Goal: Task Accomplishment & Management: Manage account settings

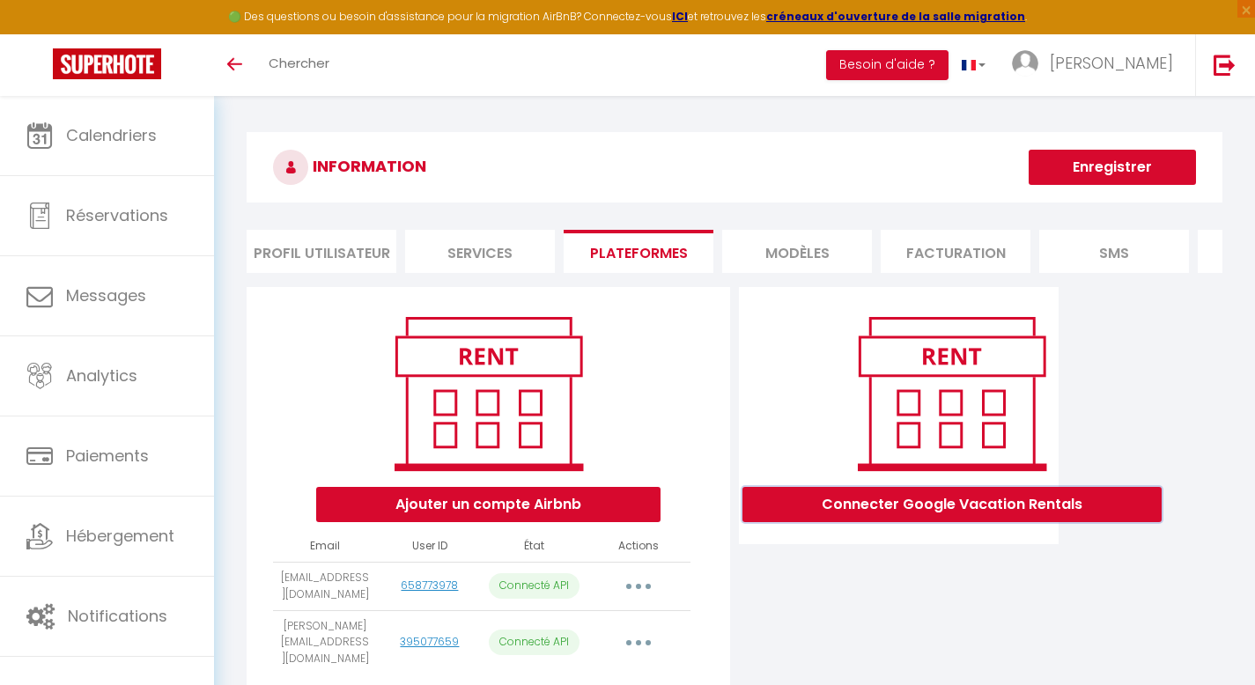
click at [855, 518] on button "Connecter Google Vacation Rentals" at bounding box center [951, 504] width 419 height 35
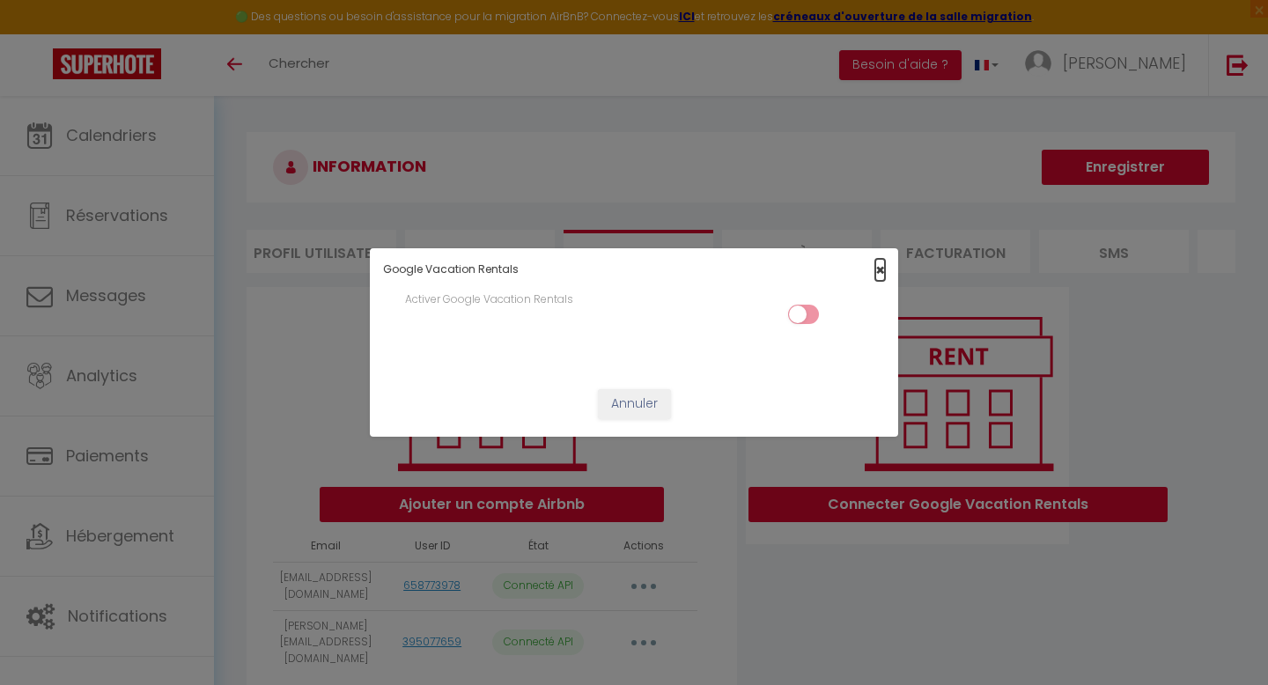
click at [879, 266] on span "×" at bounding box center [880, 270] width 10 height 22
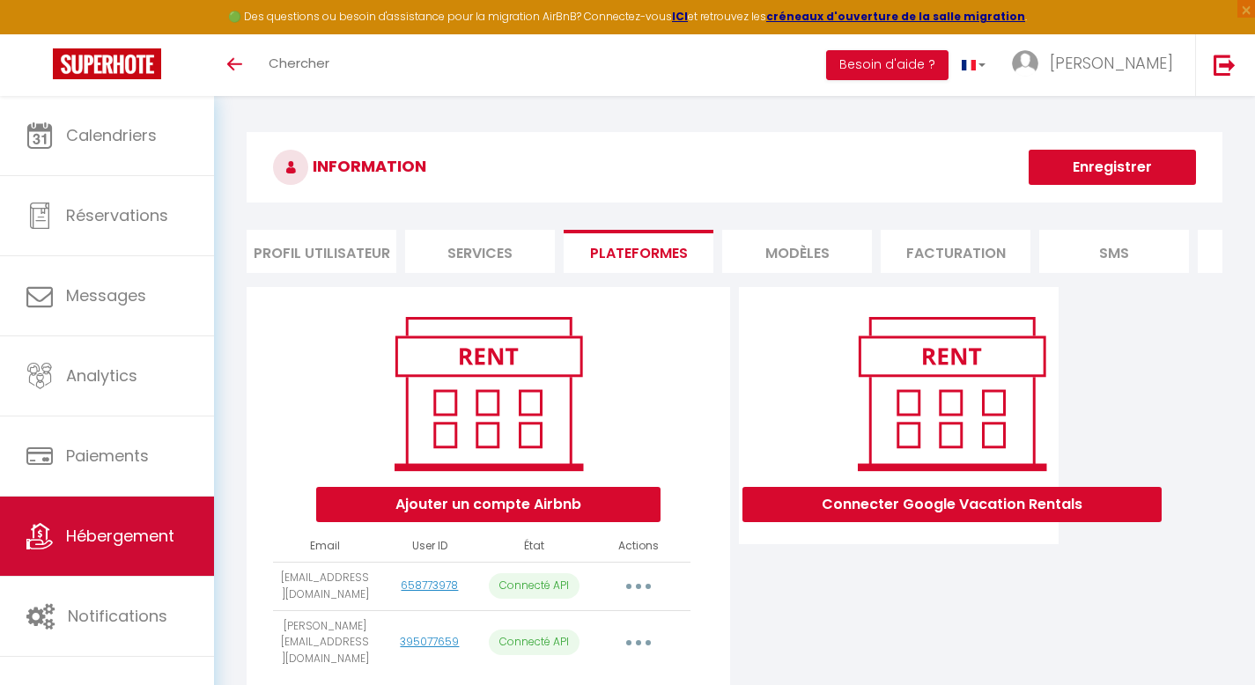
click at [160, 541] on span "Hébergement" at bounding box center [120, 536] width 108 height 22
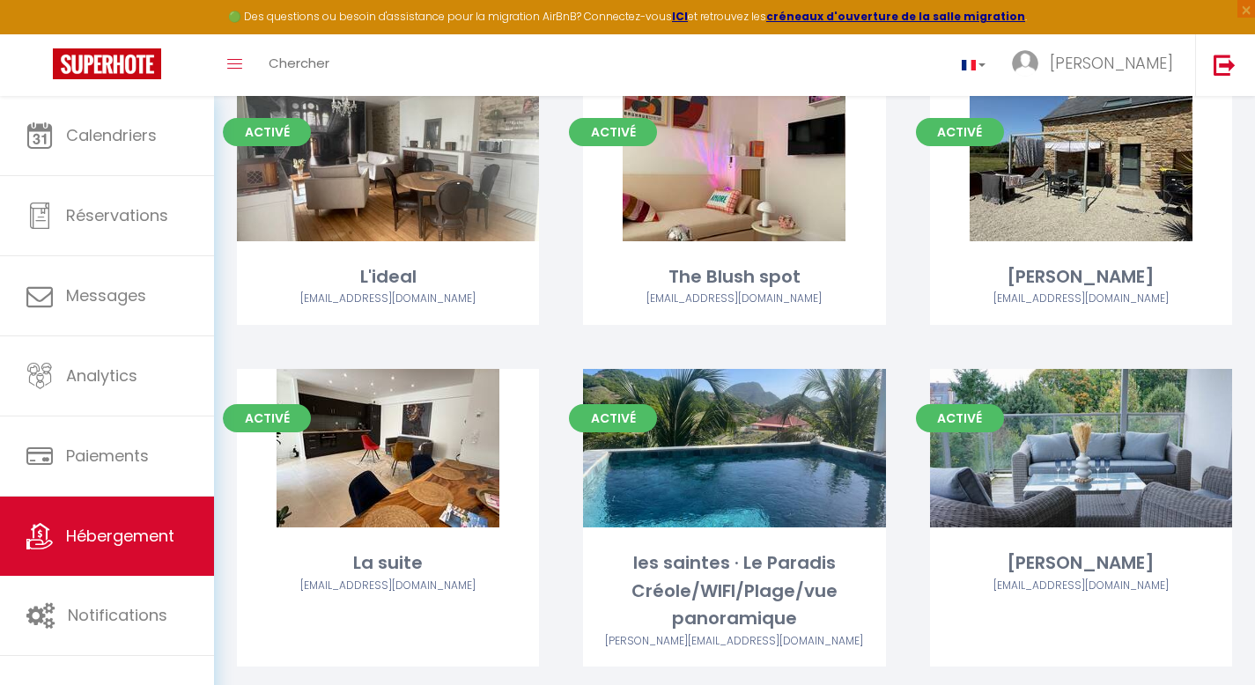
scroll to position [1057, 0]
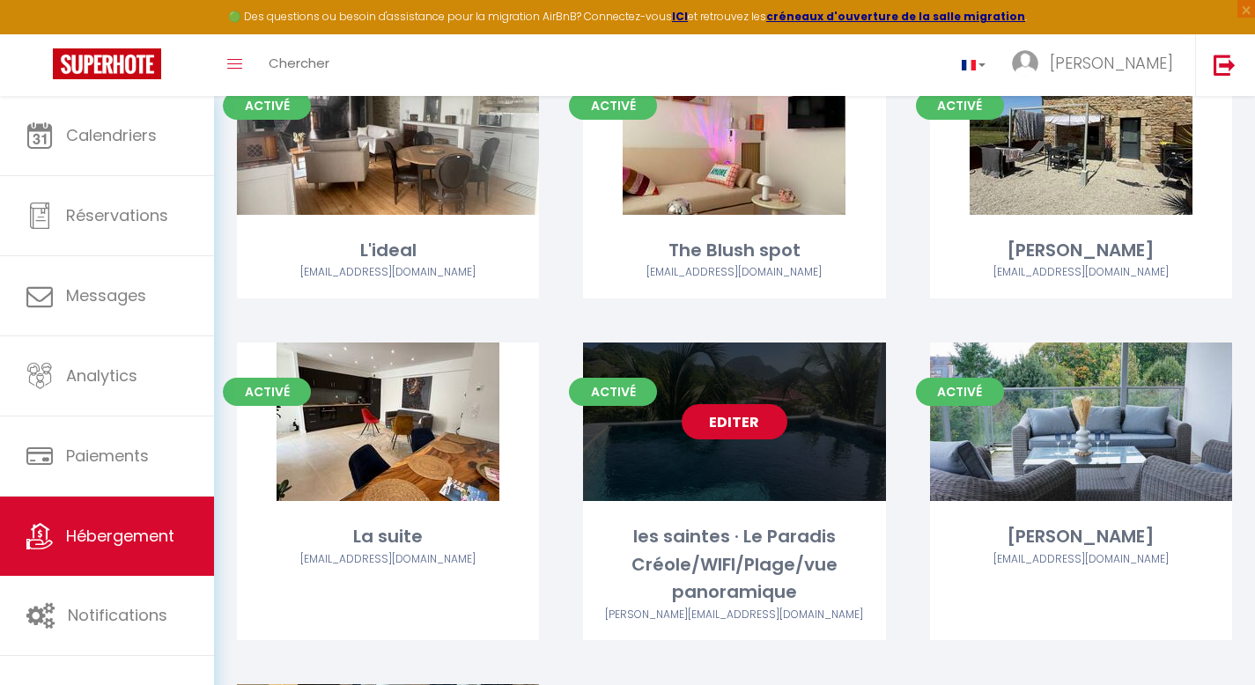
click at [742, 482] on div "Editer" at bounding box center [734, 421] width 302 height 158
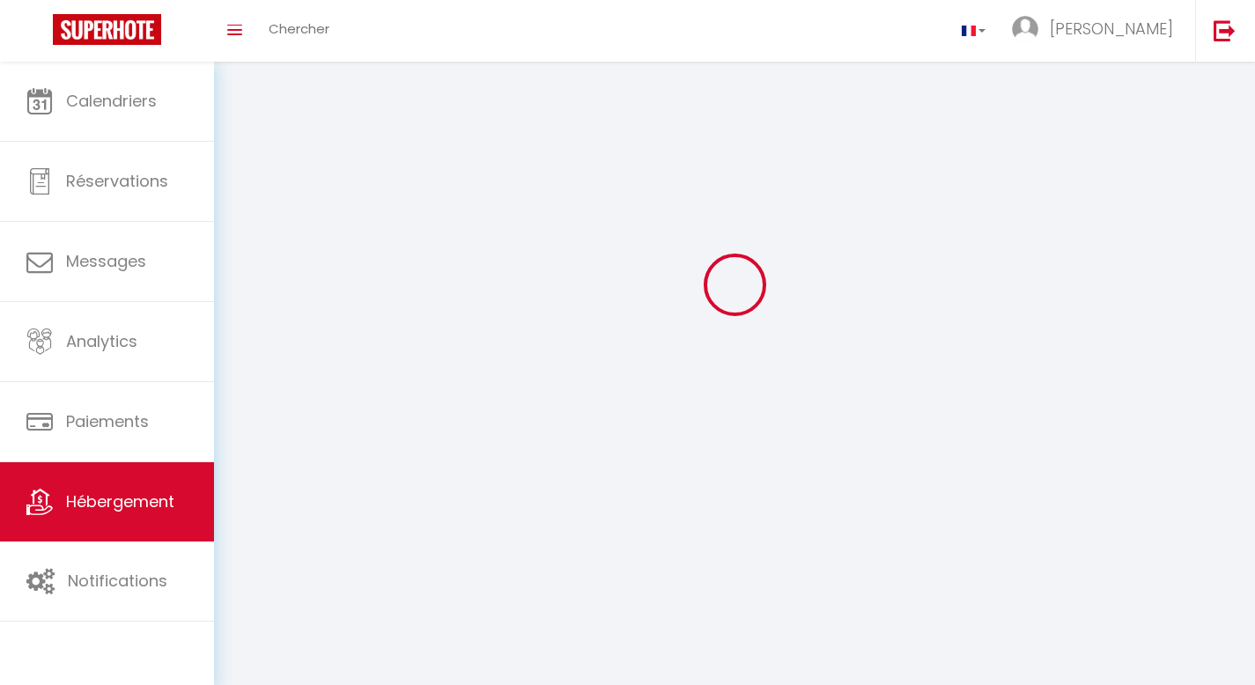
select select
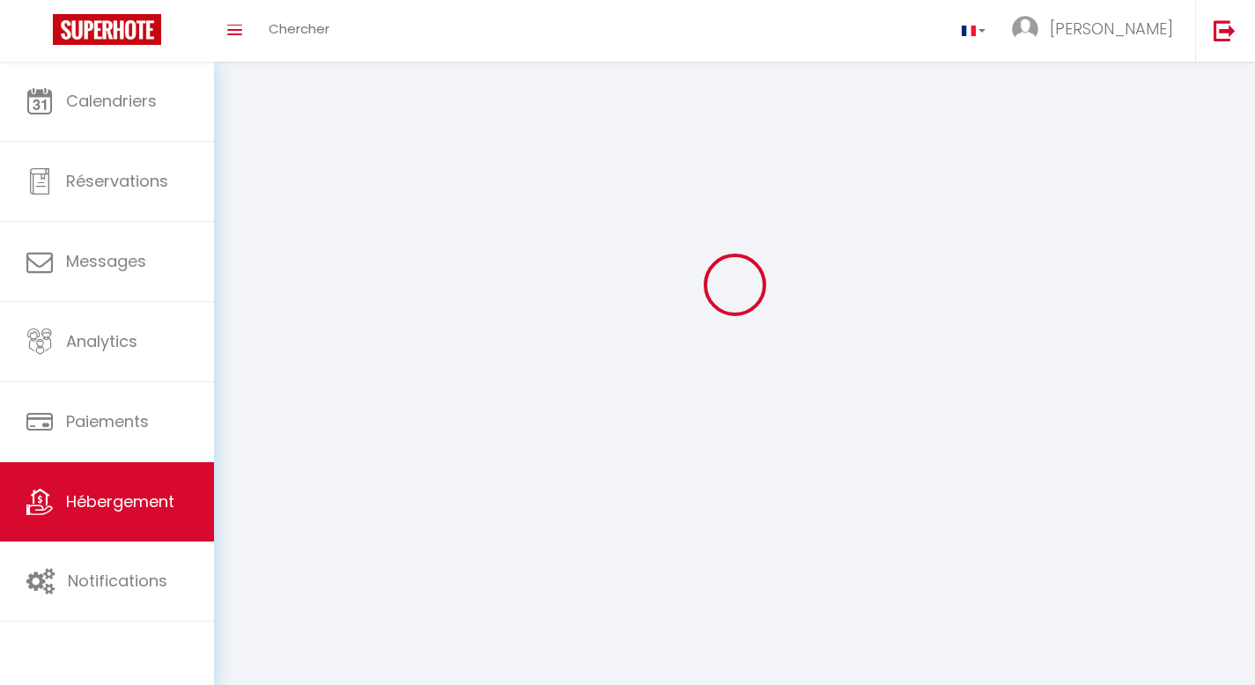
select select "1"
select select
checkbox input "false"
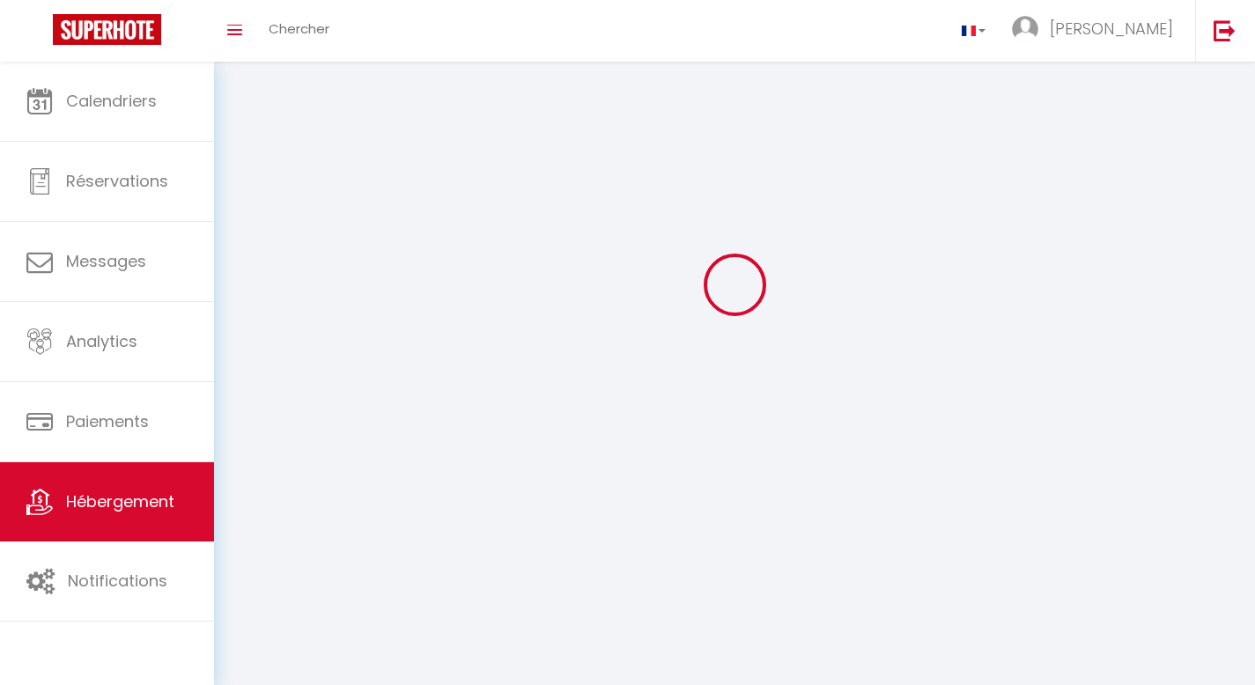
checkbox input "false"
select select "28"
select select
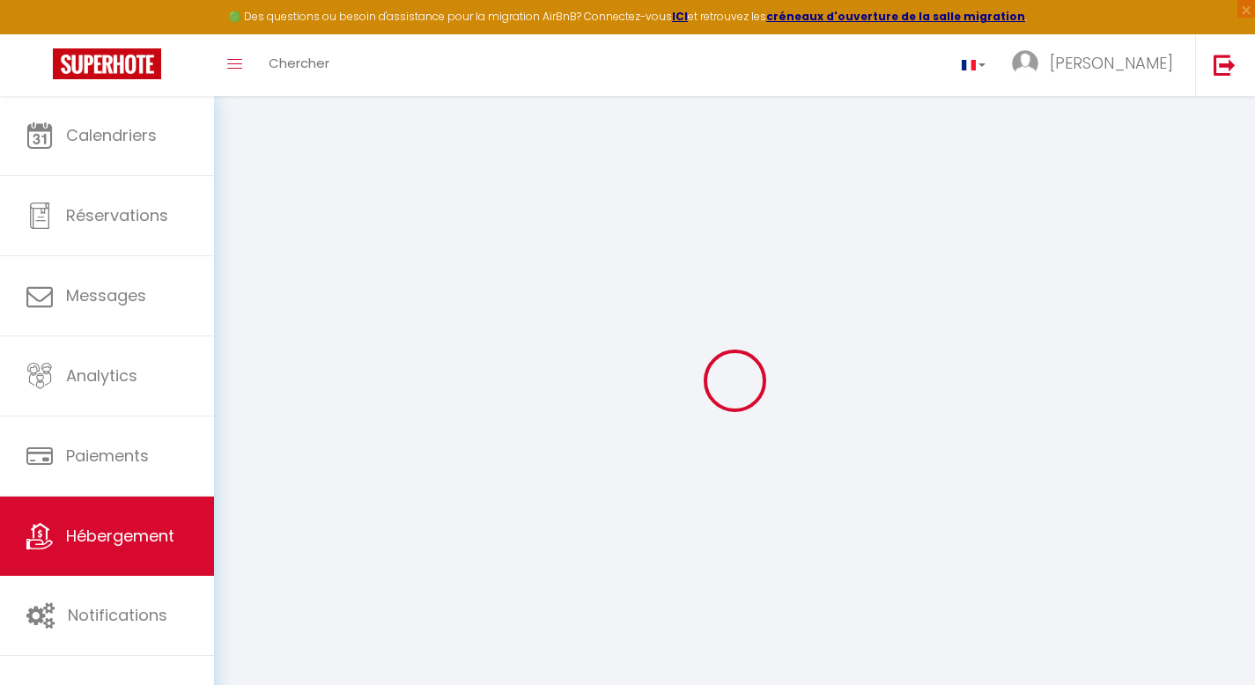
select select
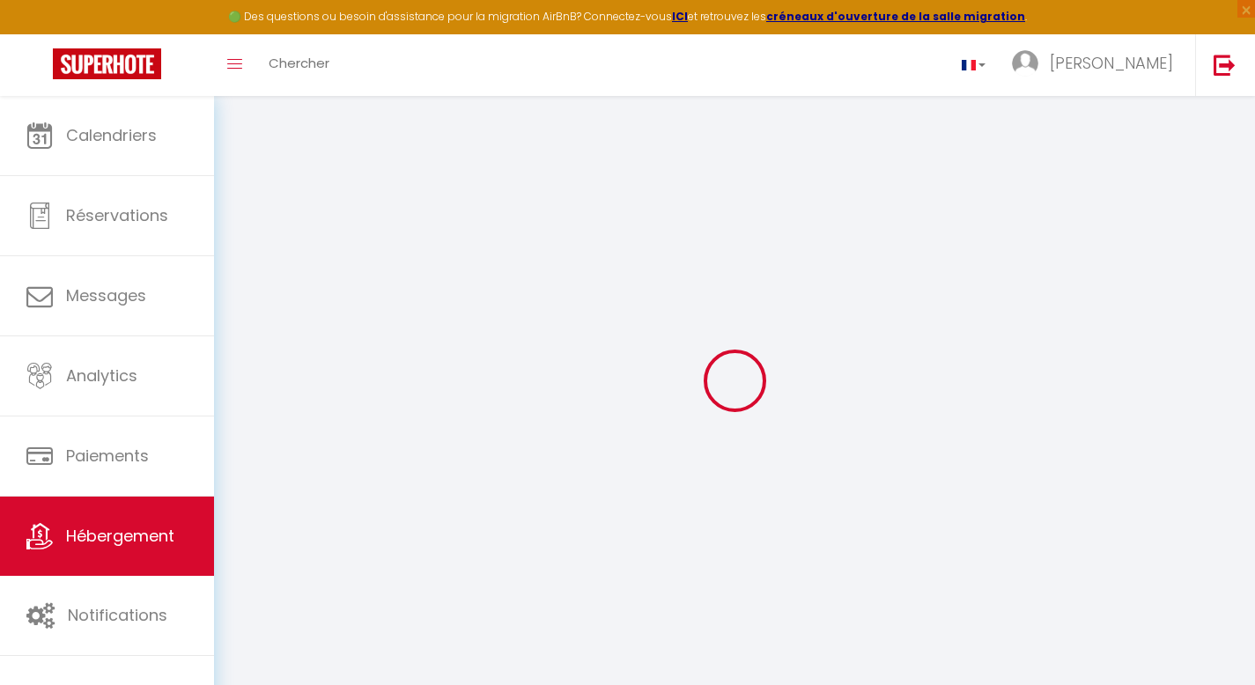
select select
checkbox input "false"
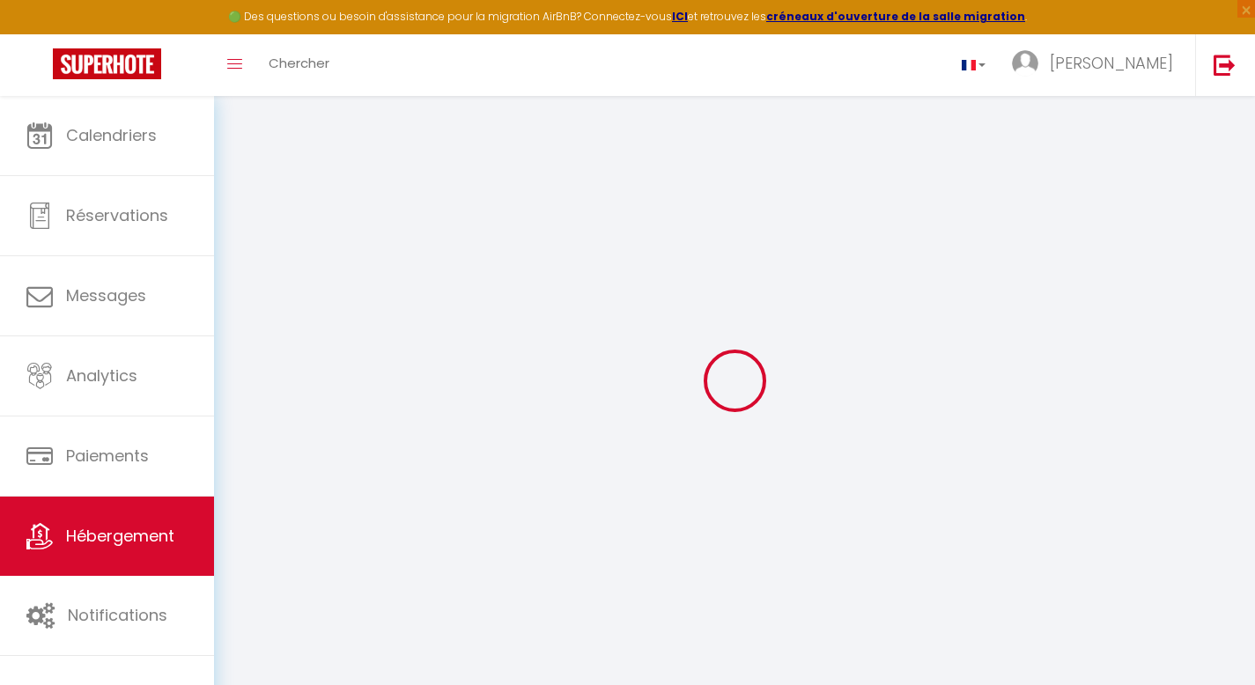
select select
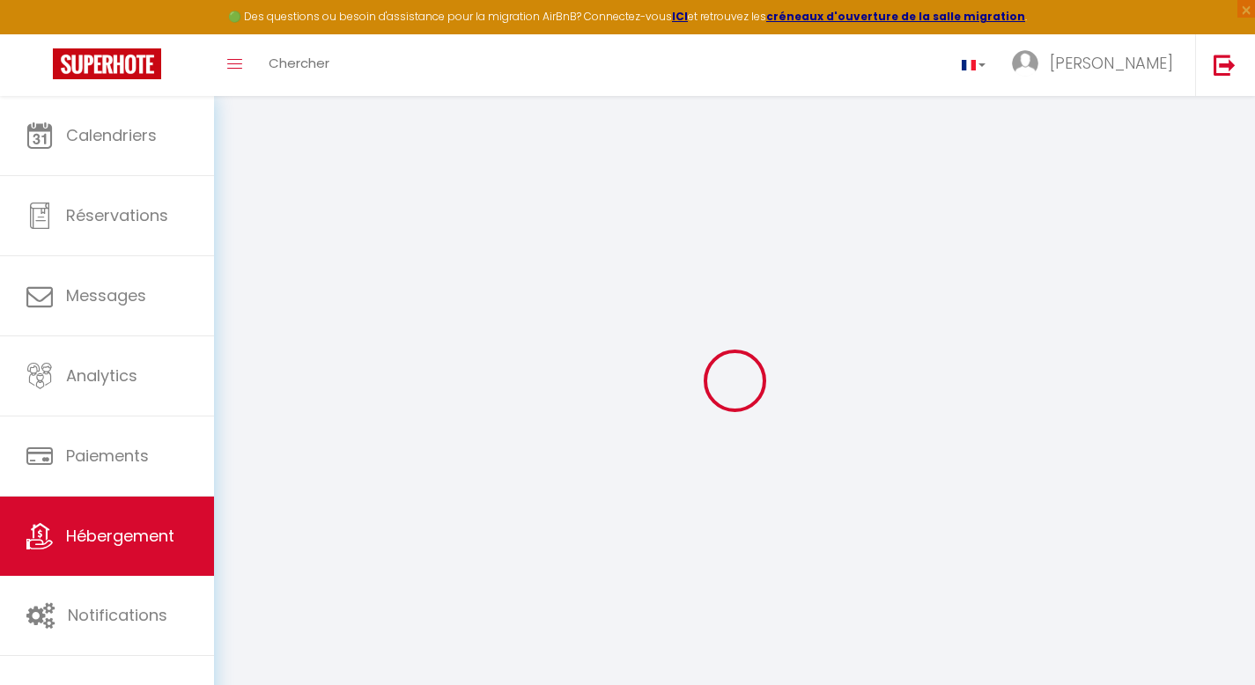
select select
checkbox input "false"
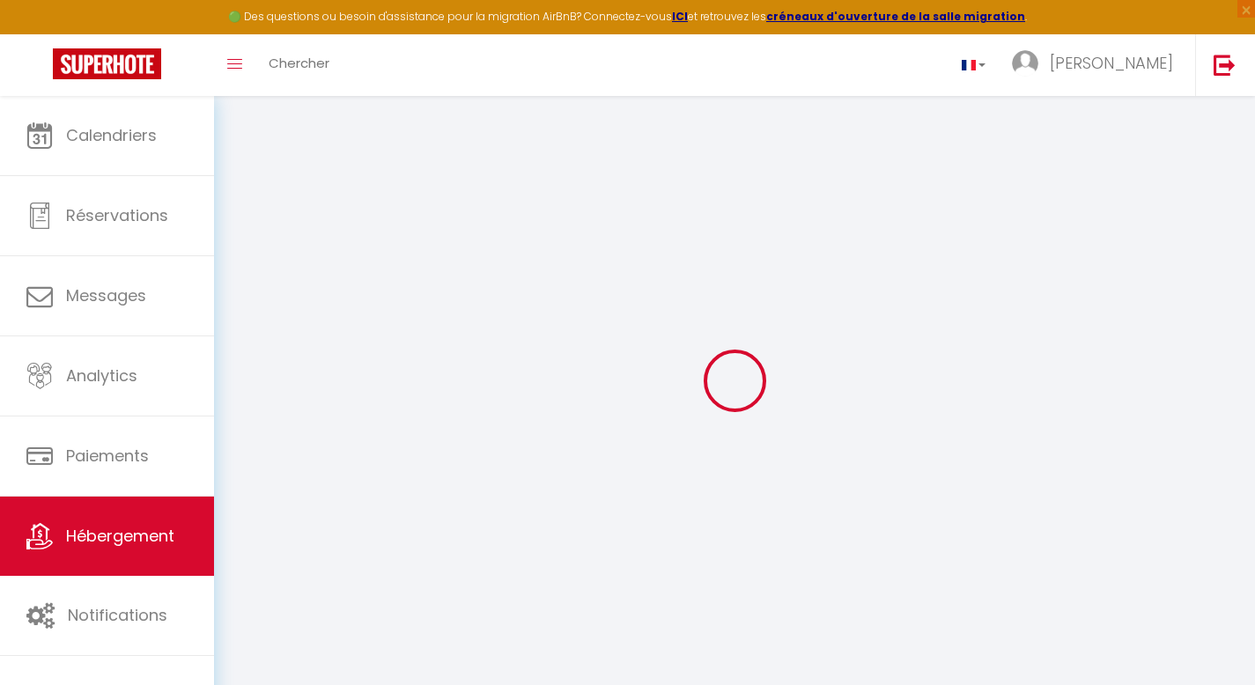
checkbox input "false"
select select
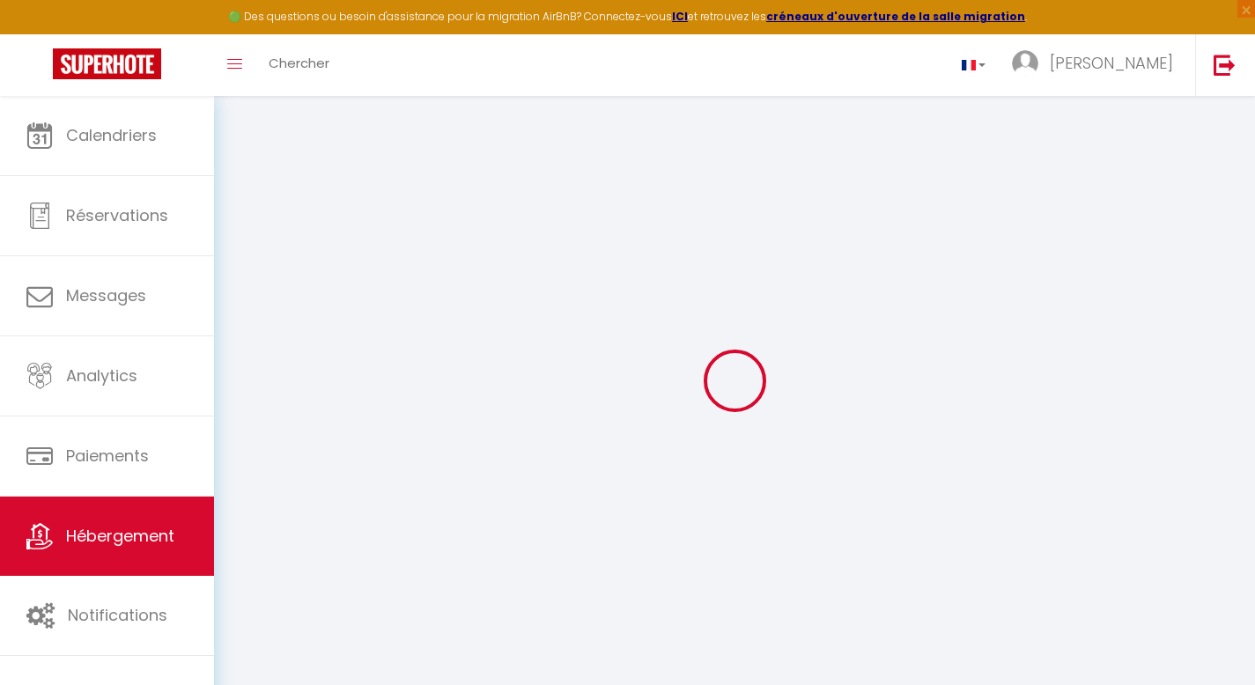
select select
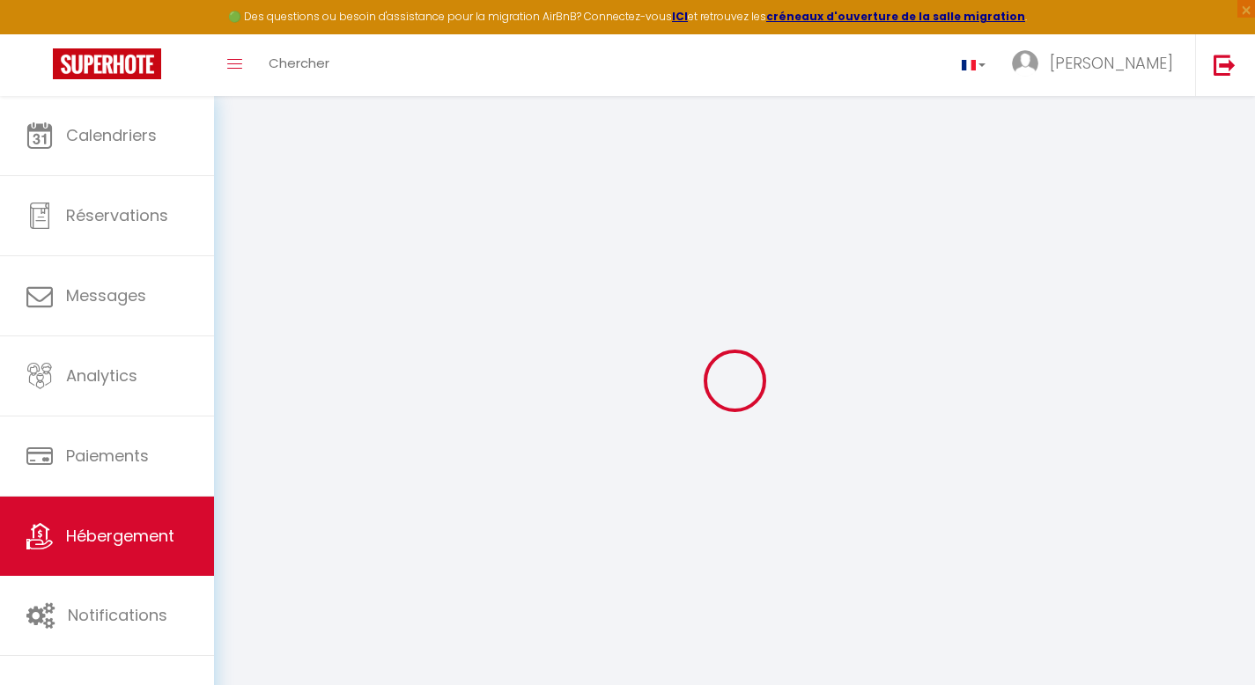
checkbox input "false"
select select
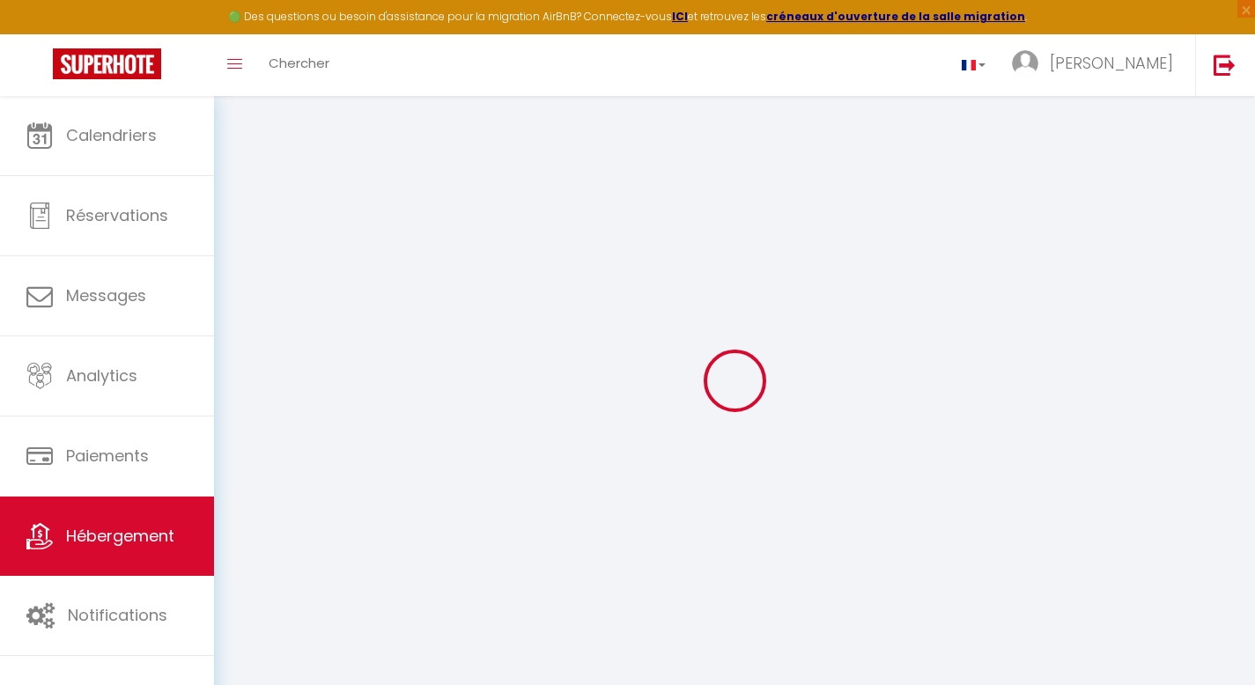
select select
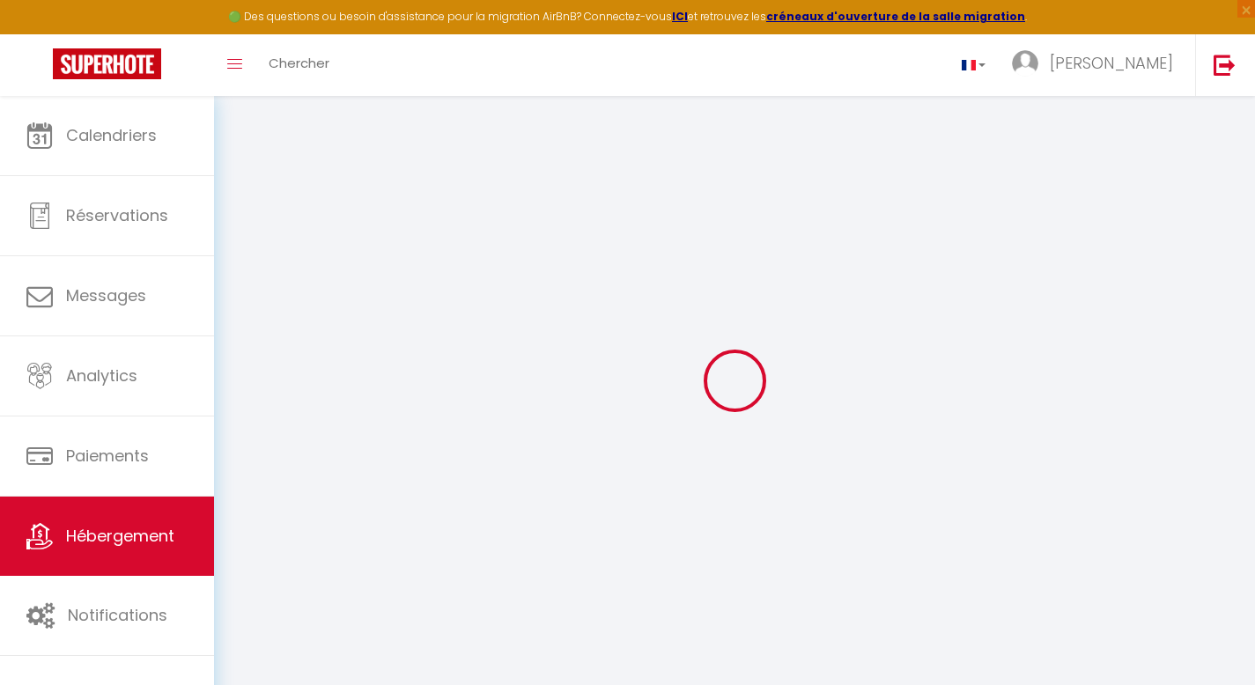
select select
checkbox input "false"
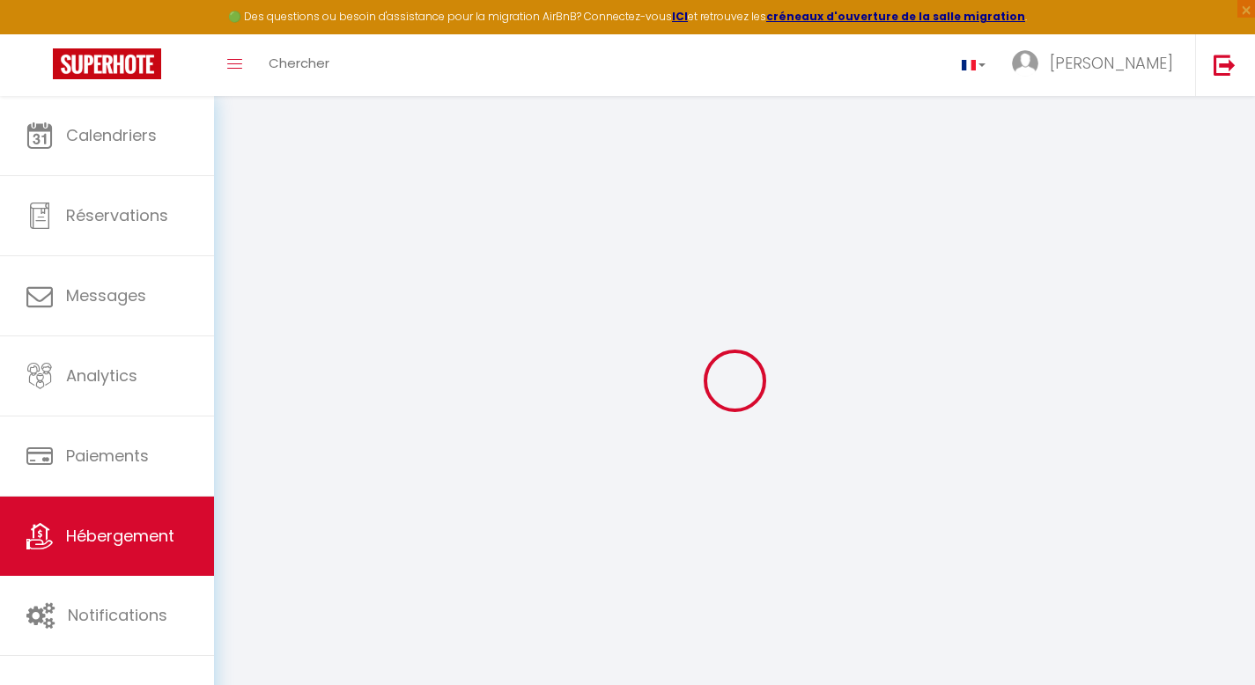
checkbox input "false"
select select
type input "les saintes · Le Paradis Créole/WIFI/Plage/vue panoramique"
select select "houses"
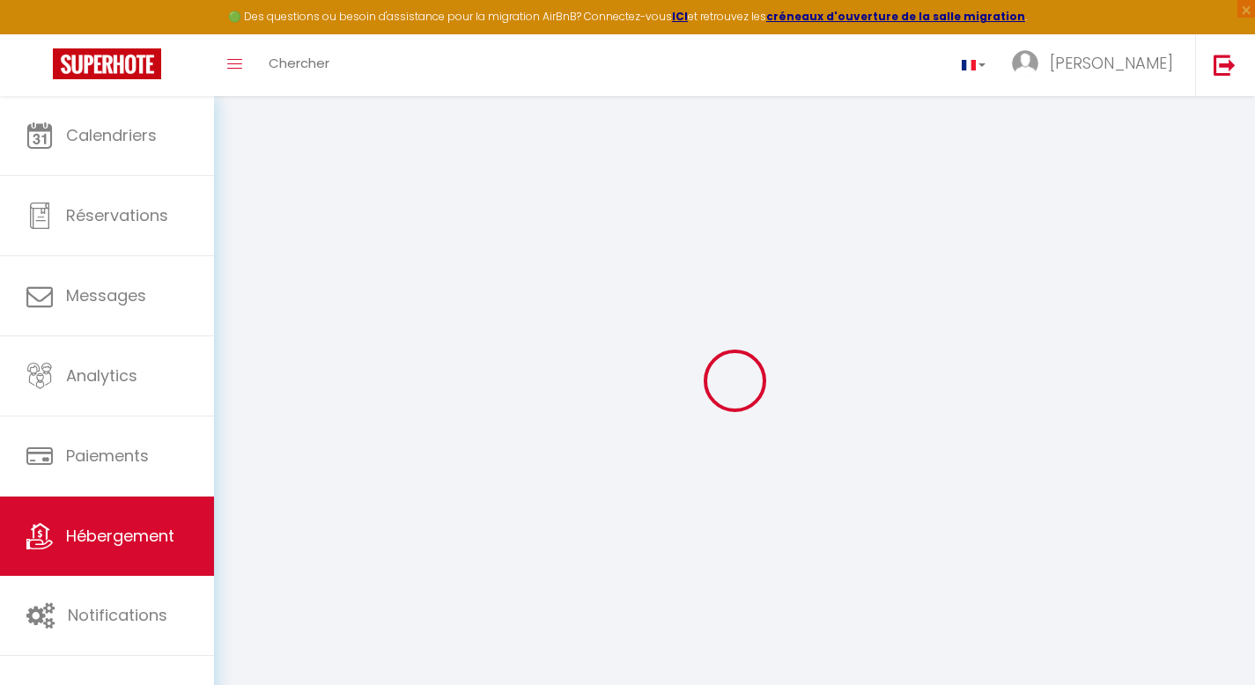
select select "2"
type input "205"
type input "120"
select select
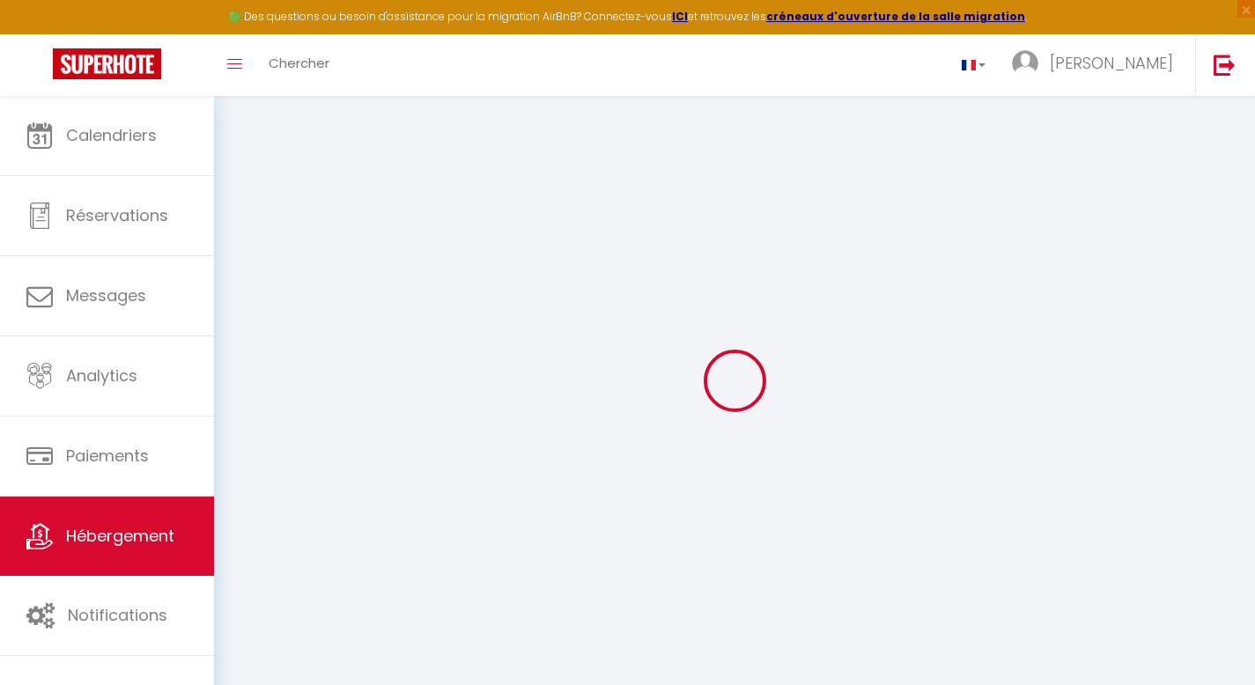
select select
type input "150 Impasse [PERSON_NAME]"
type input "97137"
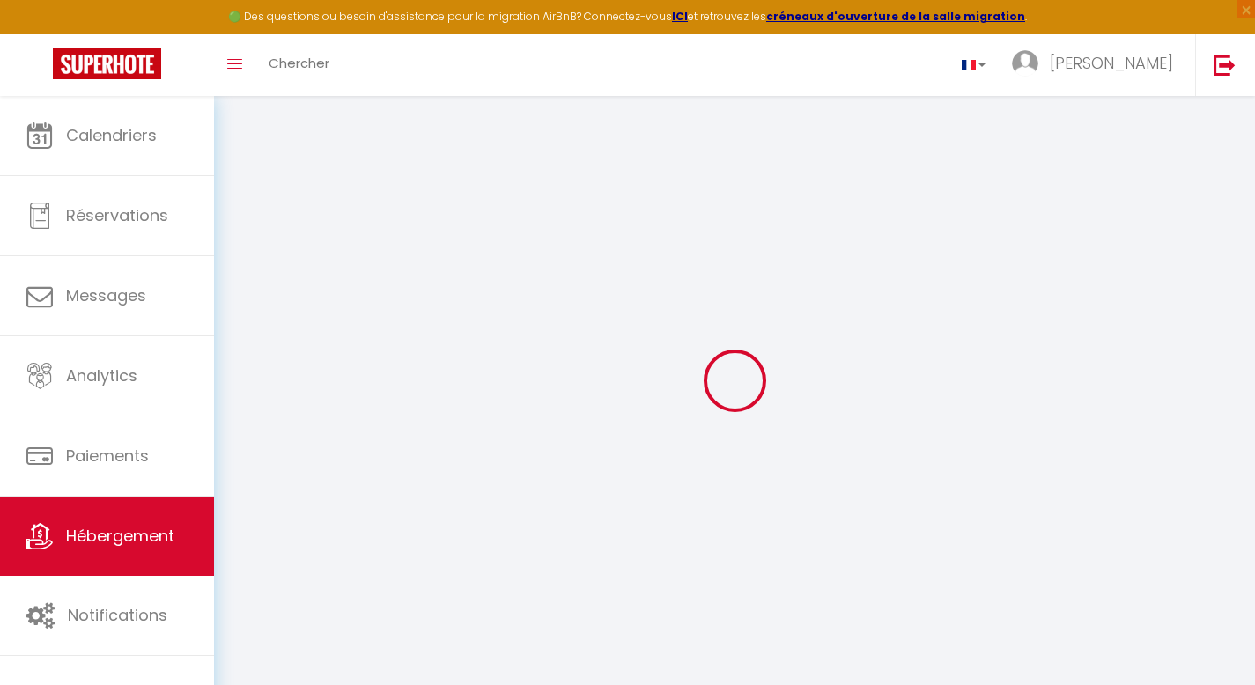
type input "Terre-de-Haut"
select select "88"
type input "[EMAIL_ADDRESS][DOMAIN_NAME]"
select select
checkbox input "false"
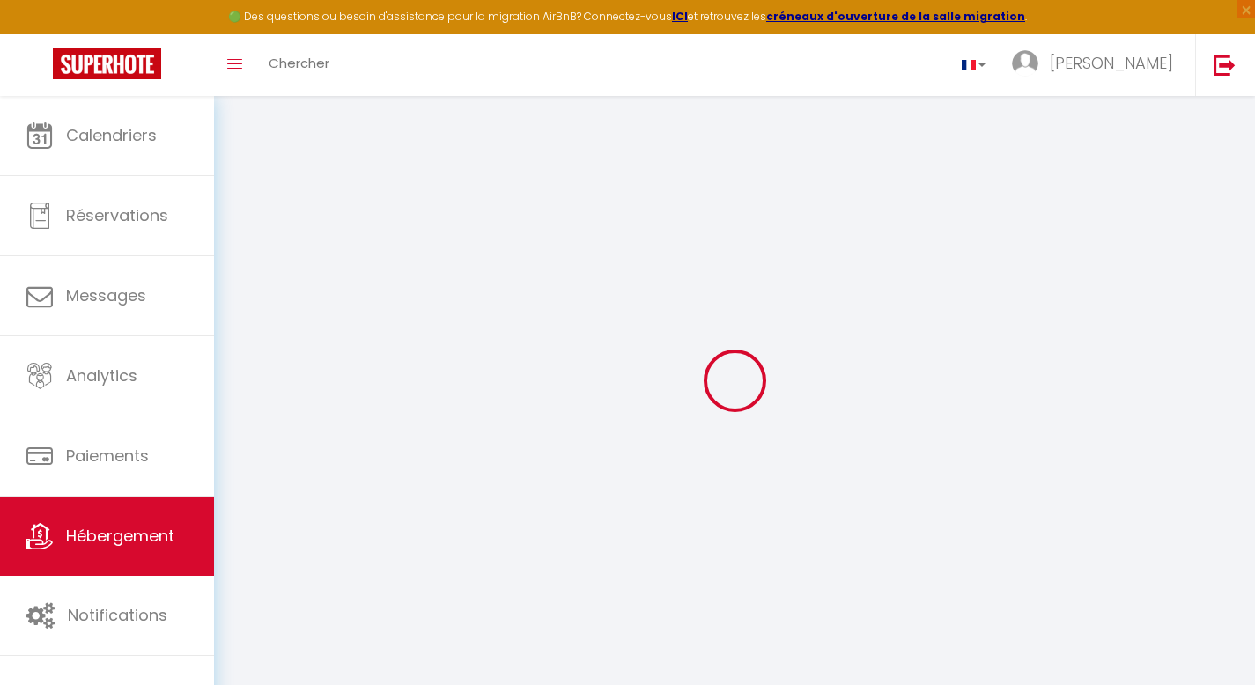
checkbox input "false"
type input "0"
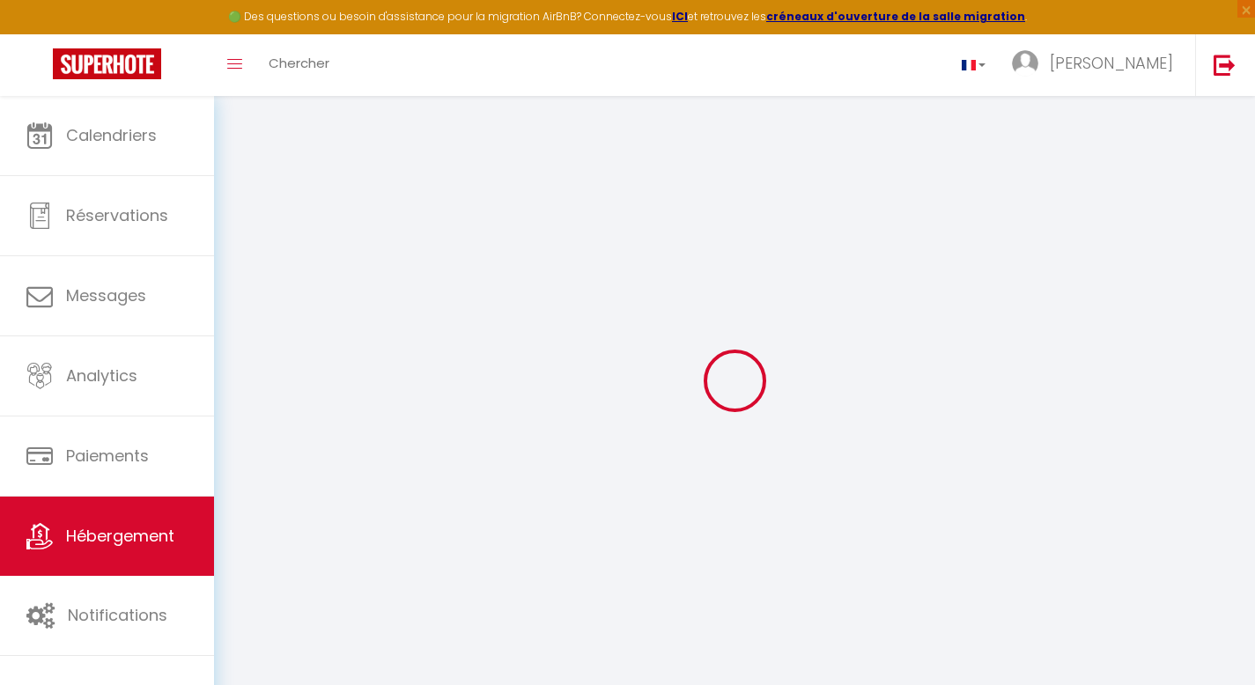
type input "0"
select select
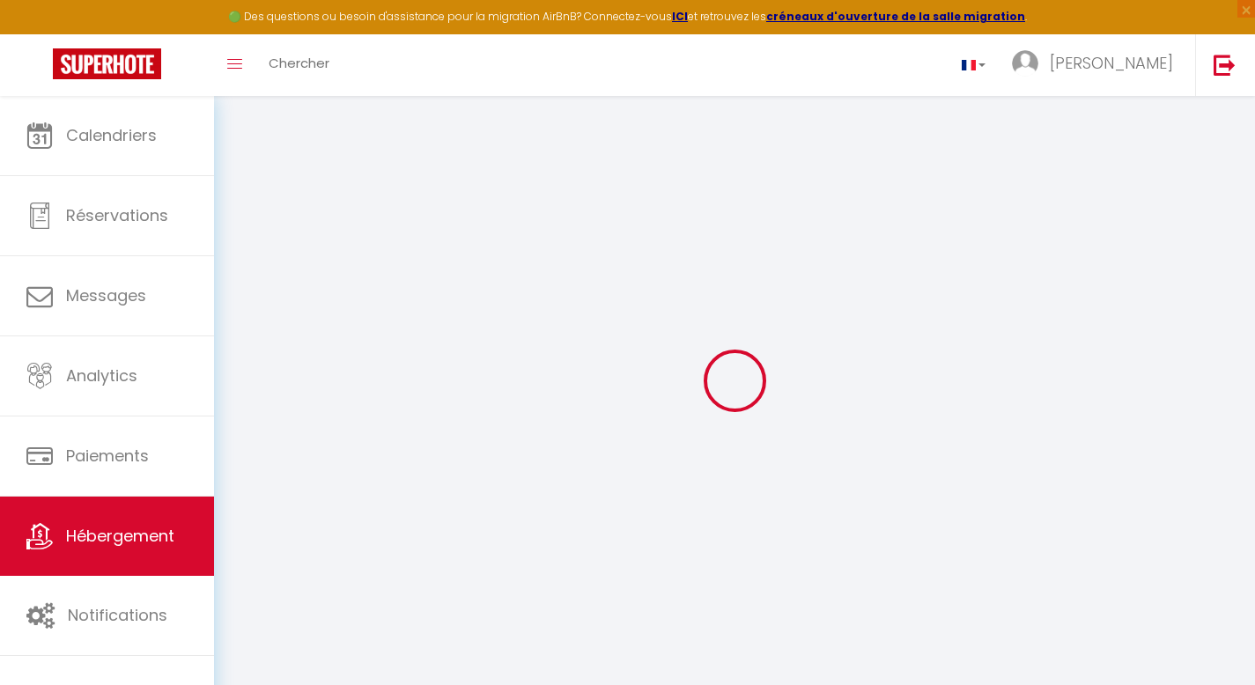
select select
checkbox input "false"
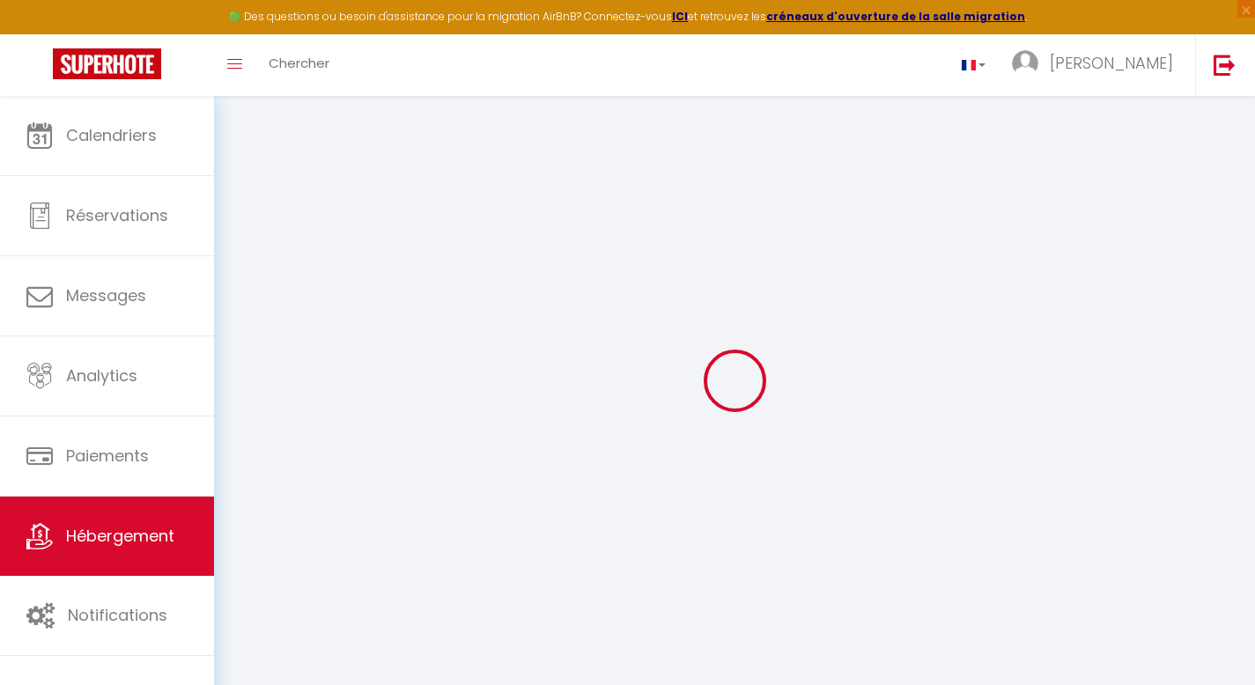
checkbox input "false"
select select
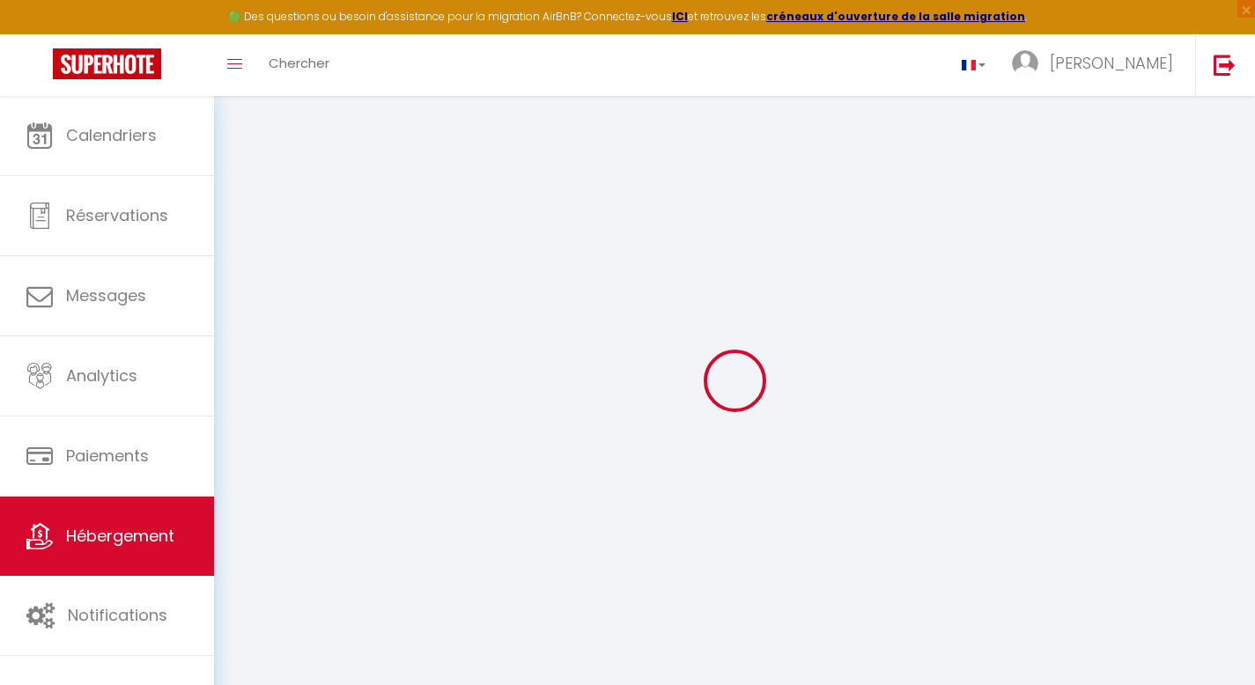
select select "365"
select select "EUR"
select select
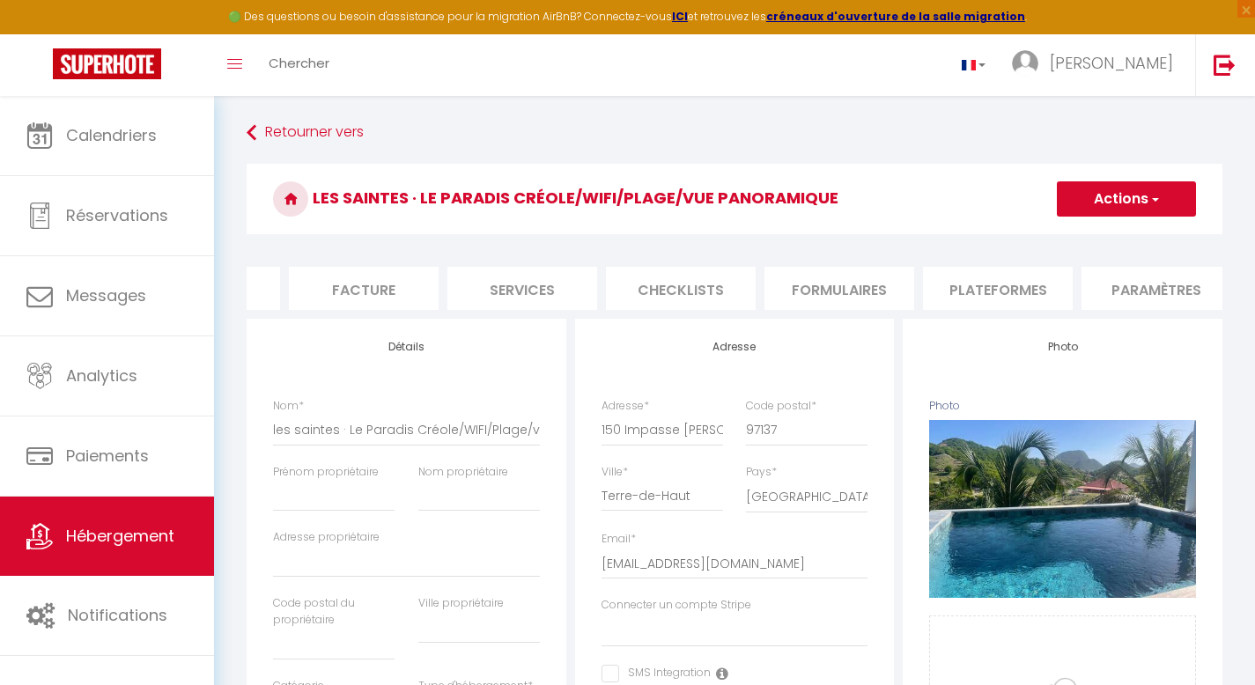
scroll to position [0, 276]
click at [988, 288] on li "Plateformes" at bounding box center [996, 288] width 150 height 43
select select
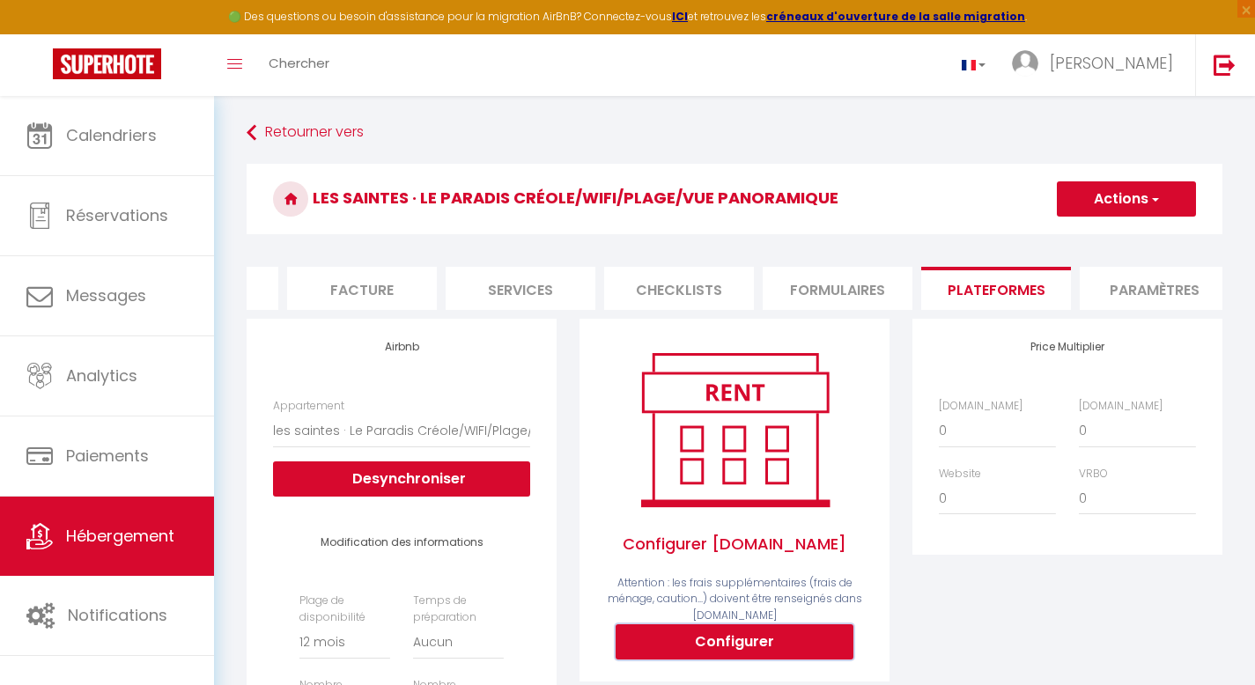
click at [758, 659] on button "Configurer" at bounding box center [734, 641] width 238 height 35
select select
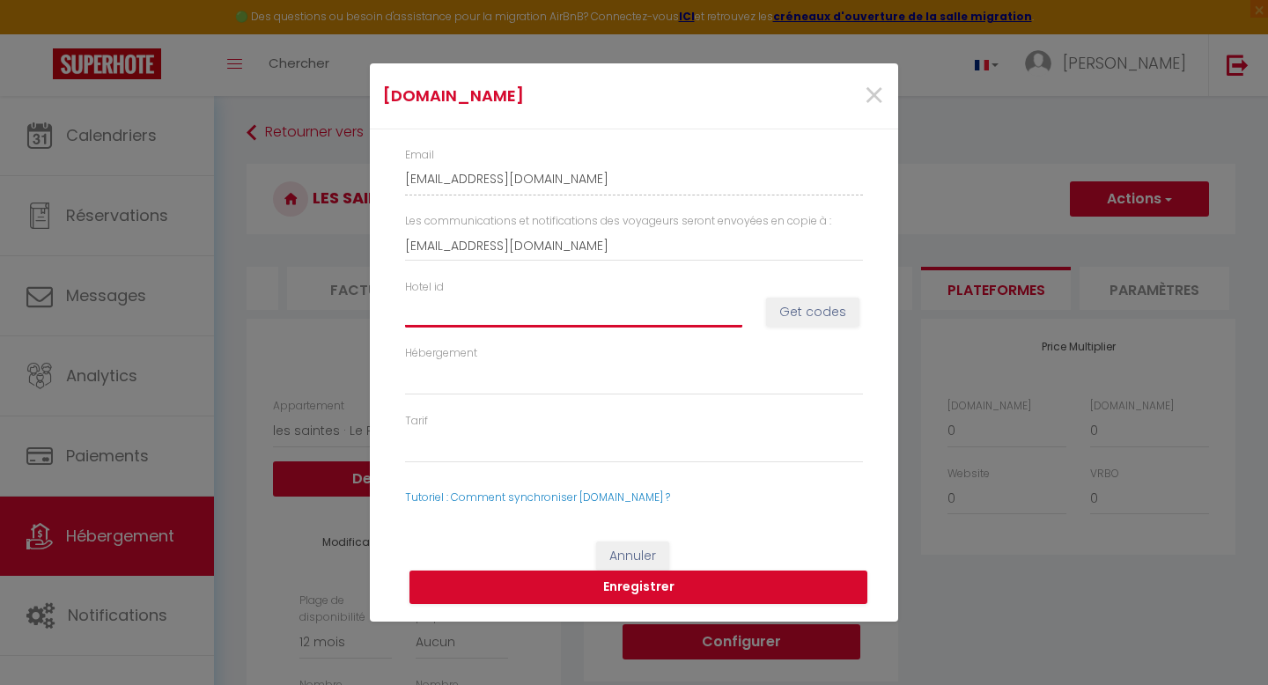
click at [568, 298] on input "Hotel id" at bounding box center [573, 312] width 337 height 32
type input "1"
select select
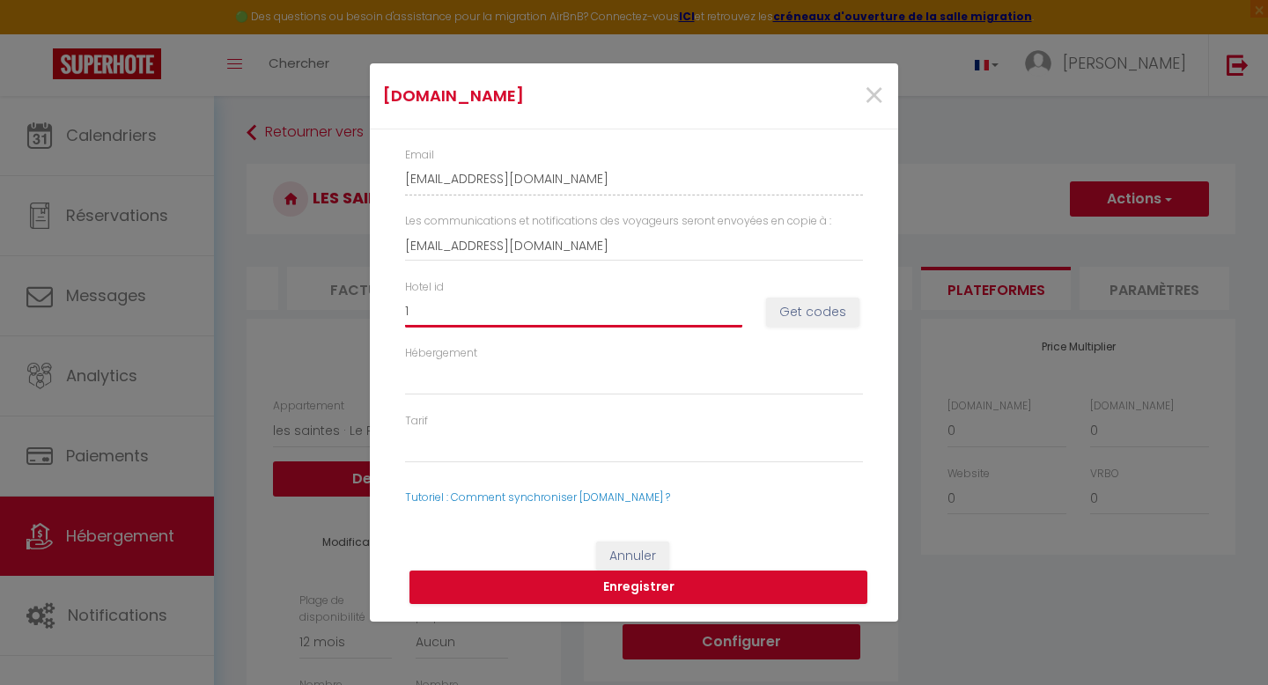
type input "14"
select select
type input "149"
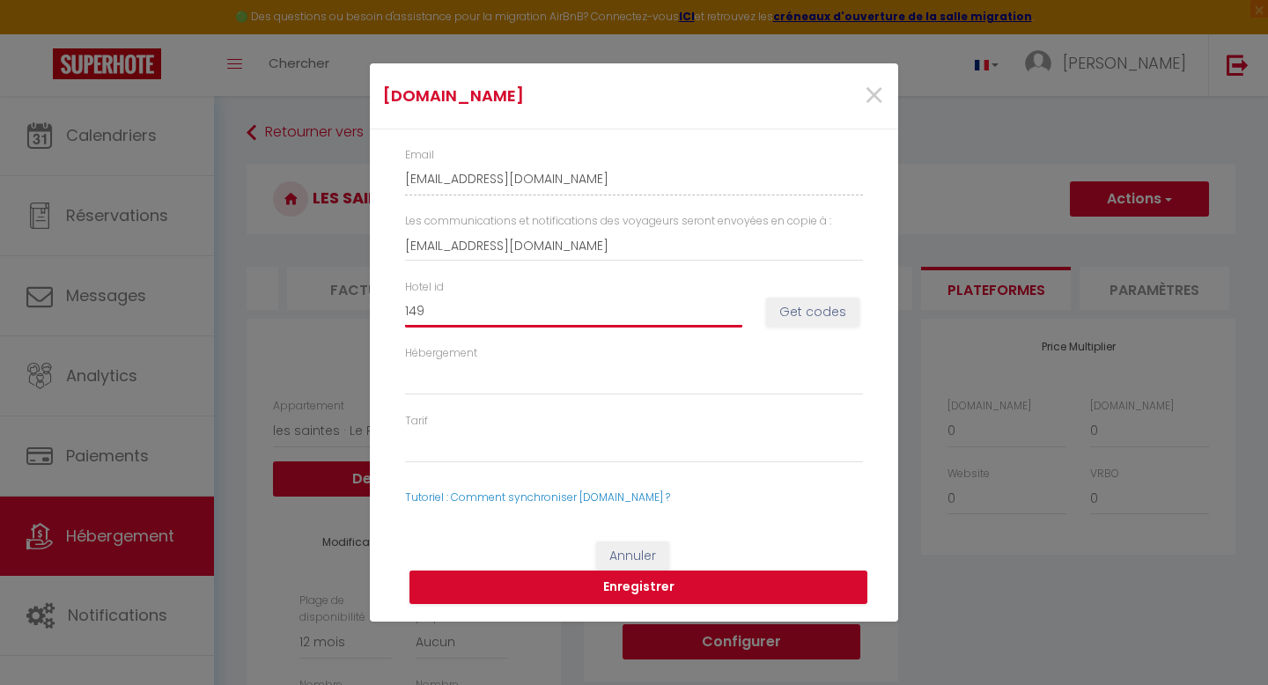
select select
type input "1490"
select select
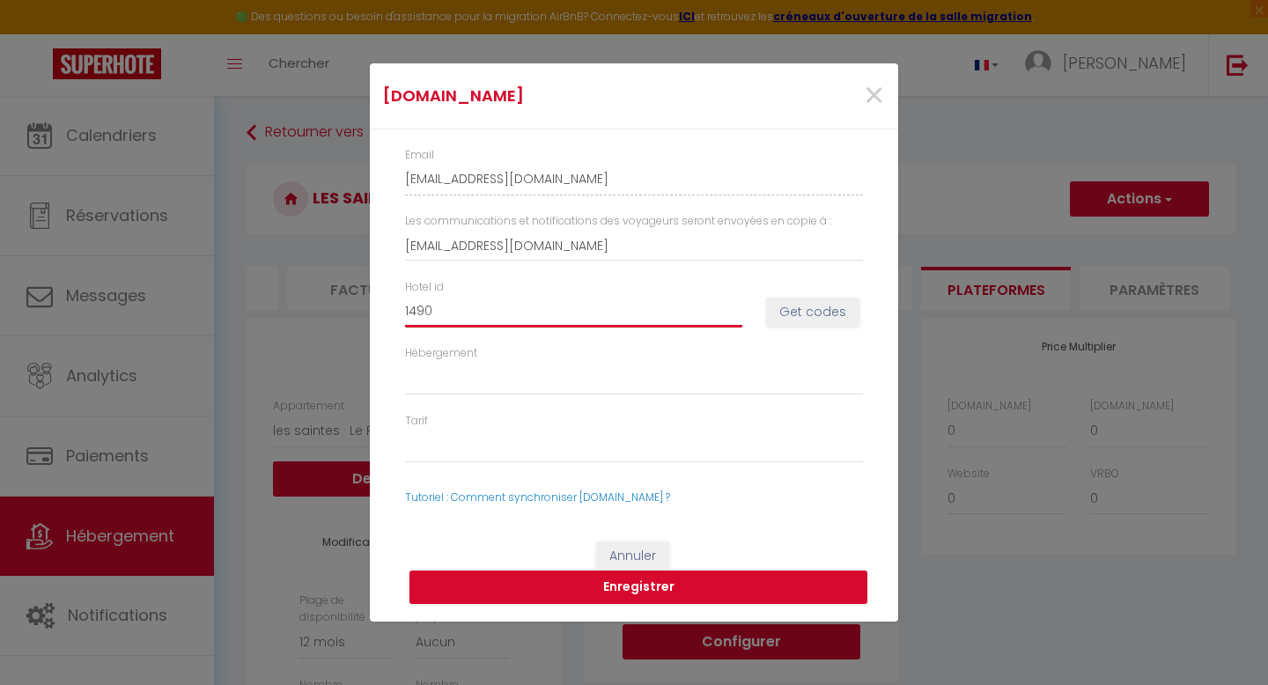
select select
type input "14909"
select select
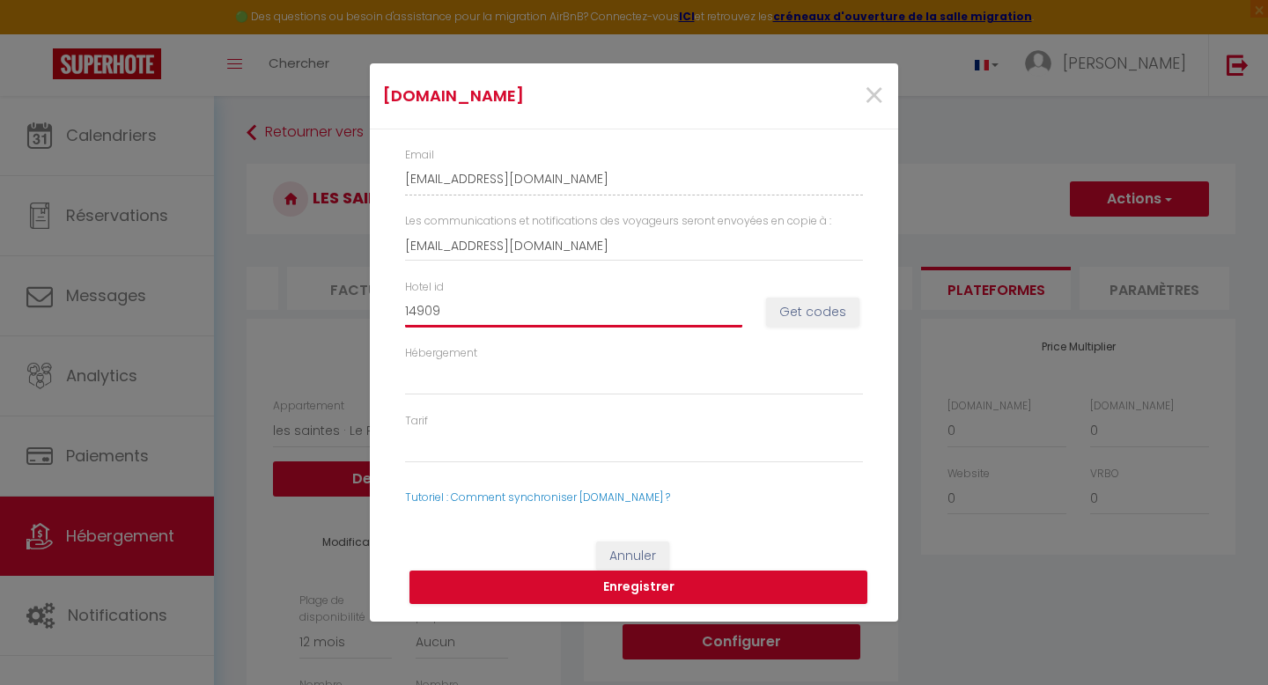
select select
type input "149099"
select select
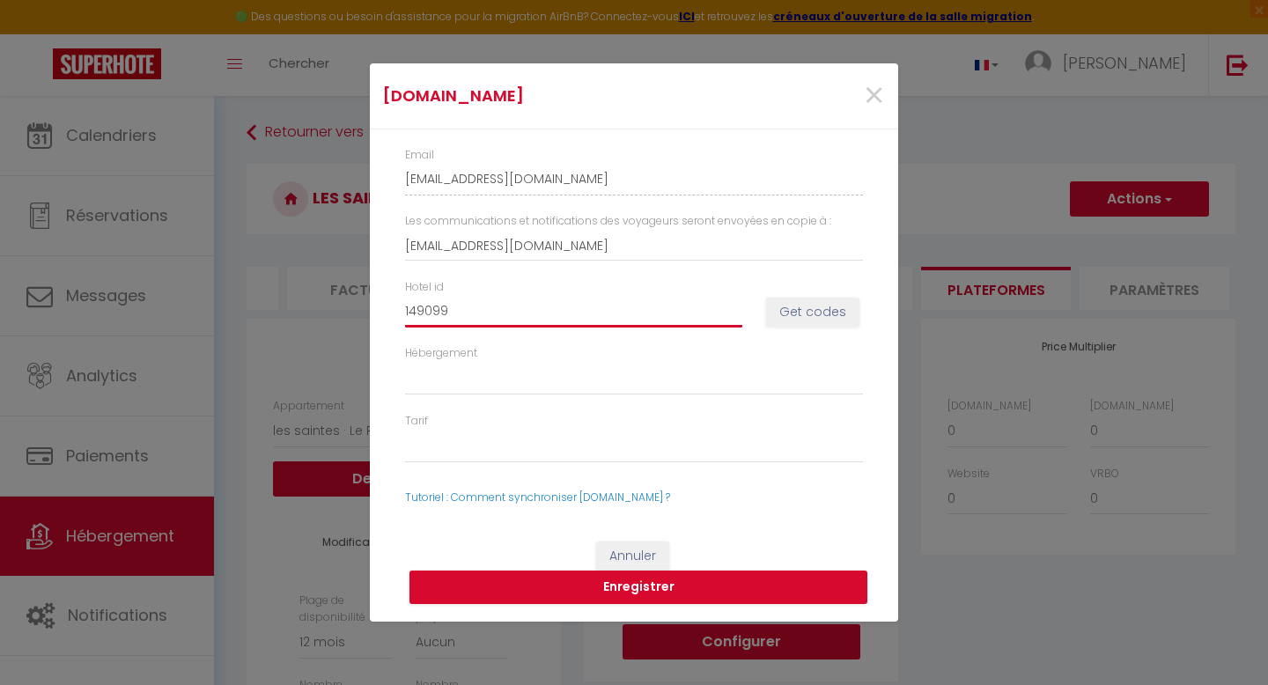
type input "1490992"
select select
type input "14909923"
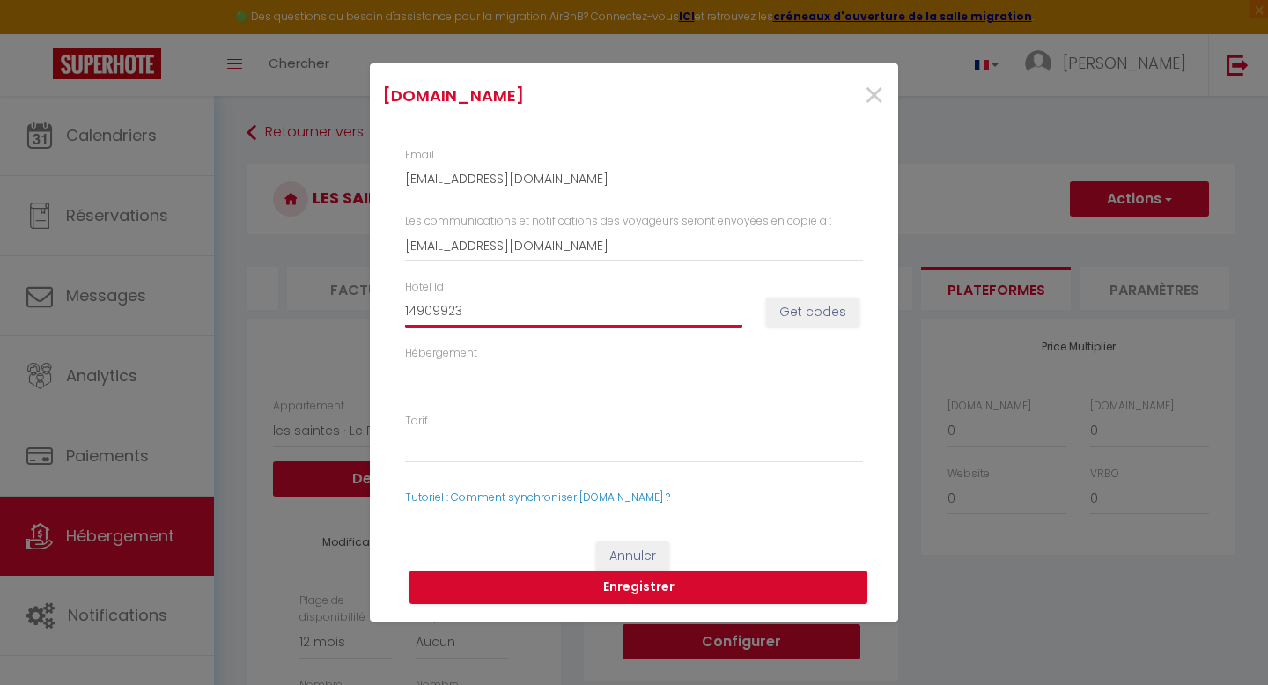
select select
type input "14909923"
click at [782, 313] on button "Get codes" at bounding box center [812, 313] width 93 height 30
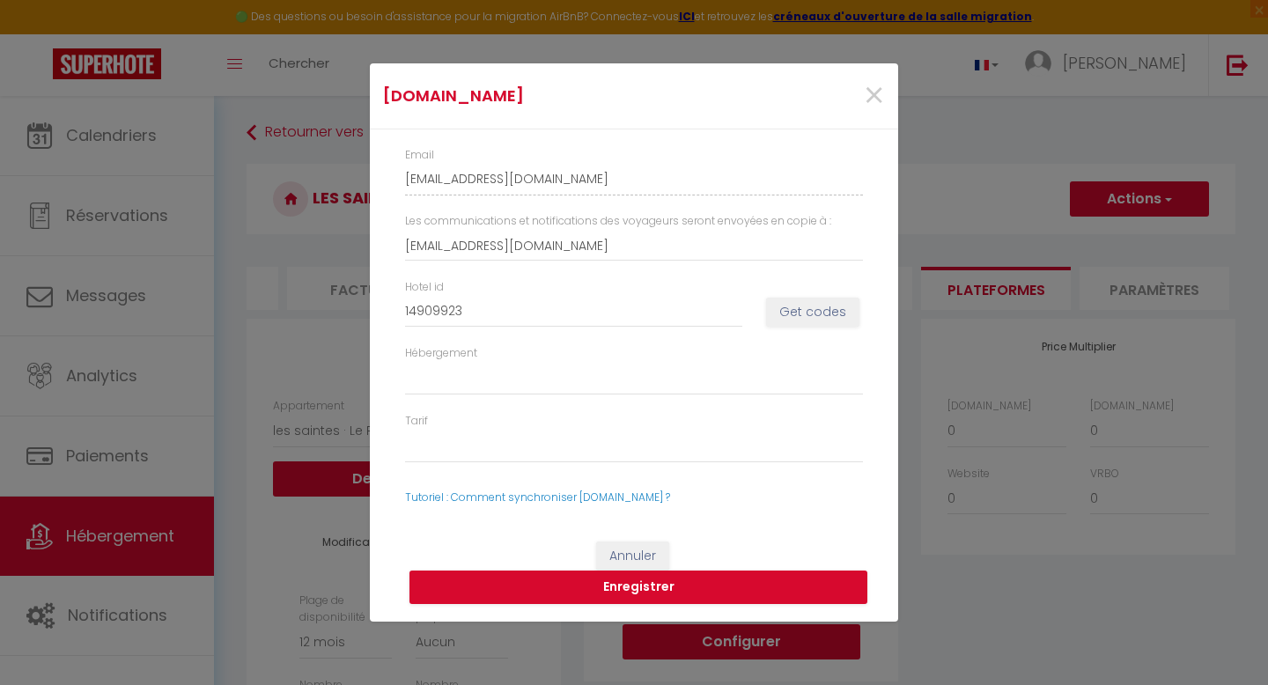
select select
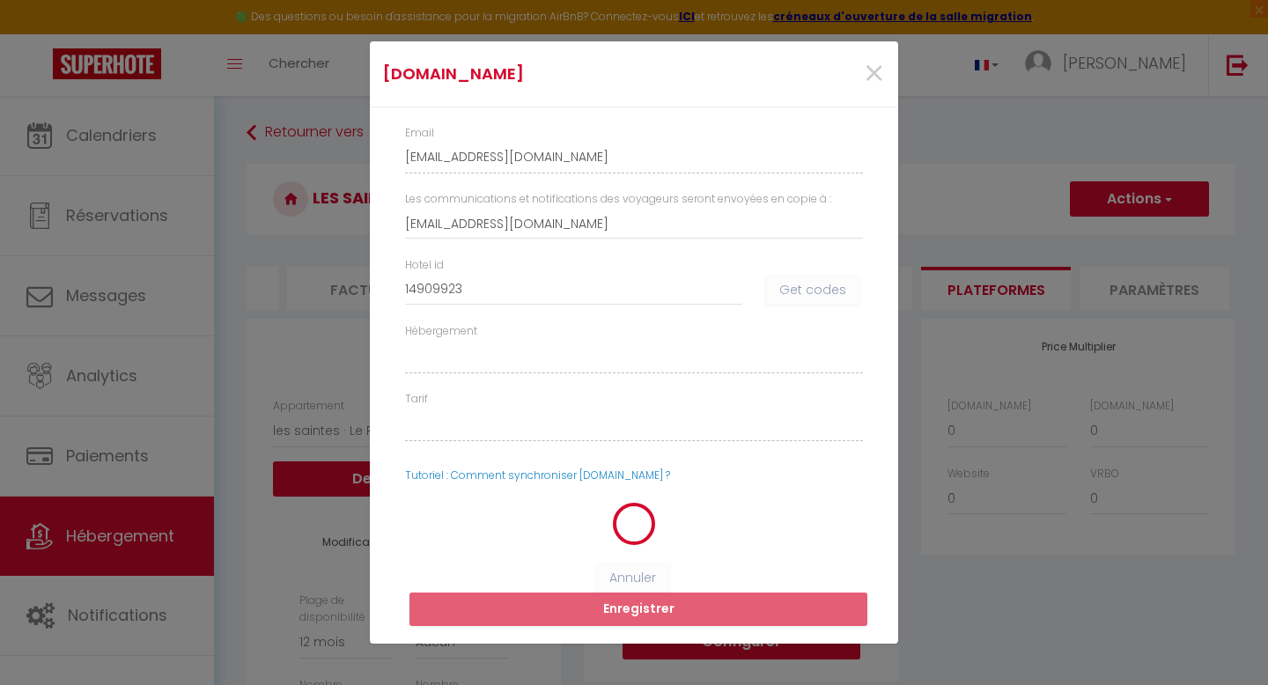
select select
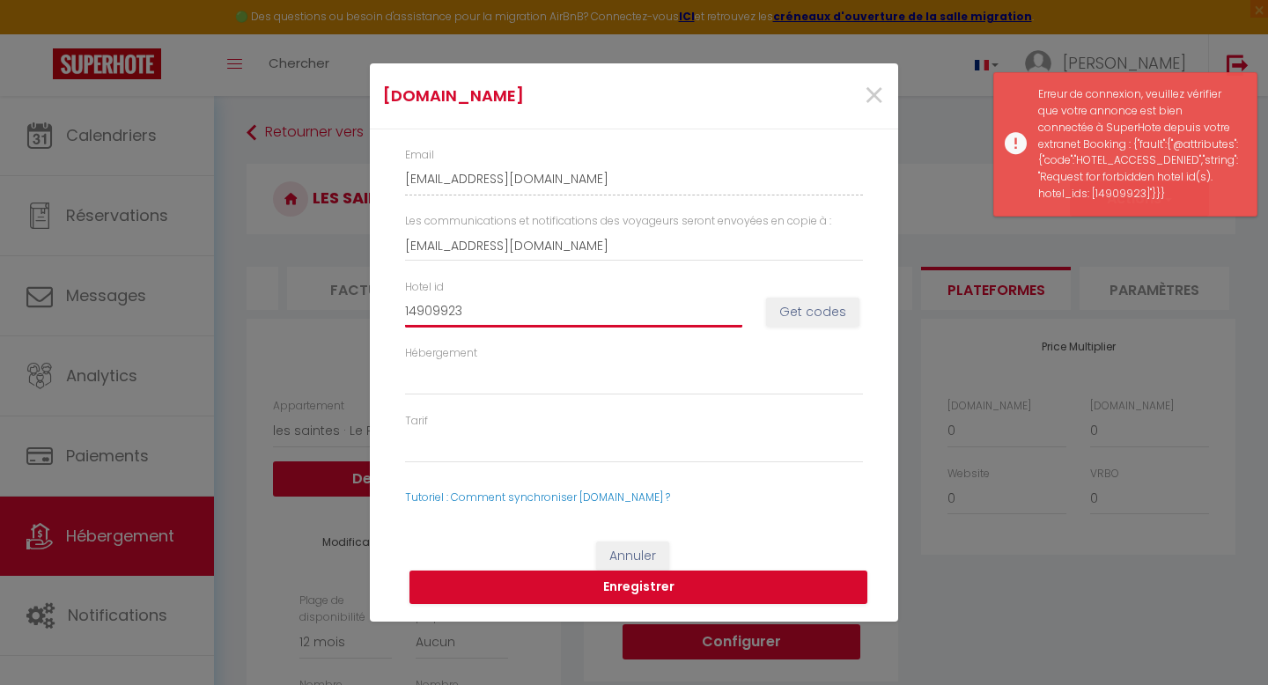
click at [523, 311] on input "14909923" at bounding box center [573, 312] width 337 height 32
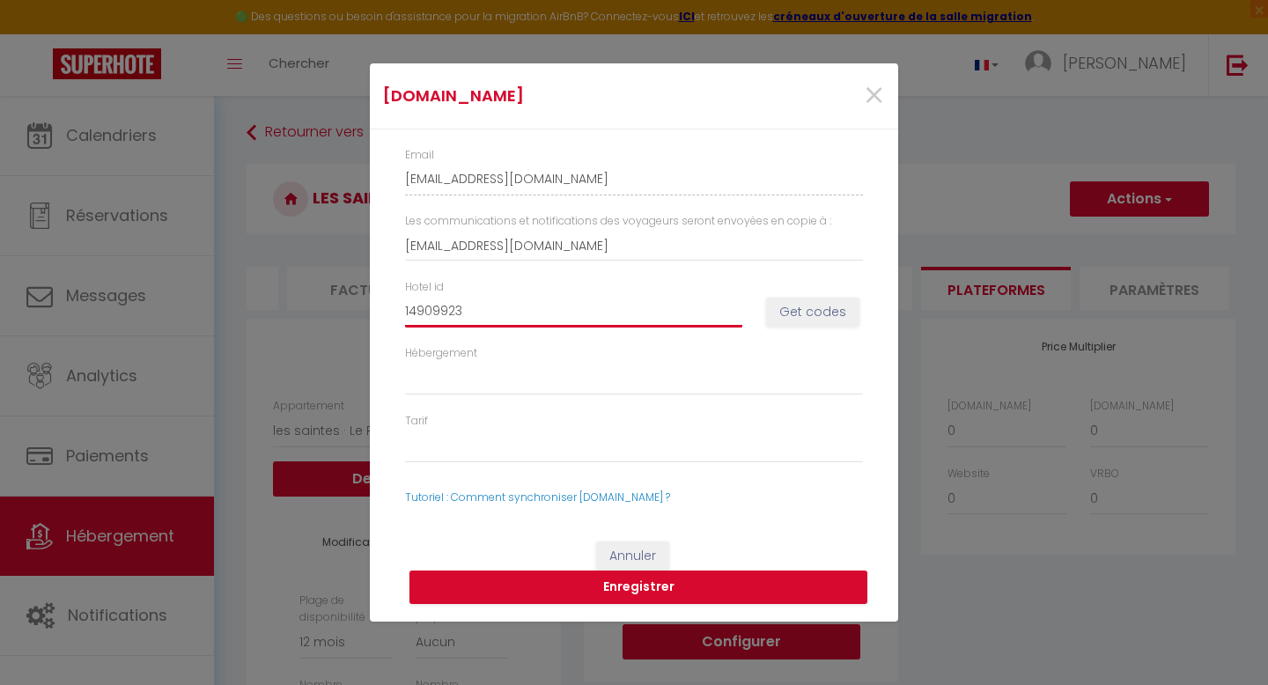
click at [476, 313] on input "14909923" at bounding box center [573, 312] width 337 height 32
click at [814, 316] on button "Get codes" at bounding box center [812, 313] width 93 height 30
select select
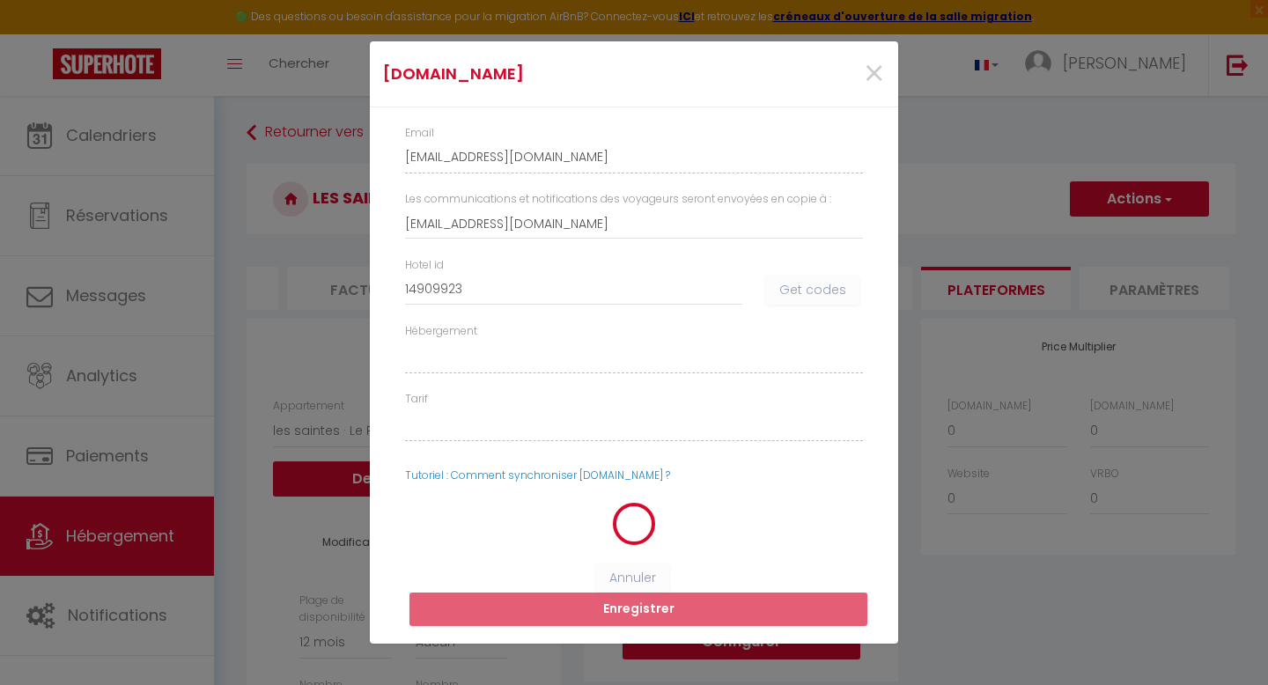
select select
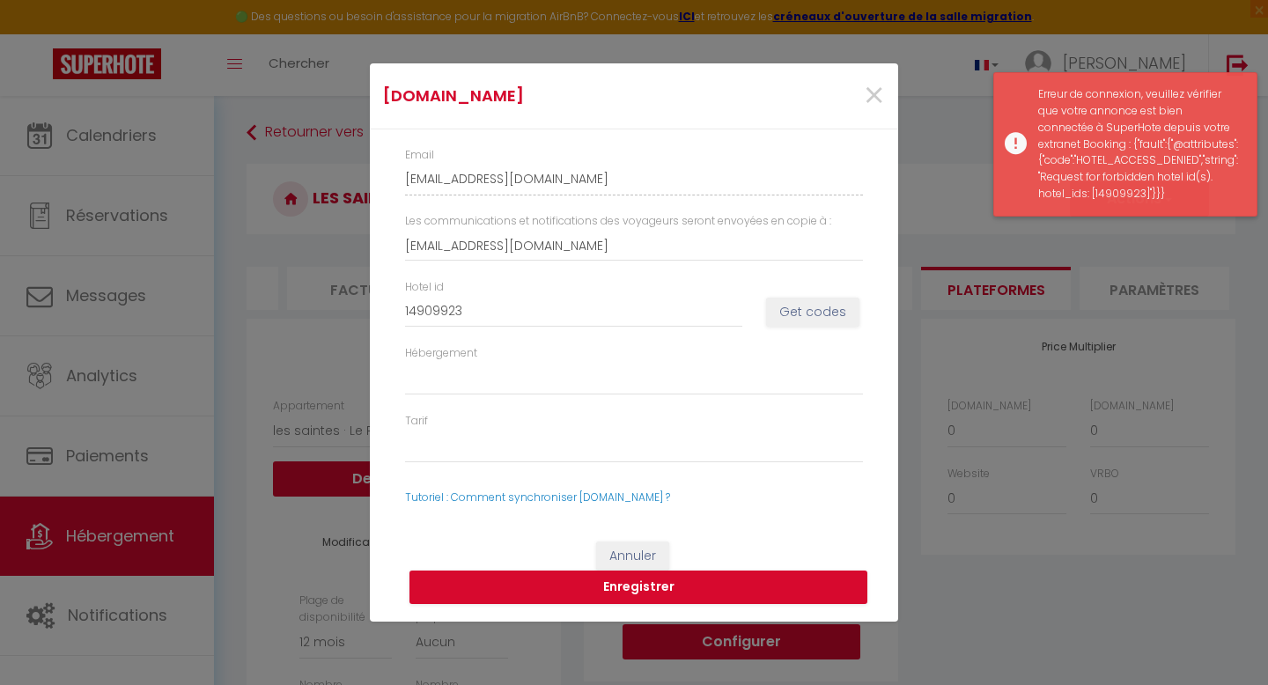
click at [1018, 151] on div "Erreur de connexion, veuillez vérifier que votre annonce est bien connectée à S…" at bounding box center [1125, 144] width 264 height 144
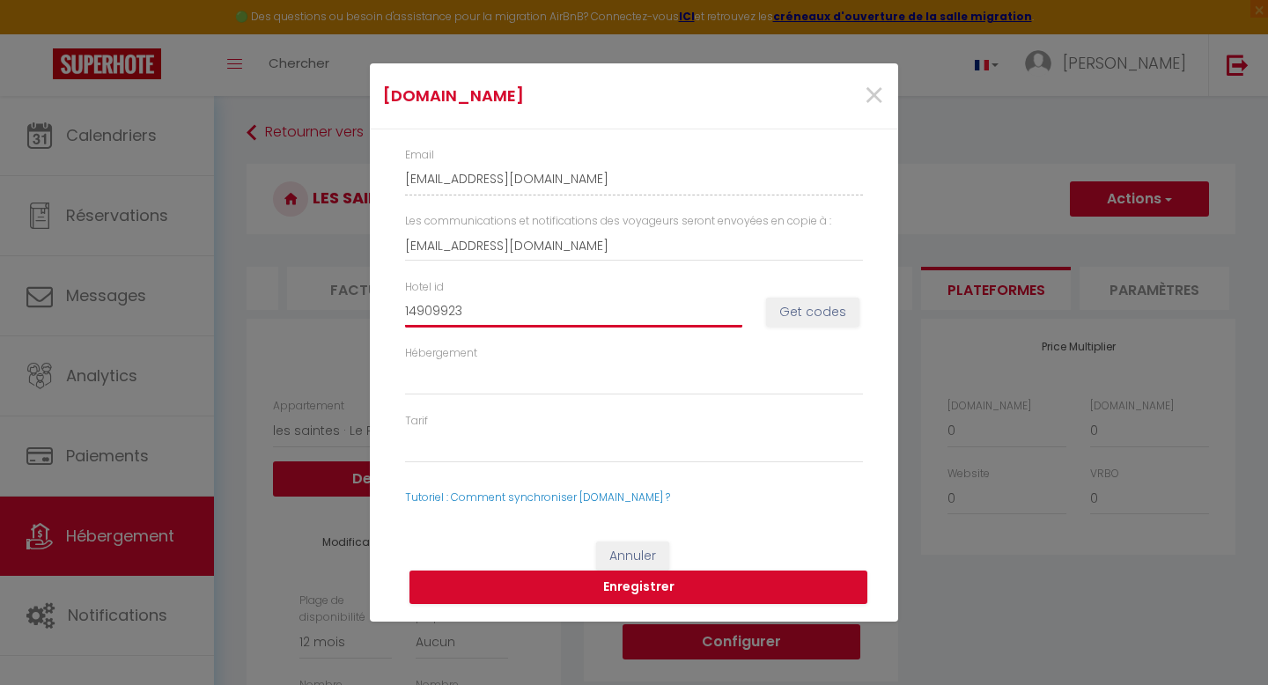
click at [670, 302] on input "14909923" at bounding box center [573, 312] width 337 height 32
type input "1490992"
select select
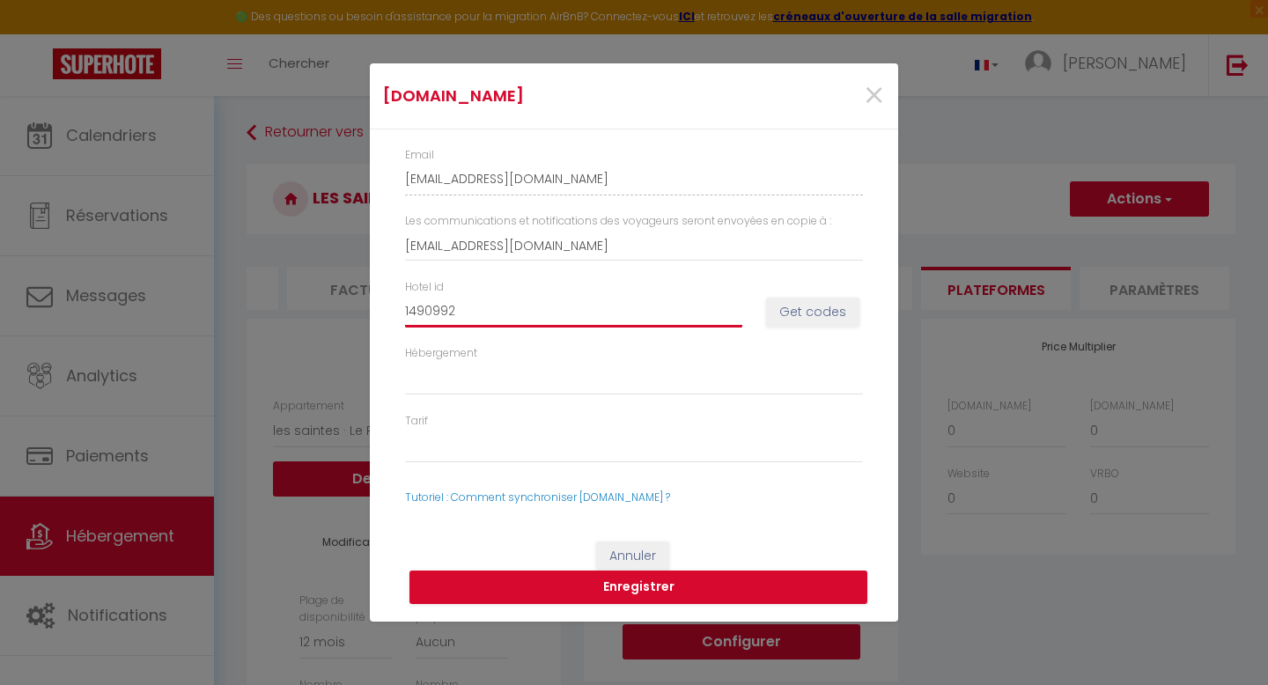
type input "149099"
select select
type input "14909"
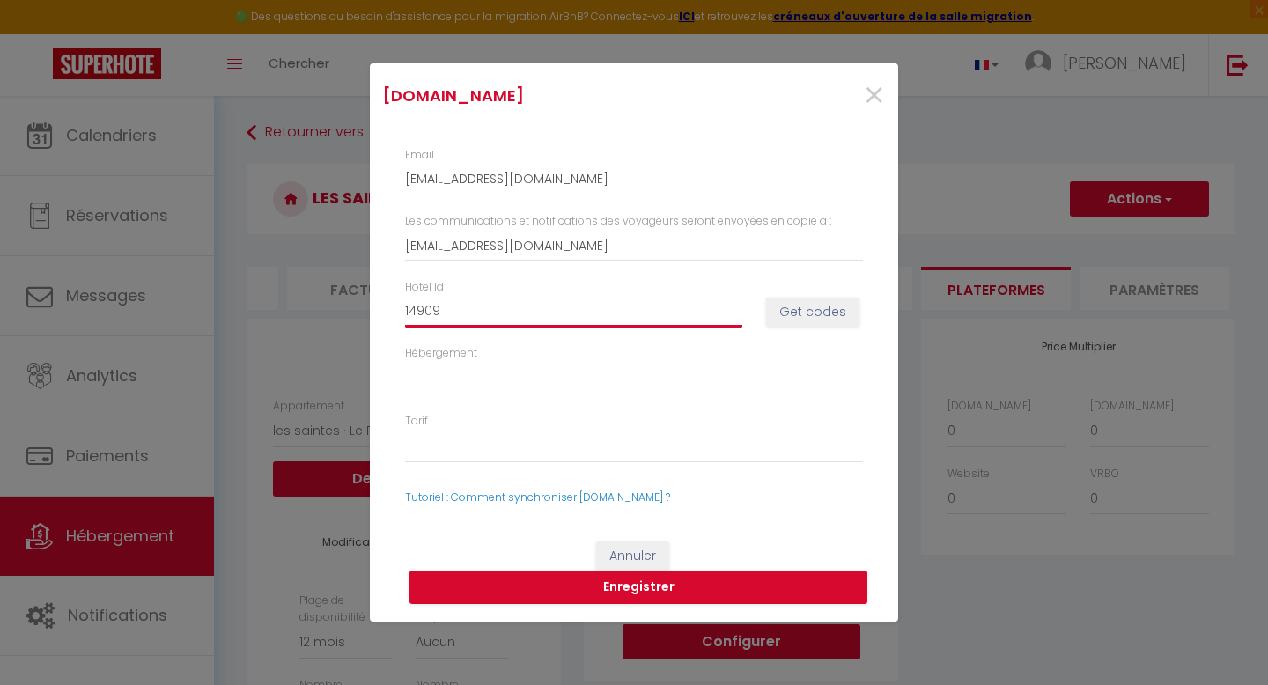
select select
type input "1490"
select select
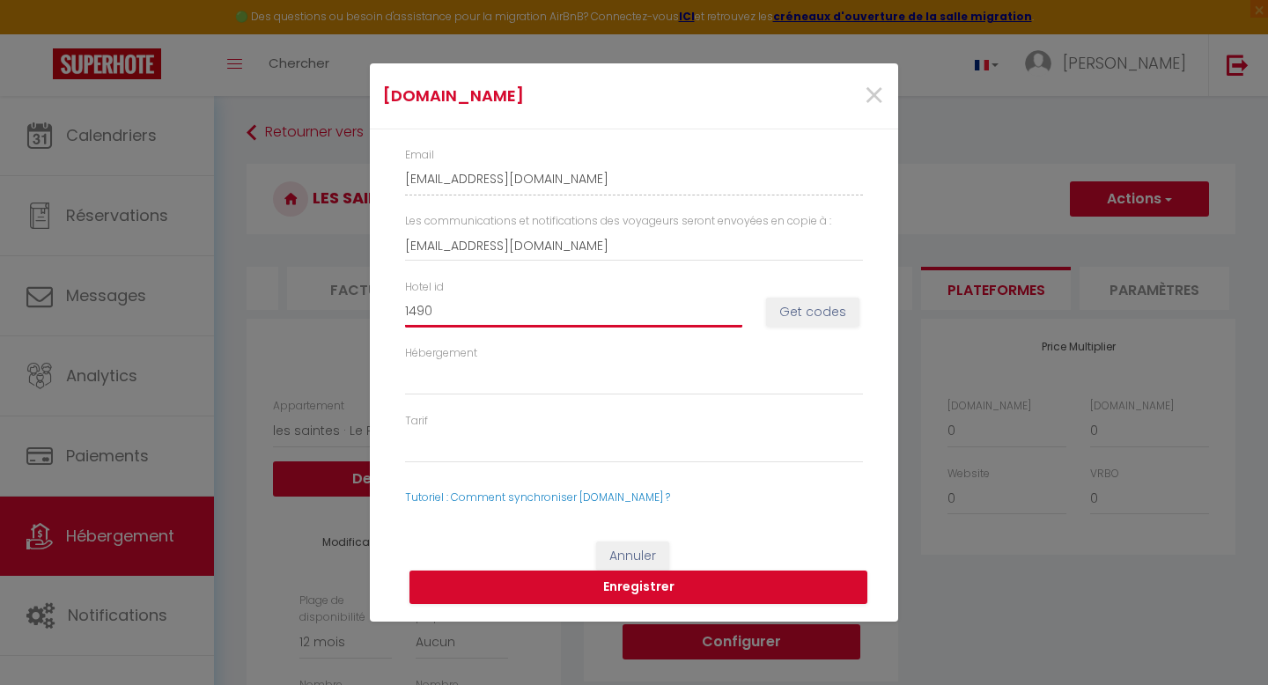
select select
type input "149"
select select
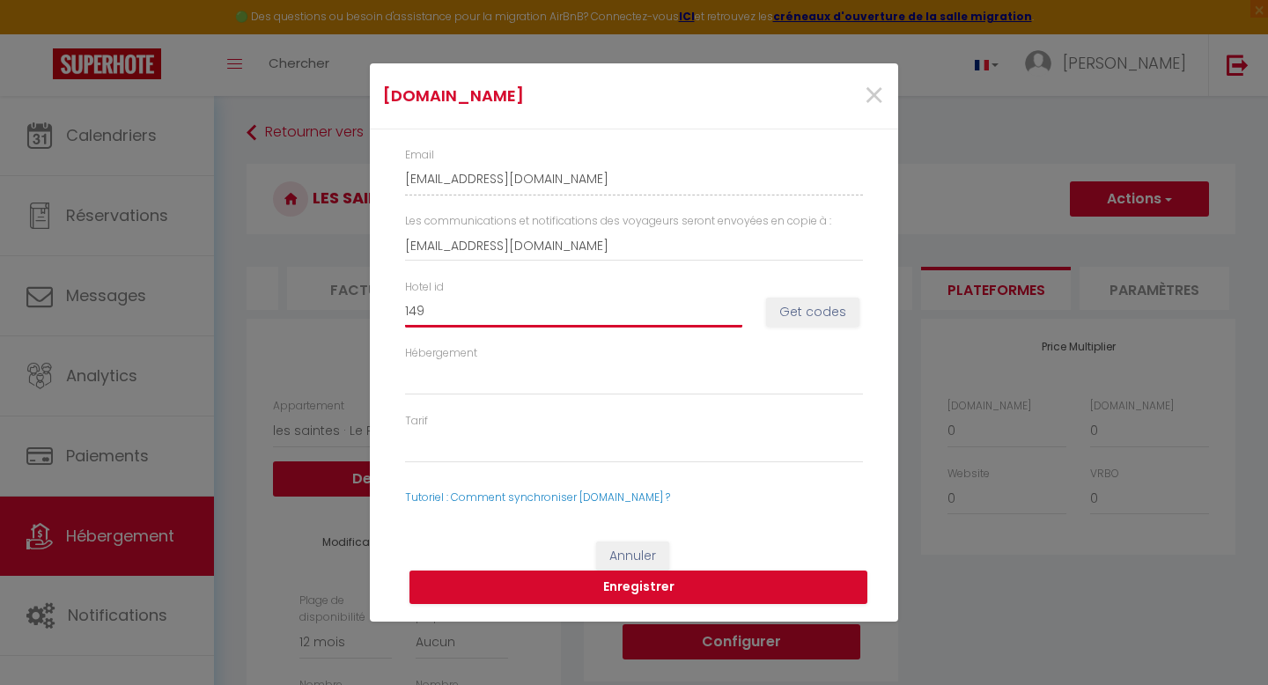
select select
type input "14"
select select
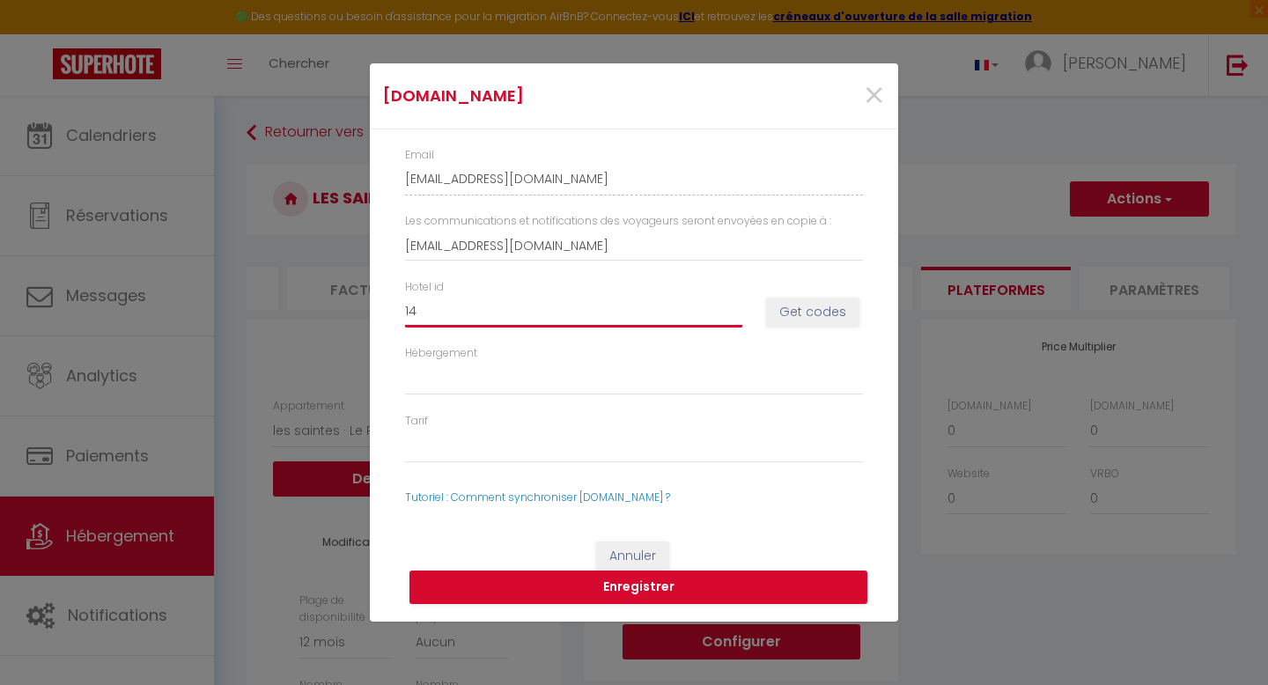
type input "1"
select select
paste input "14909923"
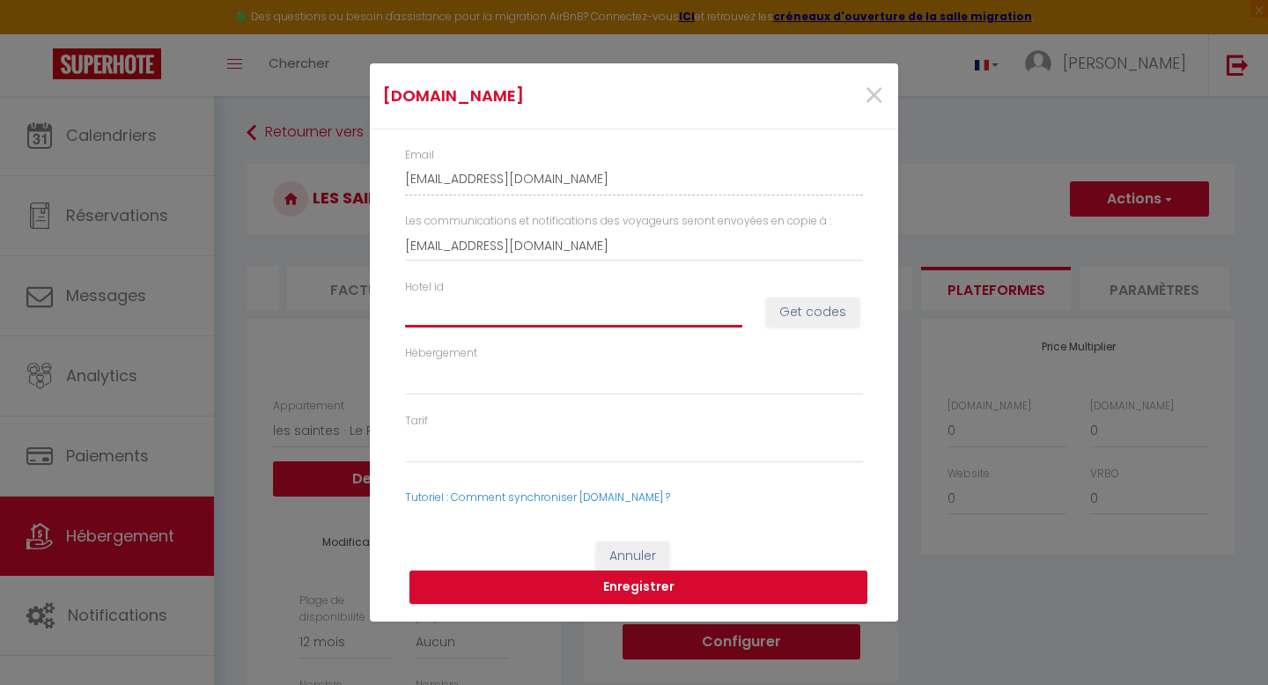
type input "14909923"
select select
click at [816, 312] on button "Get codes" at bounding box center [812, 313] width 93 height 30
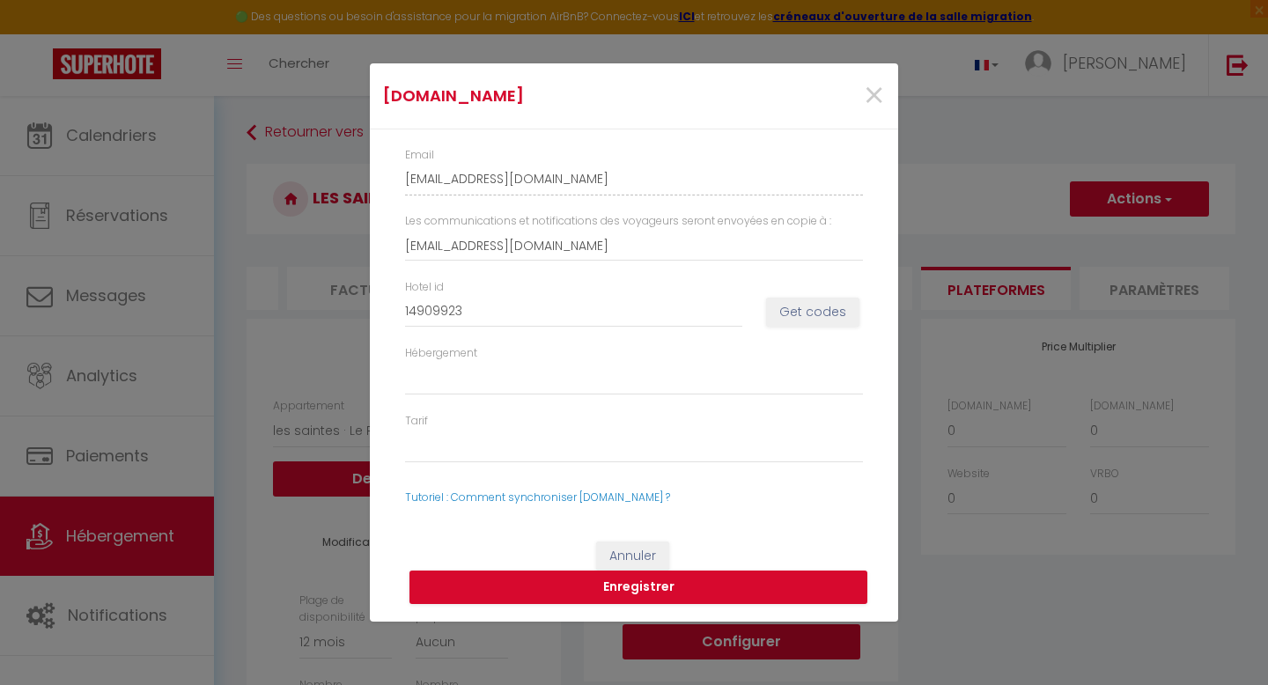
select select
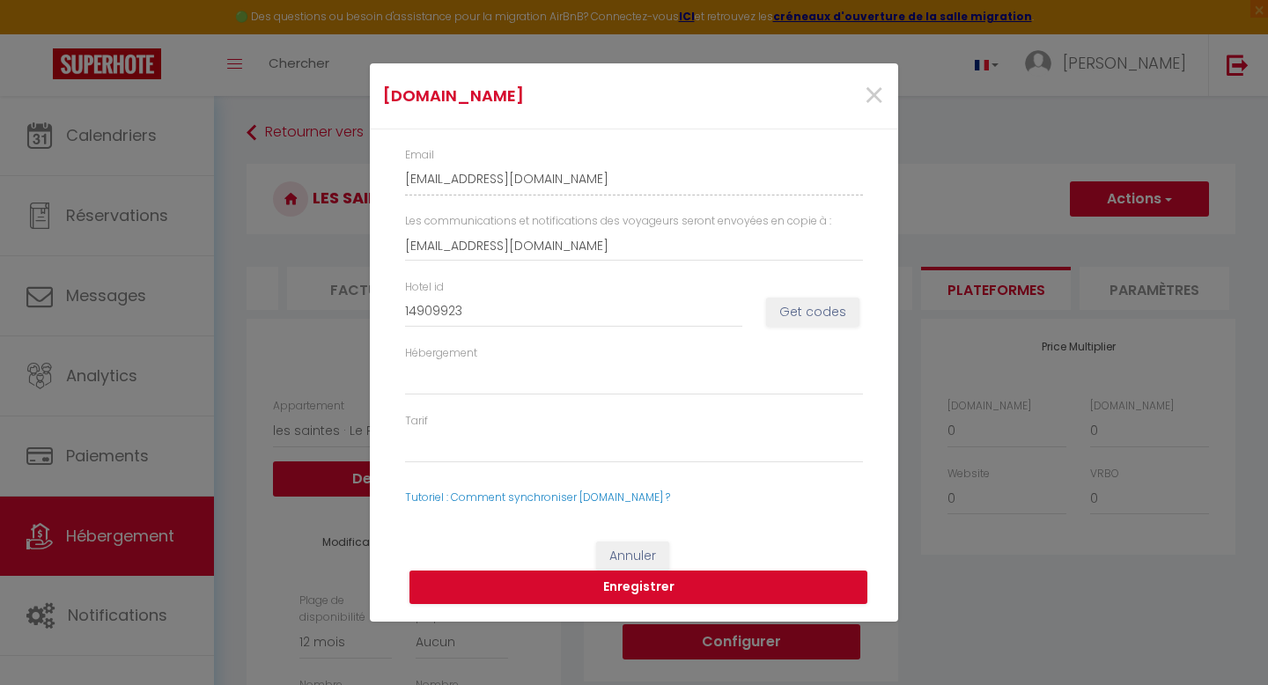
select select
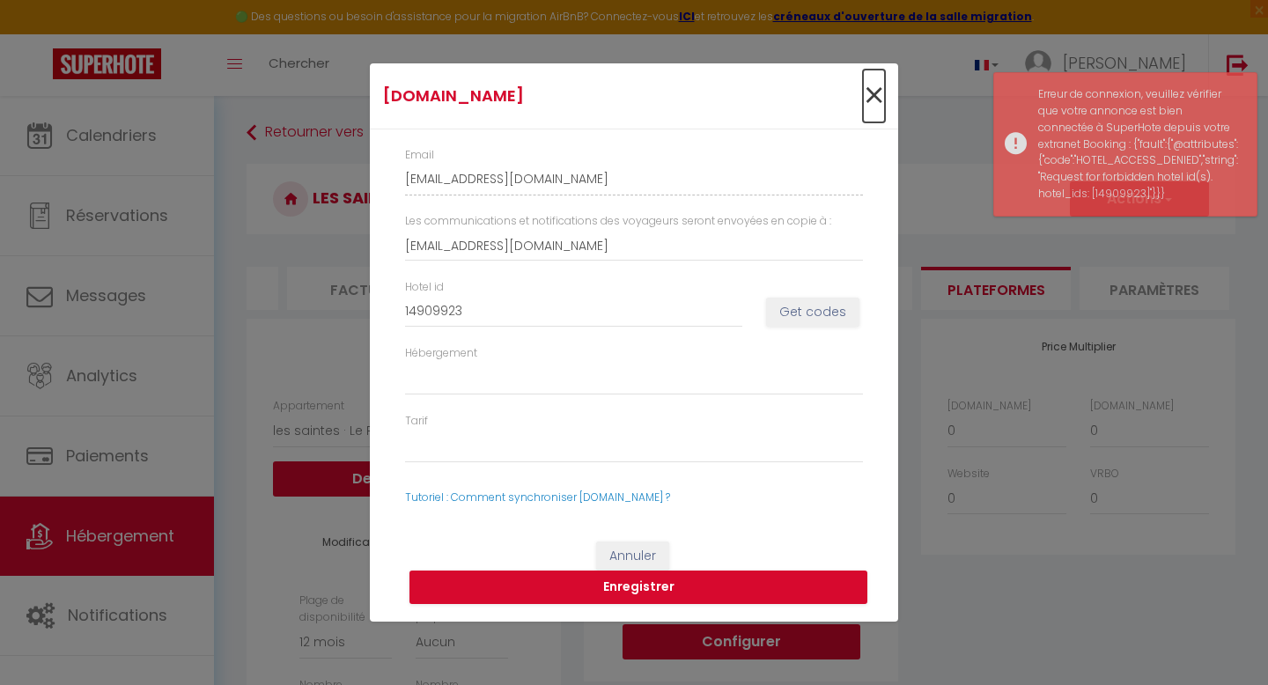
click at [879, 94] on span "×" at bounding box center [874, 96] width 22 height 53
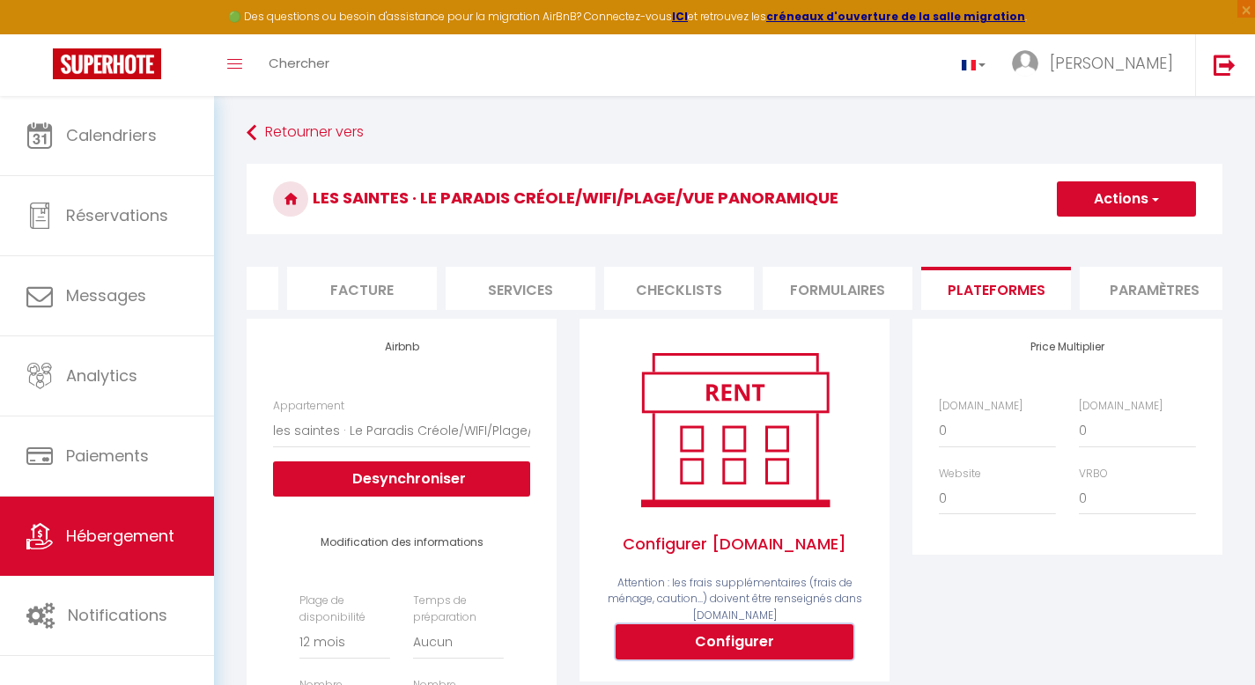
click at [714, 653] on button "Configurer" at bounding box center [734, 641] width 238 height 35
type input "[EMAIL_ADDRESS][DOMAIN_NAME]"
select select
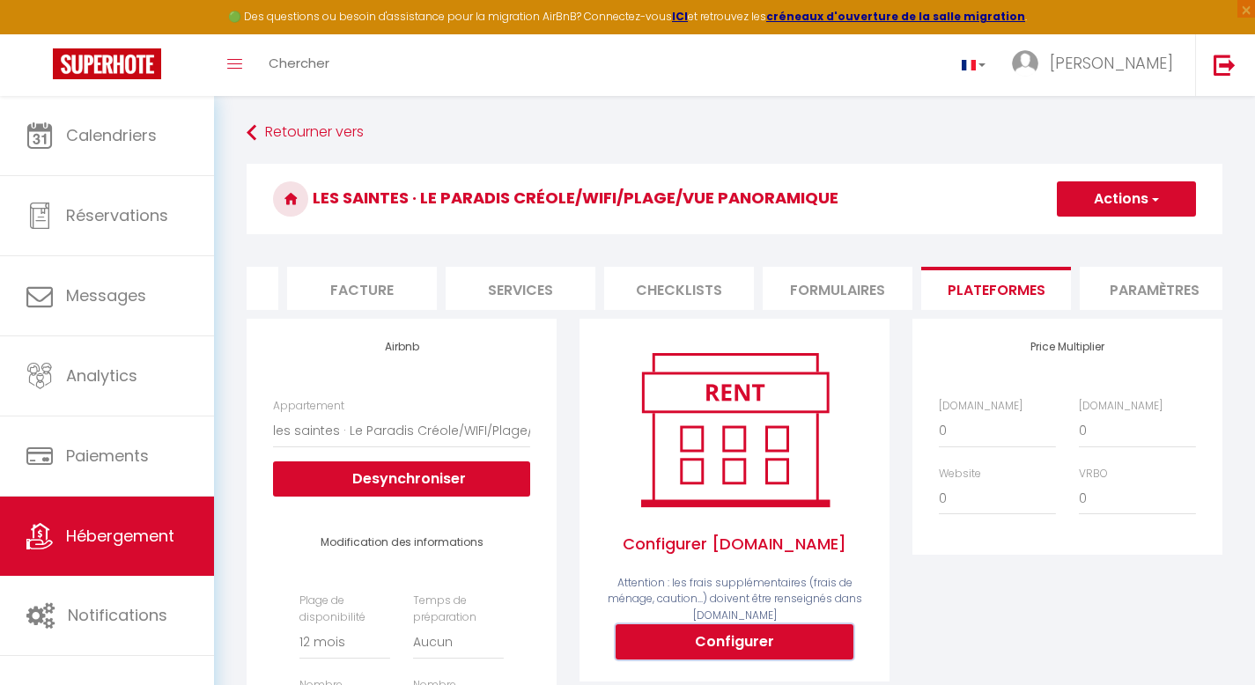
select select
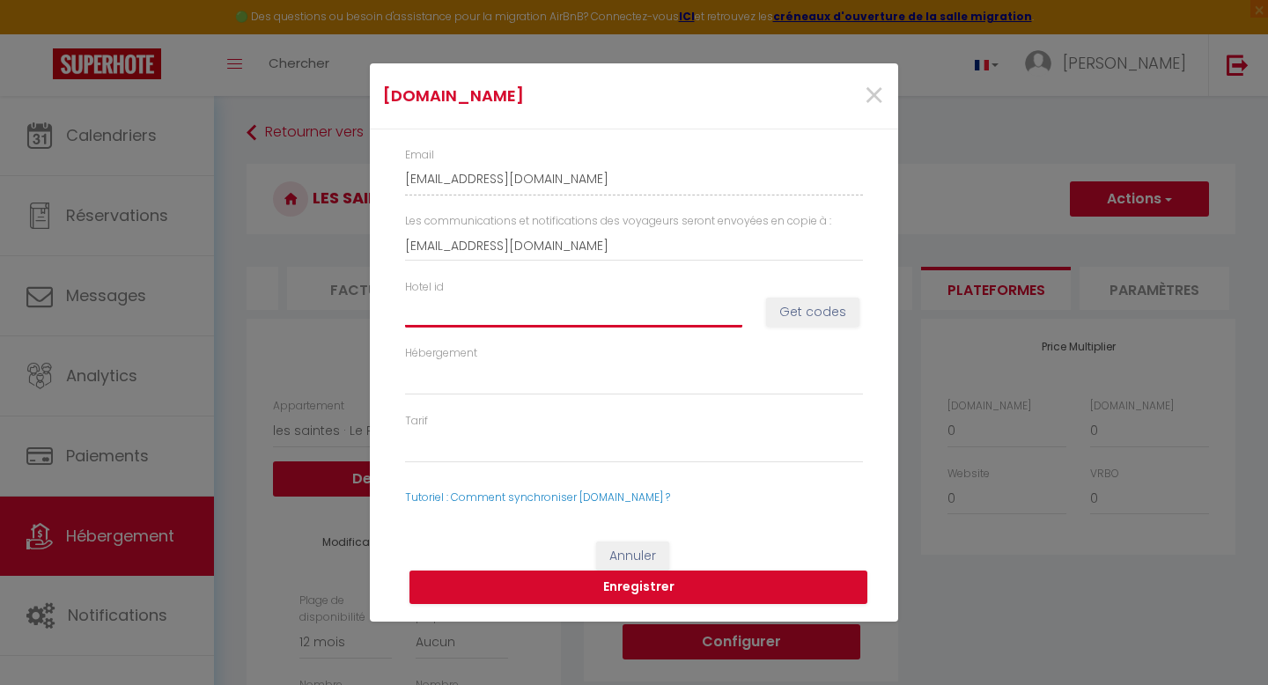
click at [656, 319] on input "Hotel id" at bounding box center [573, 312] width 337 height 32
type input "1"
select select
click at [814, 313] on button "Get codes" at bounding box center [812, 313] width 93 height 30
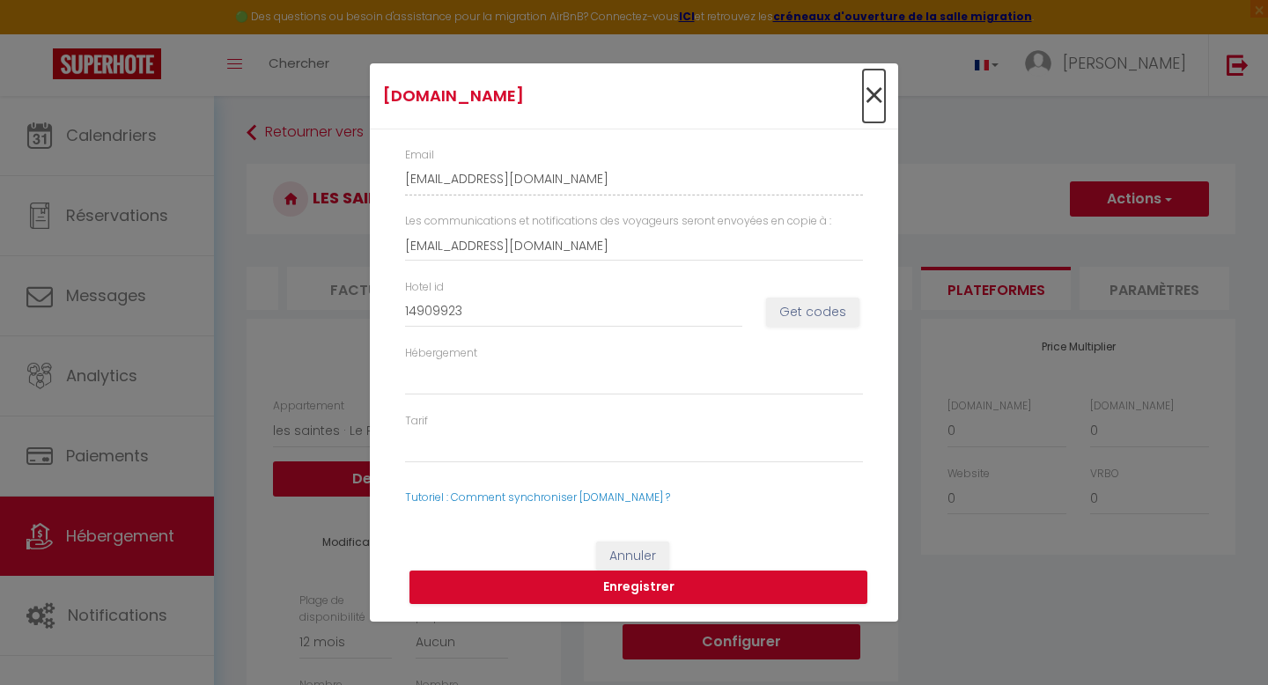
click at [875, 92] on span "×" at bounding box center [874, 96] width 22 height 53
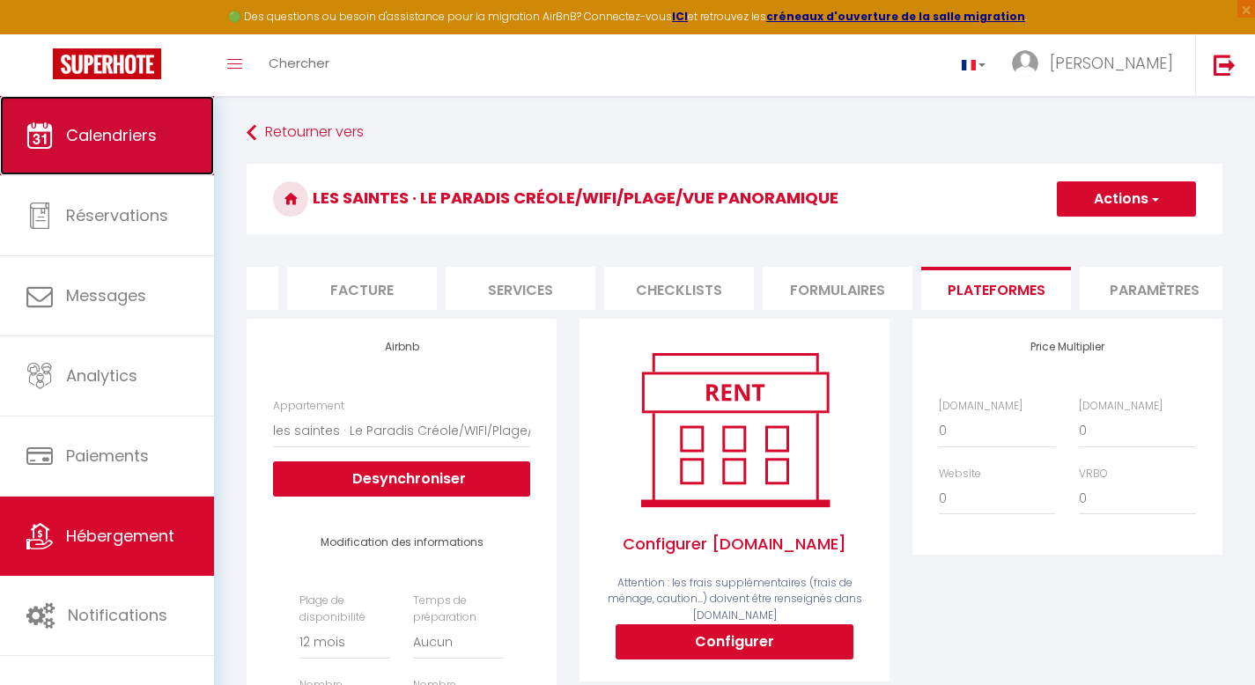
click at [103, 164] on link "Calendriers" at bounding box center [107, 135] width 214 height 79
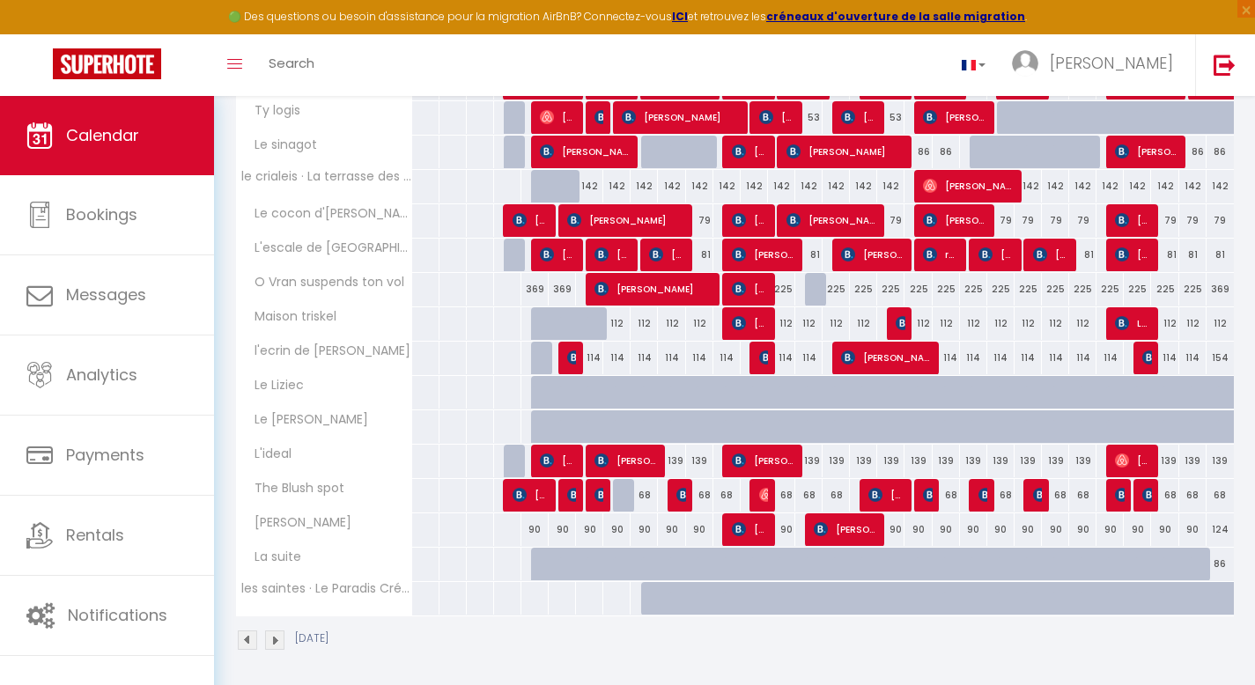
scroll to position [339, 0]
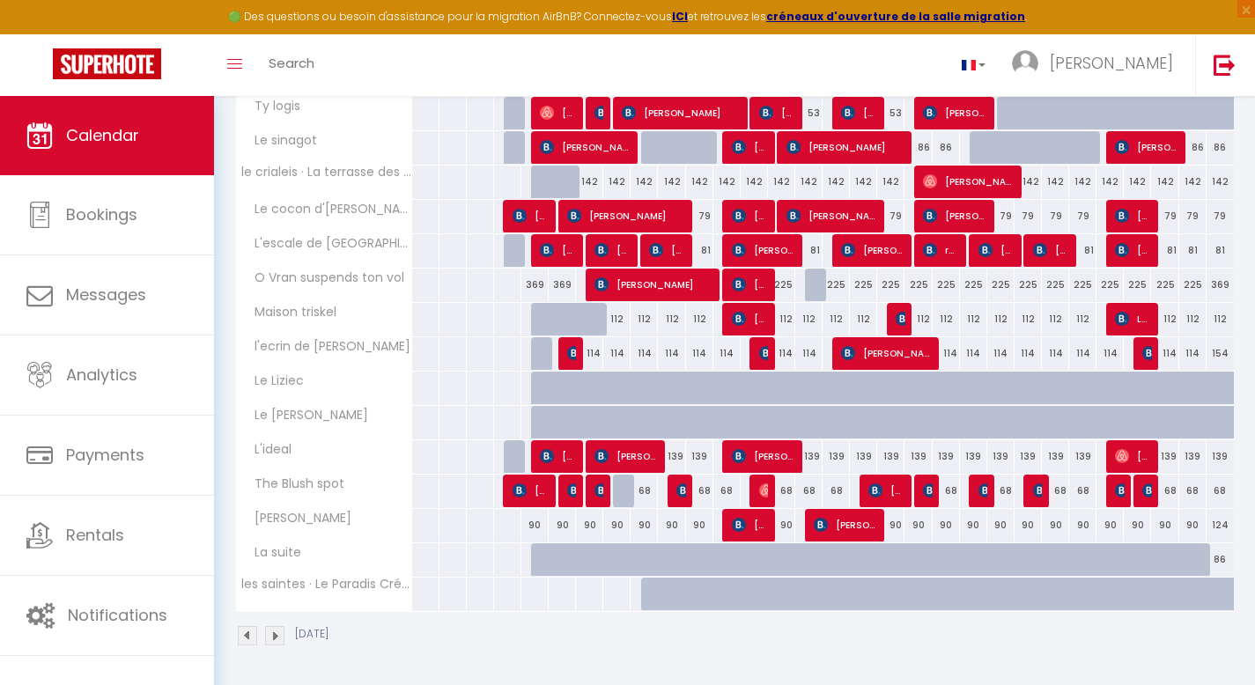
click at [777, 598] on div at bounding box center [790, 603] width 27 height 33
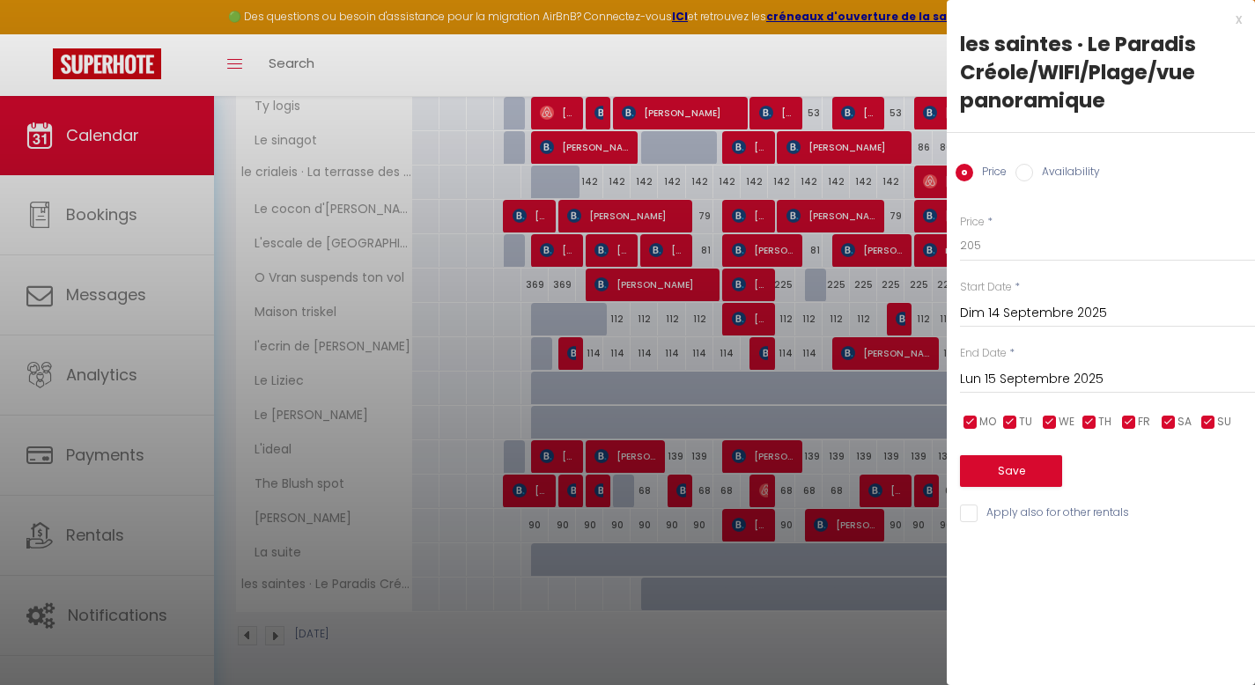
click at [1027, 171] on input "Availability" at bounding box center [1024, 173] width 18 height 18
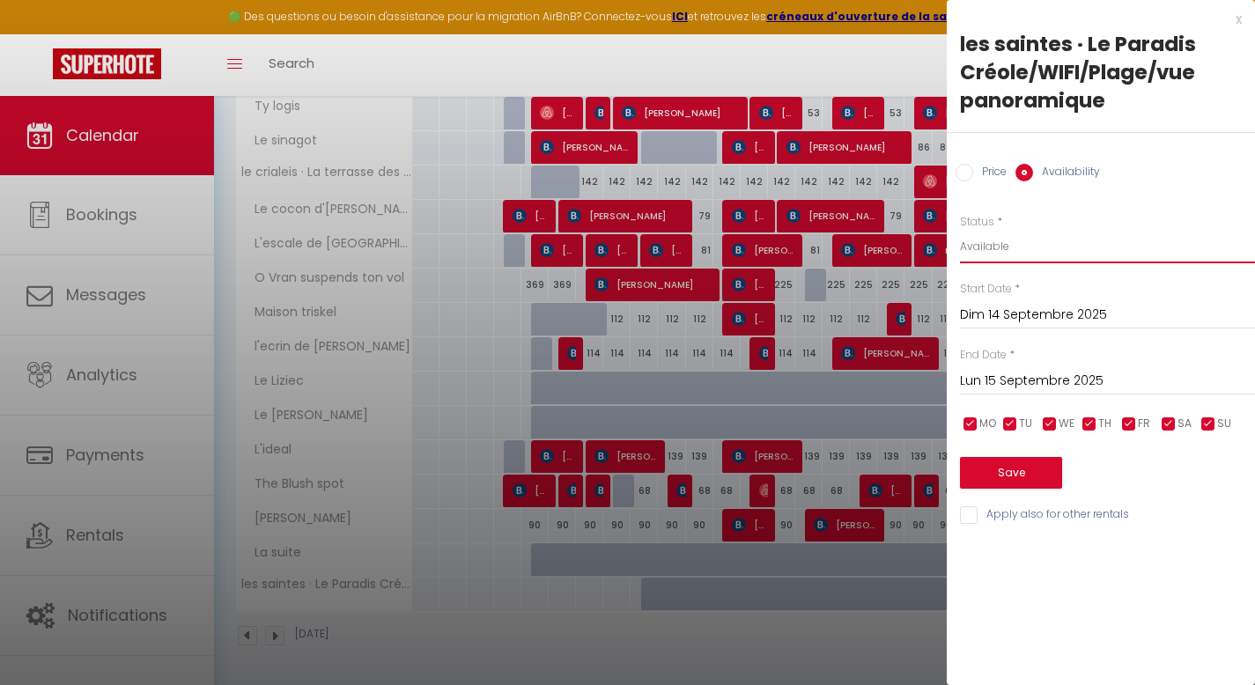
click at [1010, 247] on select "Available Disabled" at bounding box center [1107, 246] width 295 height 33
click at [1017, 311] on input "Dim 14 Septembre 2025" at bounding box center [1107, 315] width 295 height 23
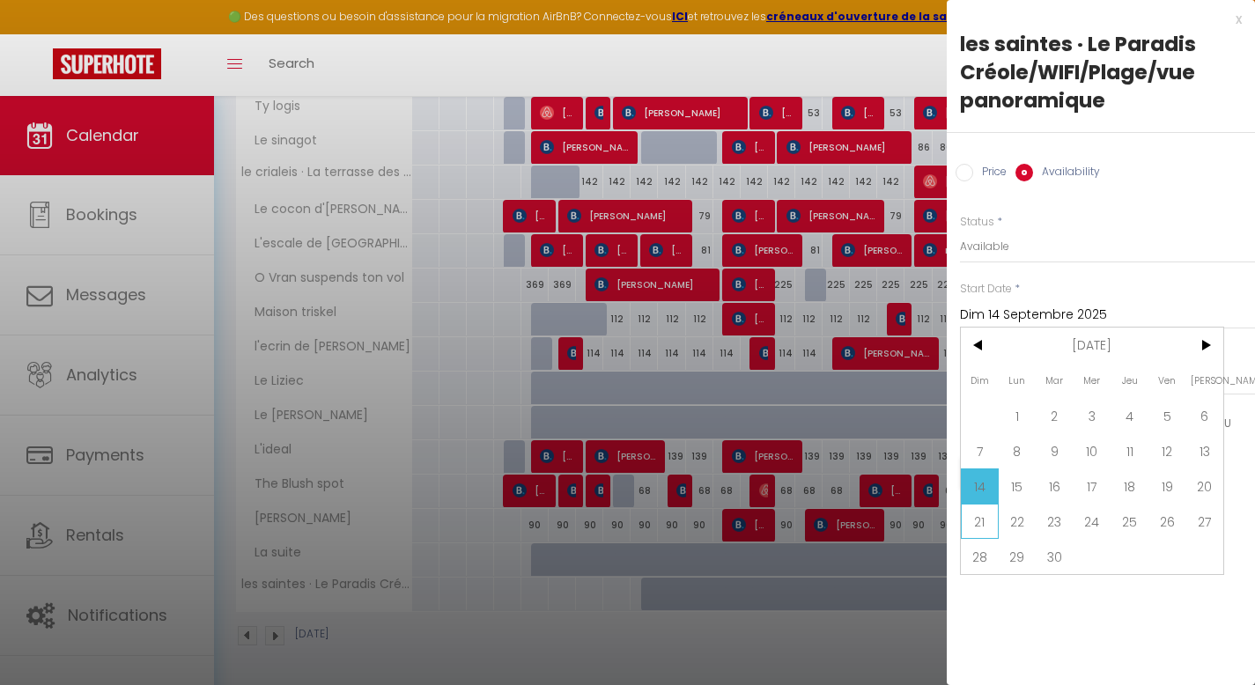
click at [983, 520] on span "21" at bounding box center [980, 521] width 38 height 35
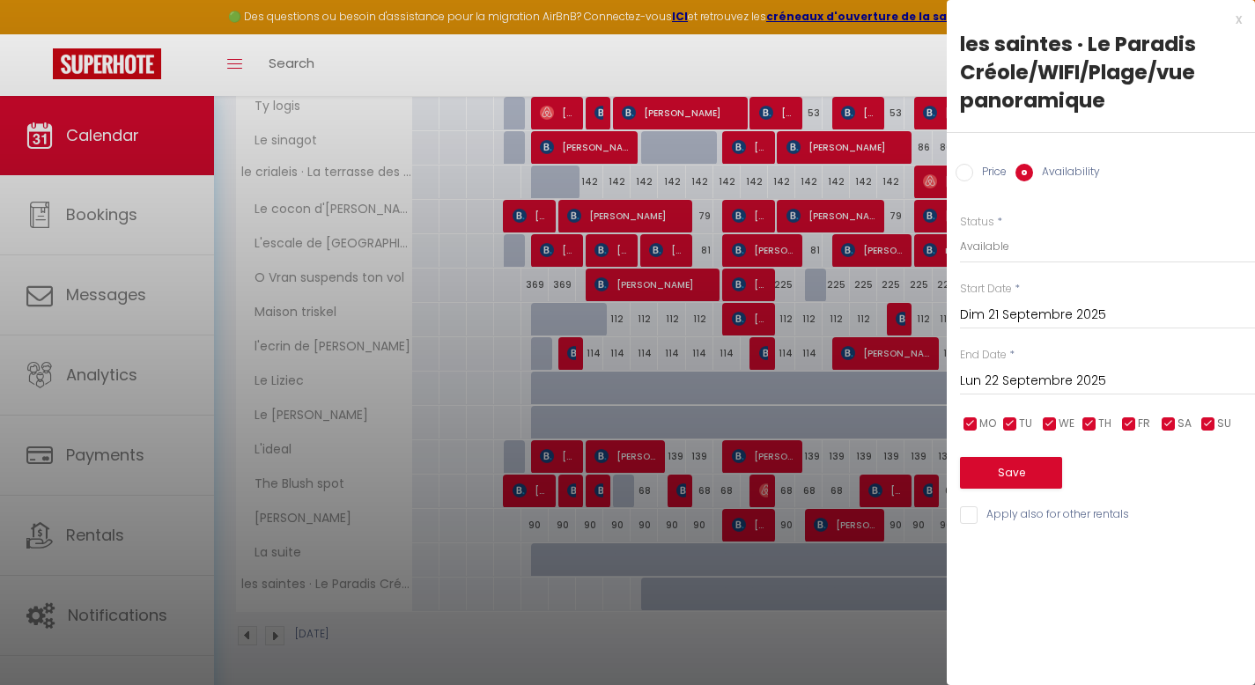
click at [1047, 379] on input "Lun 22 Septembre 2025" at bounding box center [1107, 381] width 295 height 23
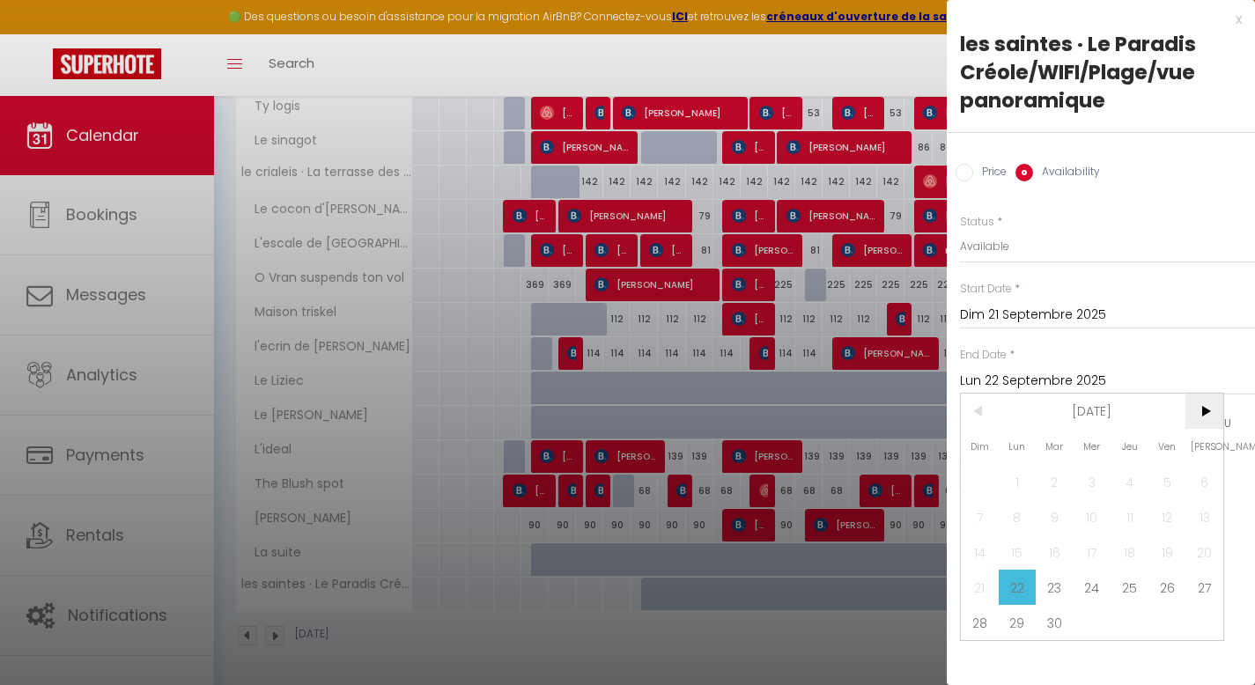
click at [1199, 412] on span ">" at bounding box center [1204, 411] width 38 height 35
click at [1062, 589] on span "21" at bounding box center [1054, 587] width 38 height 35
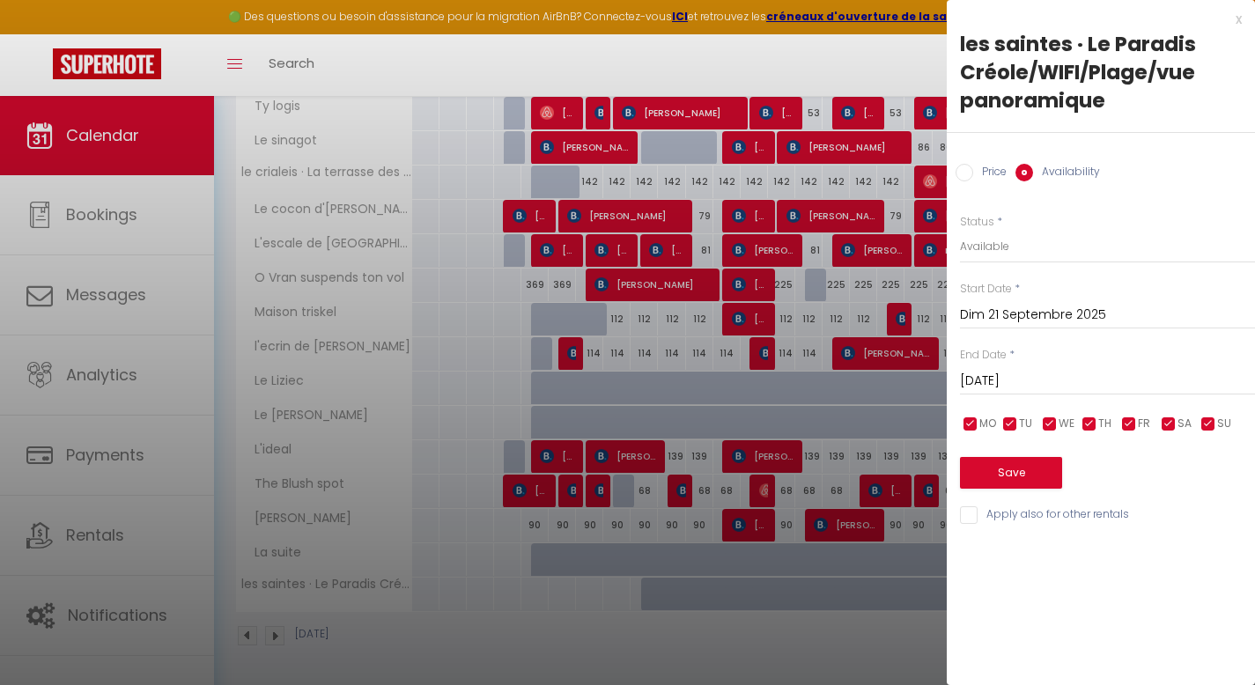
click at [1238, 24] on div "x" at bounding box center [1093, 19] width 295 height 21
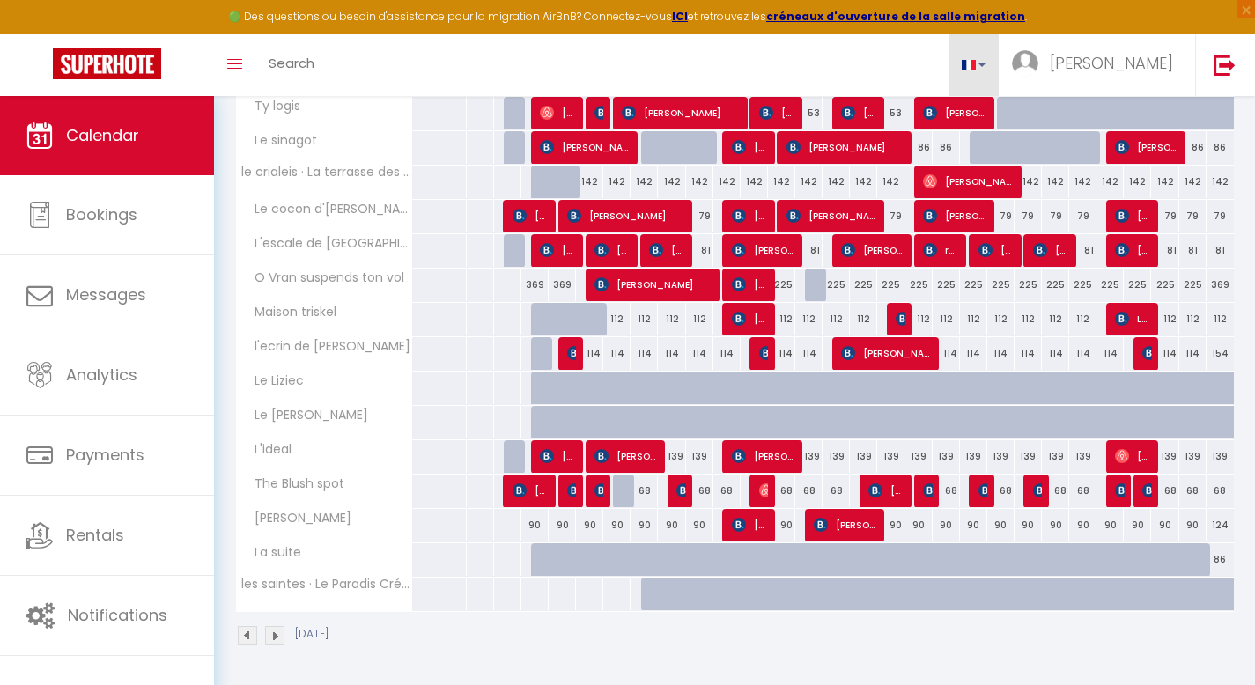
click at [976, 64] on span at bounding box center [968, 65] width 14 height 11
click at [999, 72] on link at bounding box center [973, 65] width 51 height 62
click at [877, 585] on div at bounding box center [890, 594] width 27 height 33
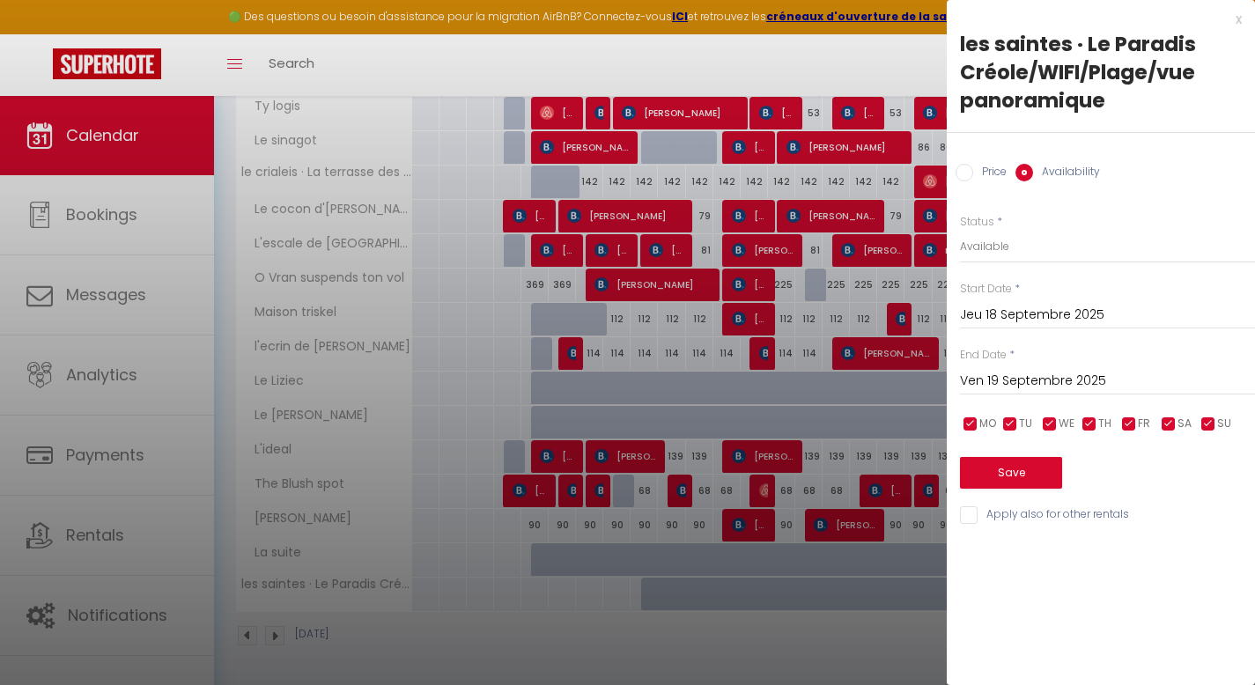
click at [1035, 305] on input "Jeu 18 Septembre 2025" at bounding box center [1107, 315] width 295 height 23
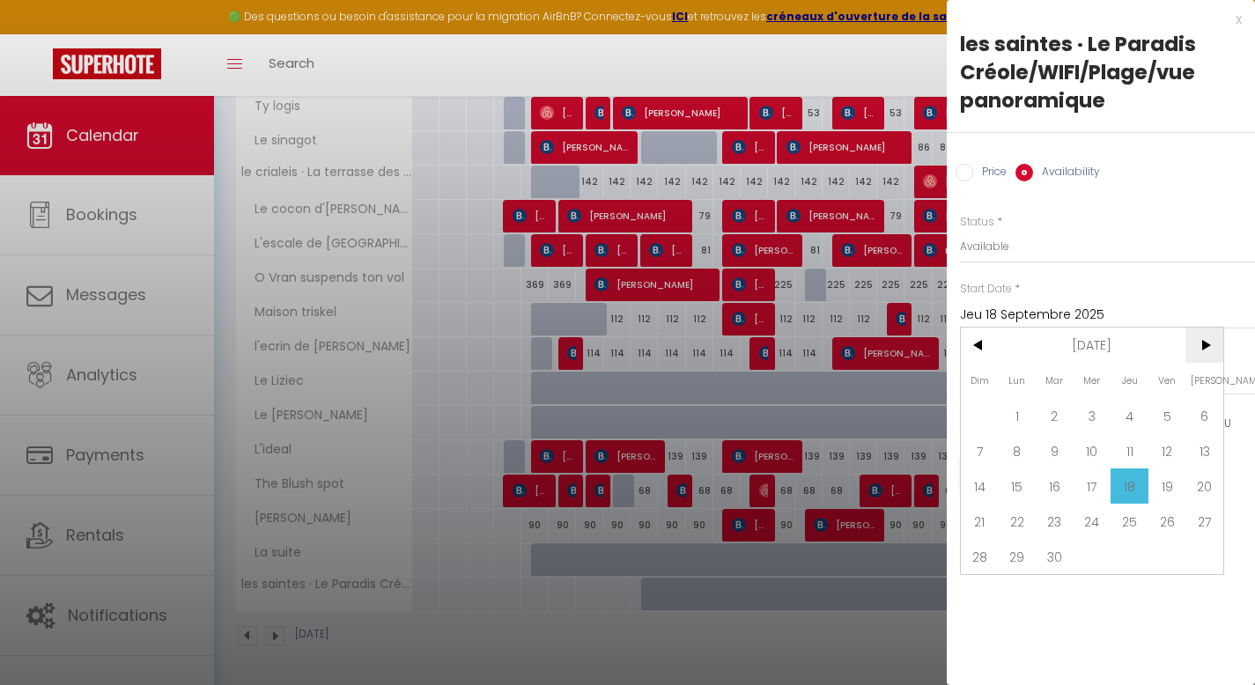
click at [1207, 341] on span ">" at bounding box center [1204, 345] width 38 height 35
click at [1207, 344] on span ">" at bounding box center [1204, 345] width 38 height 35
click at [981, 342] on span "<" at bounding box center [980, 345] width 38 height 35
click at [1088, 527] on span "22" at bounding box center [1092, 521] width 38 height 35
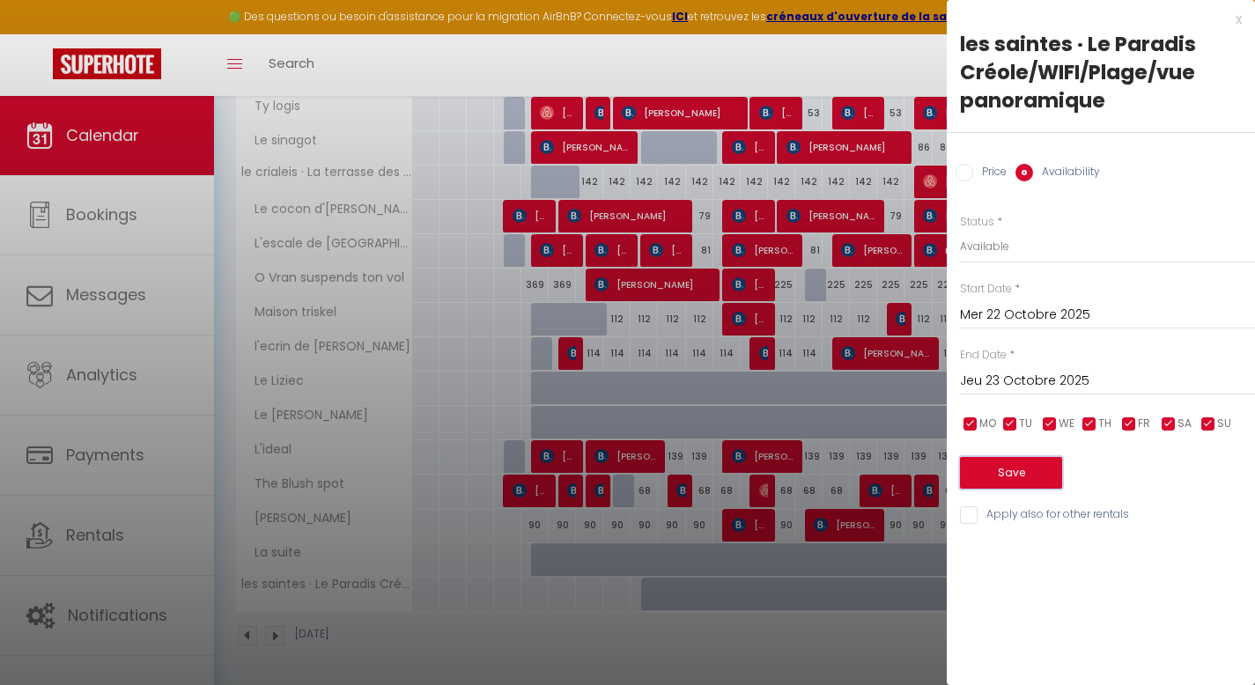
click at [1018, 477] on button "Save" at bounding box center [1011, 473] width 102 height 32
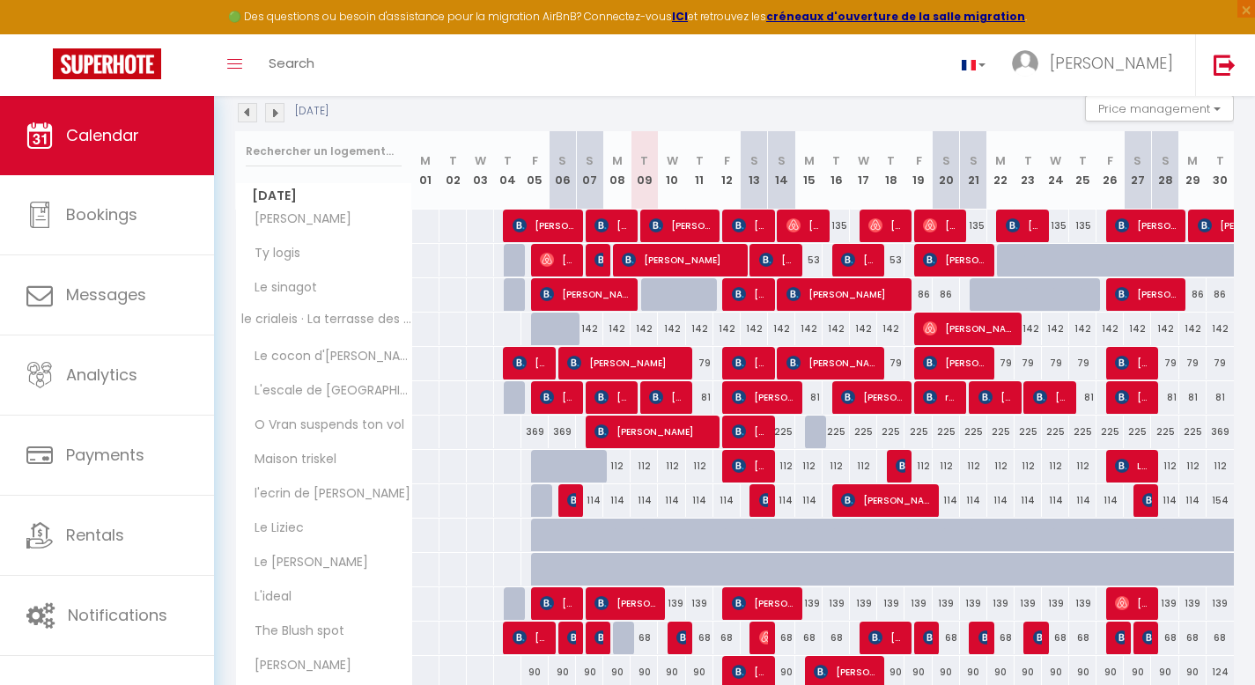
scroll to position [133, 0]
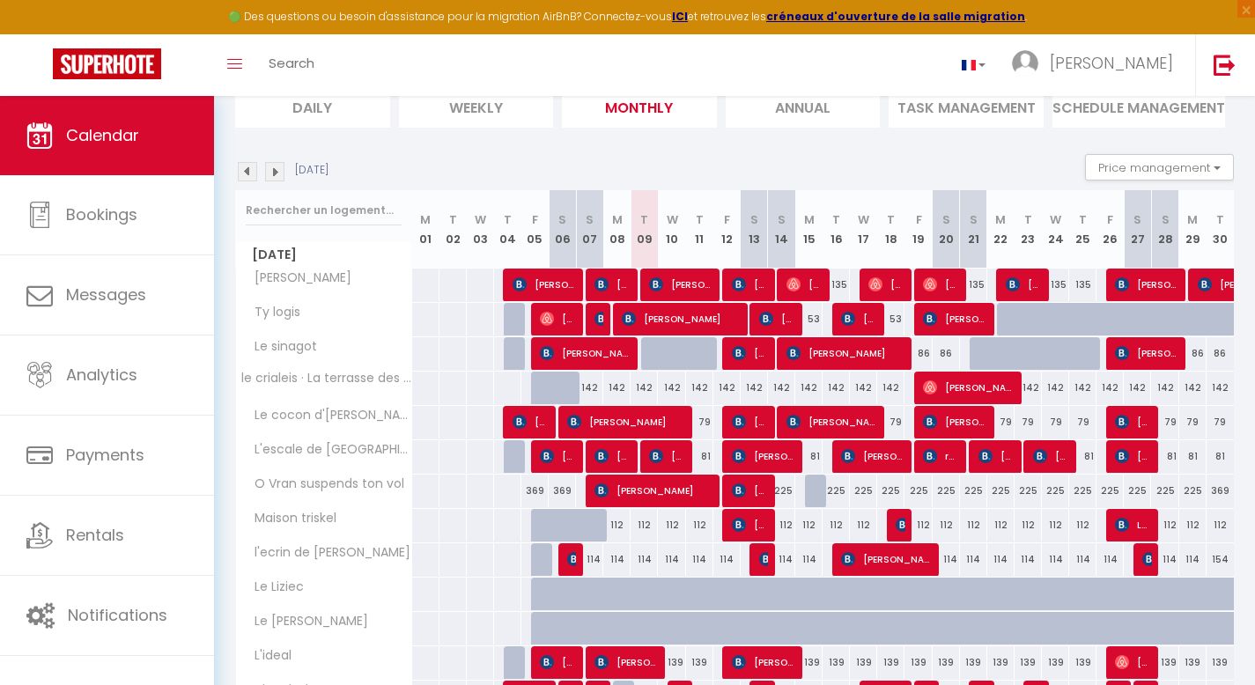
click at [782, 112] on li "Annual" at bounding box center [802, 106] width 155 height 43
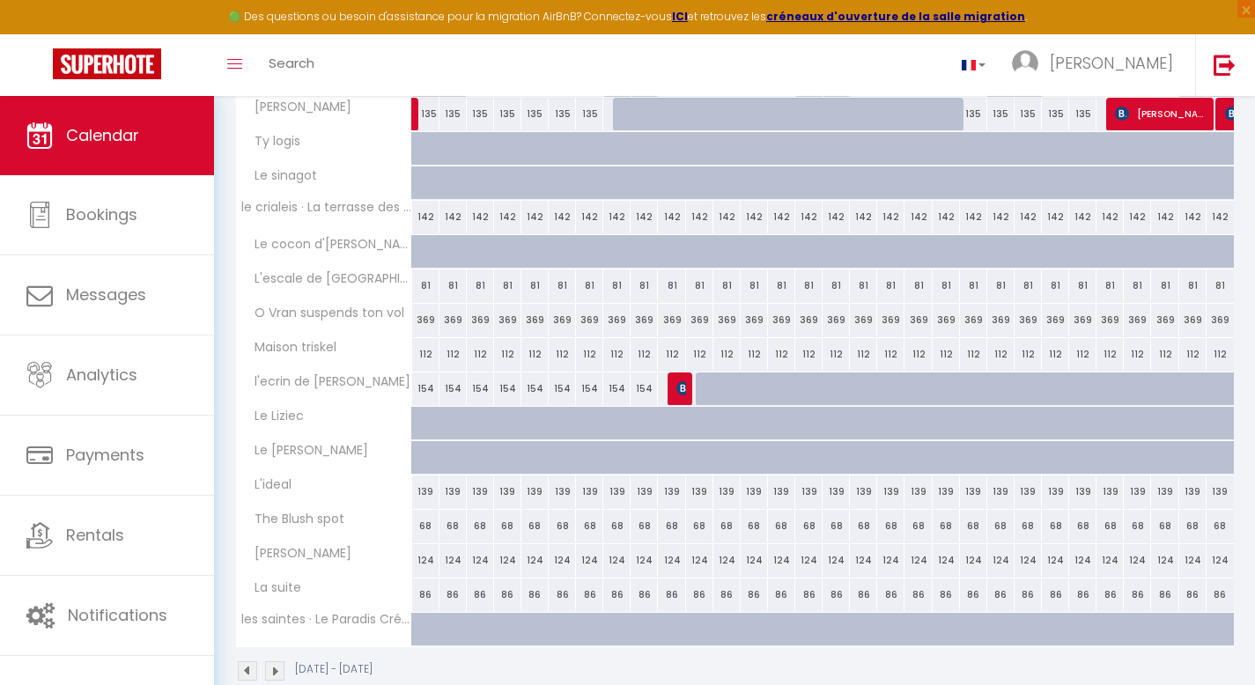
scroll to position [1546, 0]
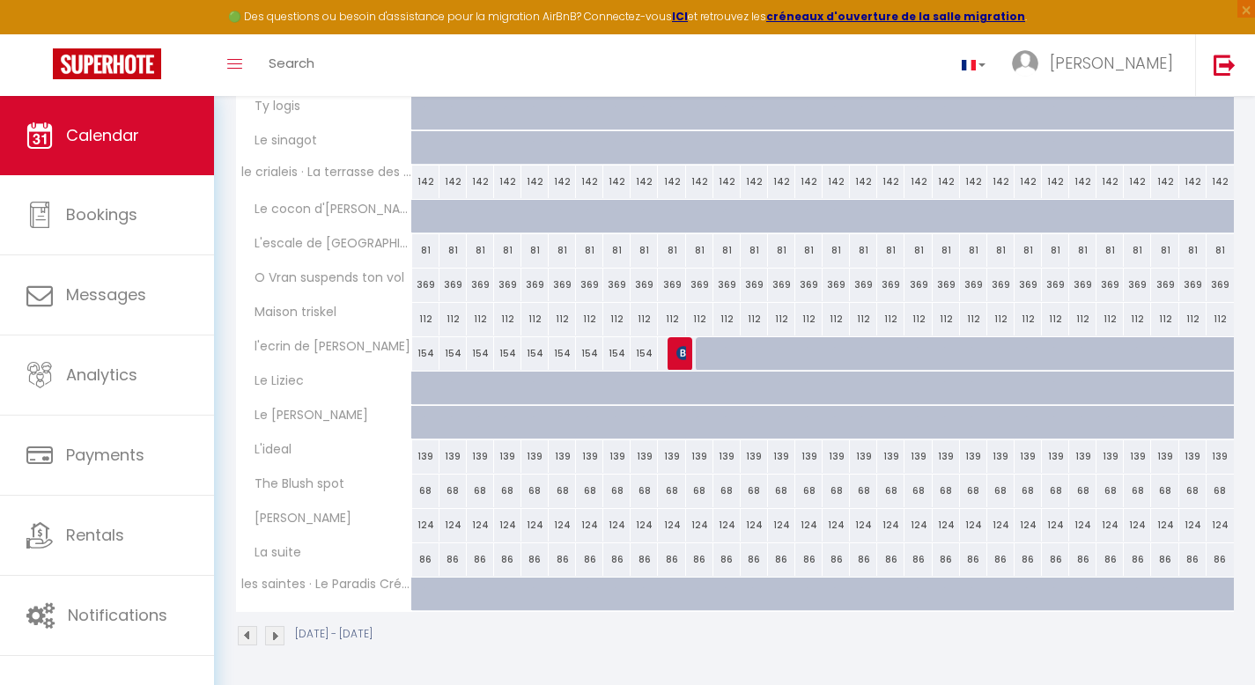
click at [275, 637] on img at bounding box center [274, 635] width 19 height 19
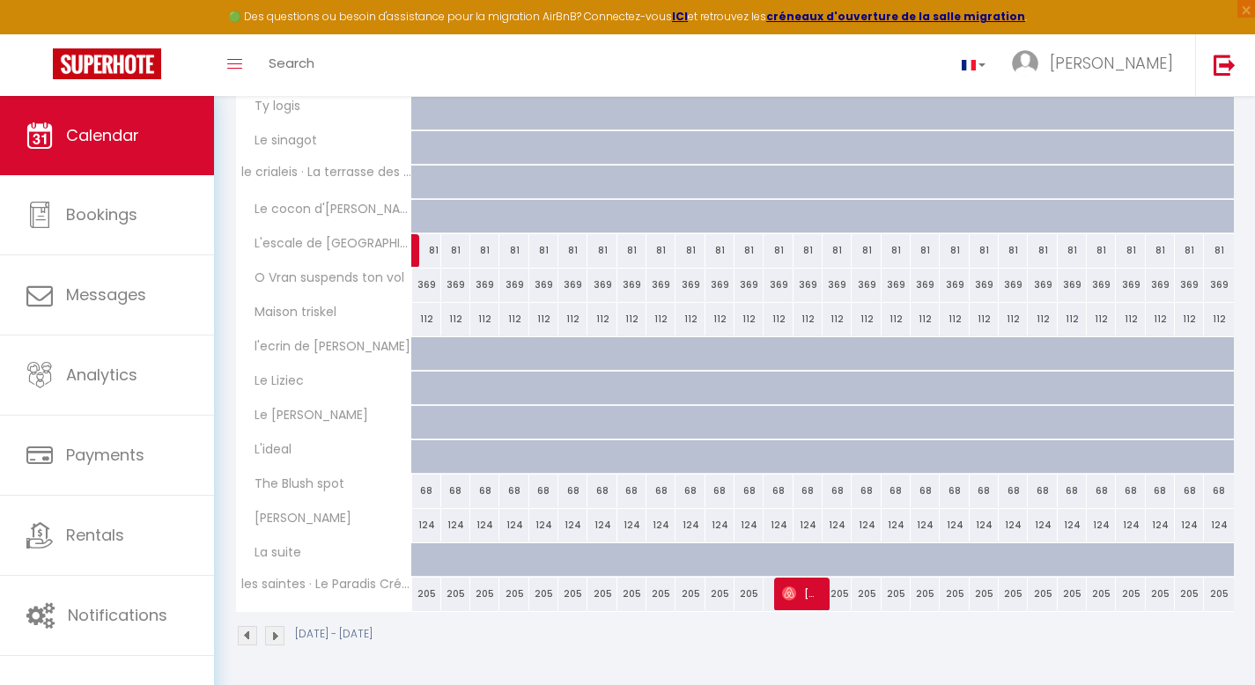
click at [247, 633] on img at bounding box center [247, 635] width 19 height 19
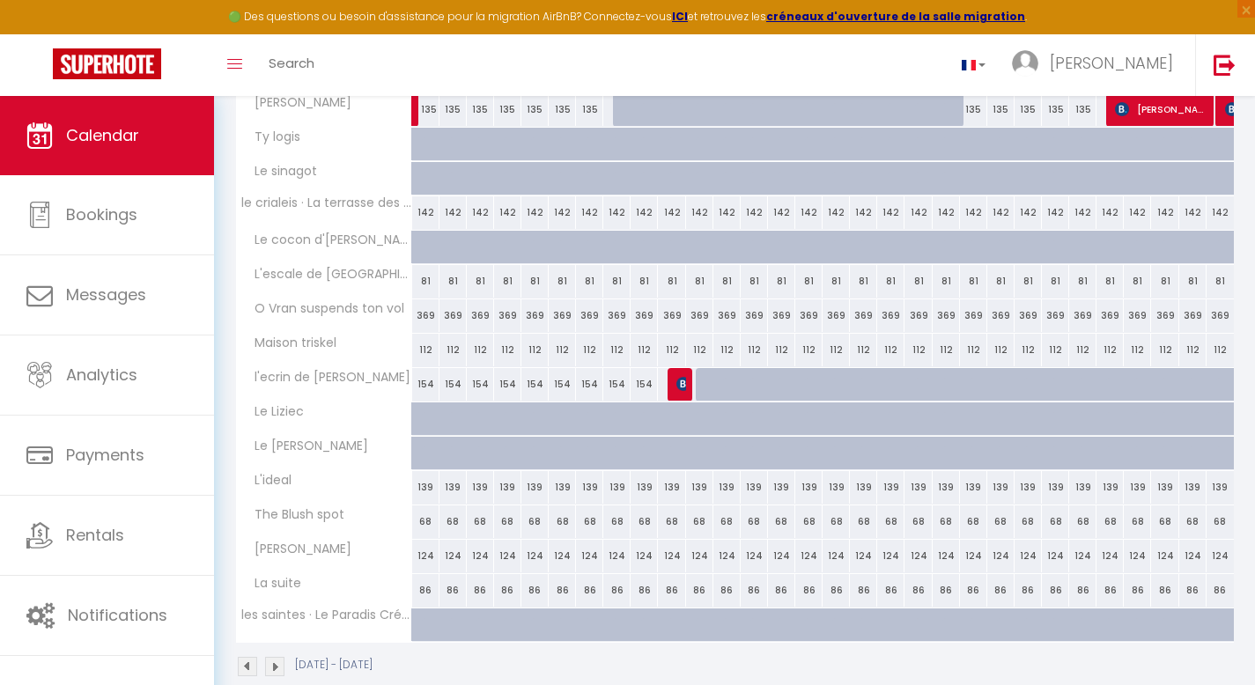
scroll to position [1511, 0]
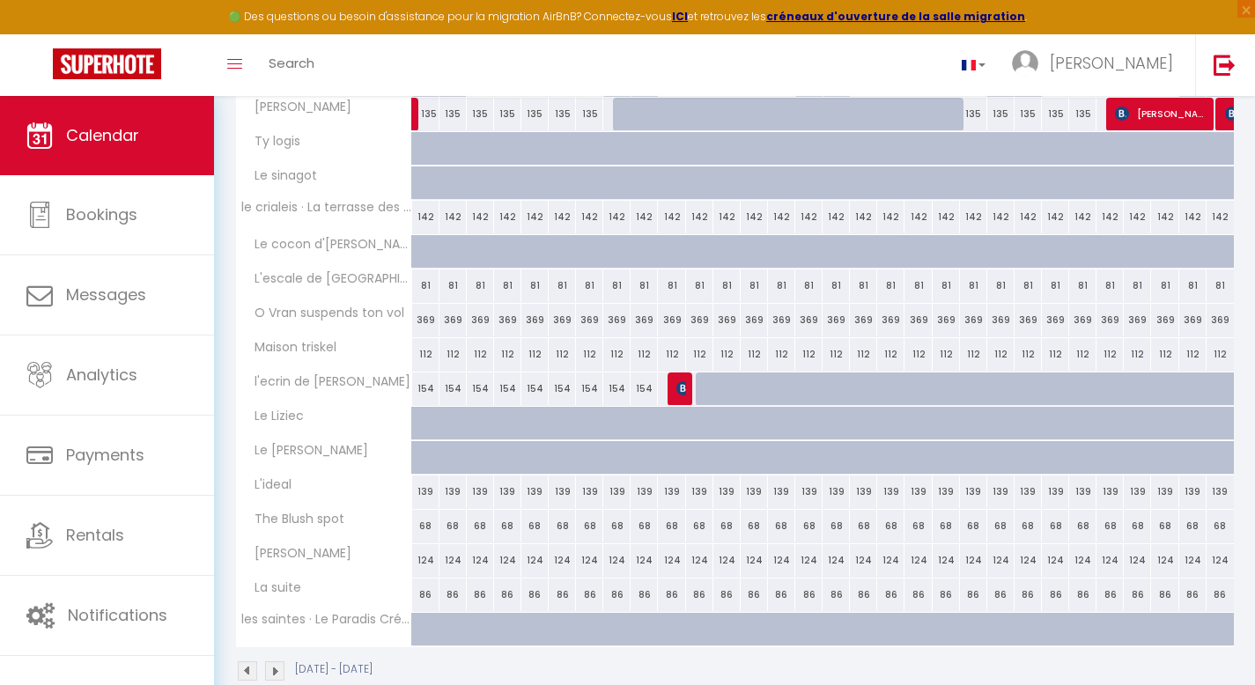
click at [633, 633] on div at bounding box center [643, 629] width 27 height 33
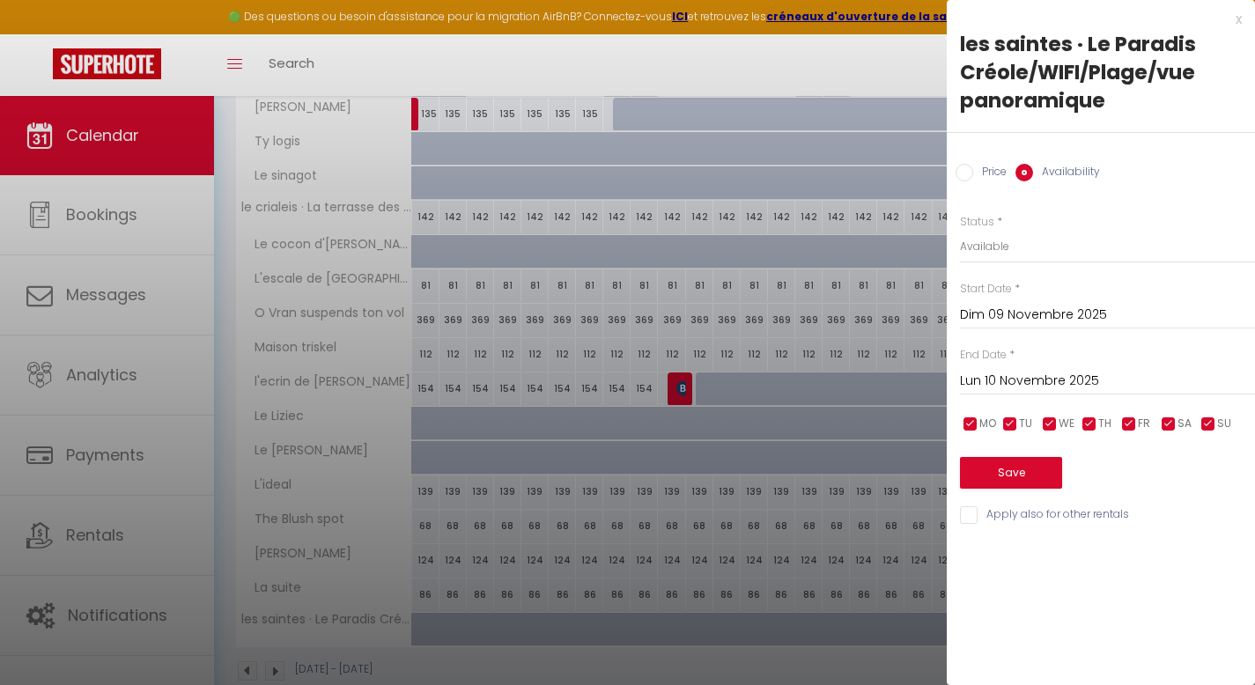
click at [1026, 313] on input "Dim 09 Novembre 2025" at bounding box center [1107, 315] width 295 height 23
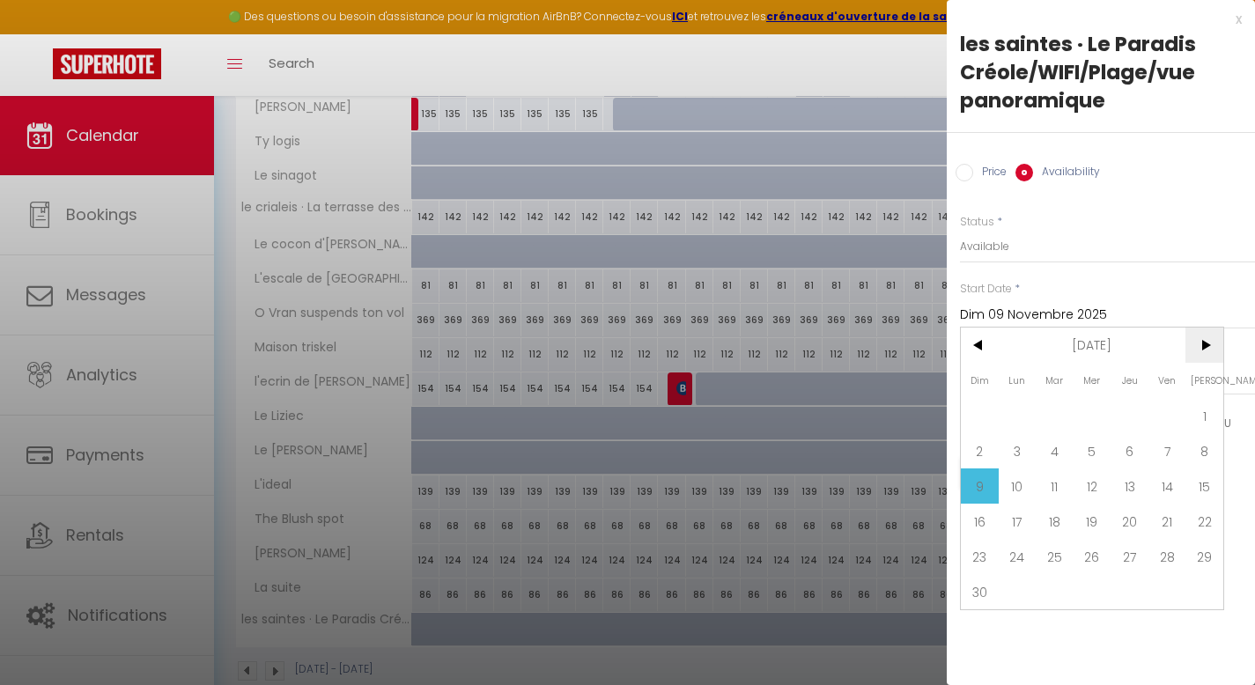
click at [1199, 347] on span ">" at bounding box center [1204, 345] width 38 height 35
click at [1017, 450] on span "8" at bounding box center [1017, 450] width 38 height 35
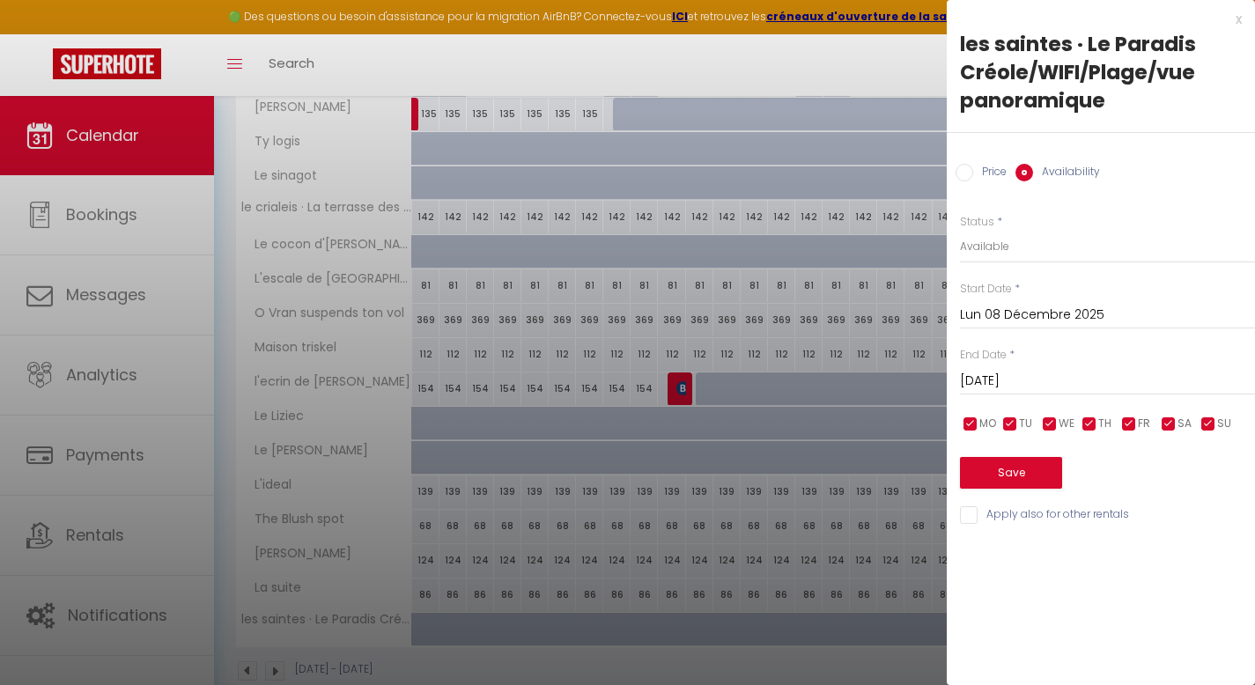
click at [1017, 450] on div "Save" at bounding box center [1107, 462] width 295 height 54
click at [1094, 370] on input "[DATE]" at bounding box center [1107, 381] width 295 height 23
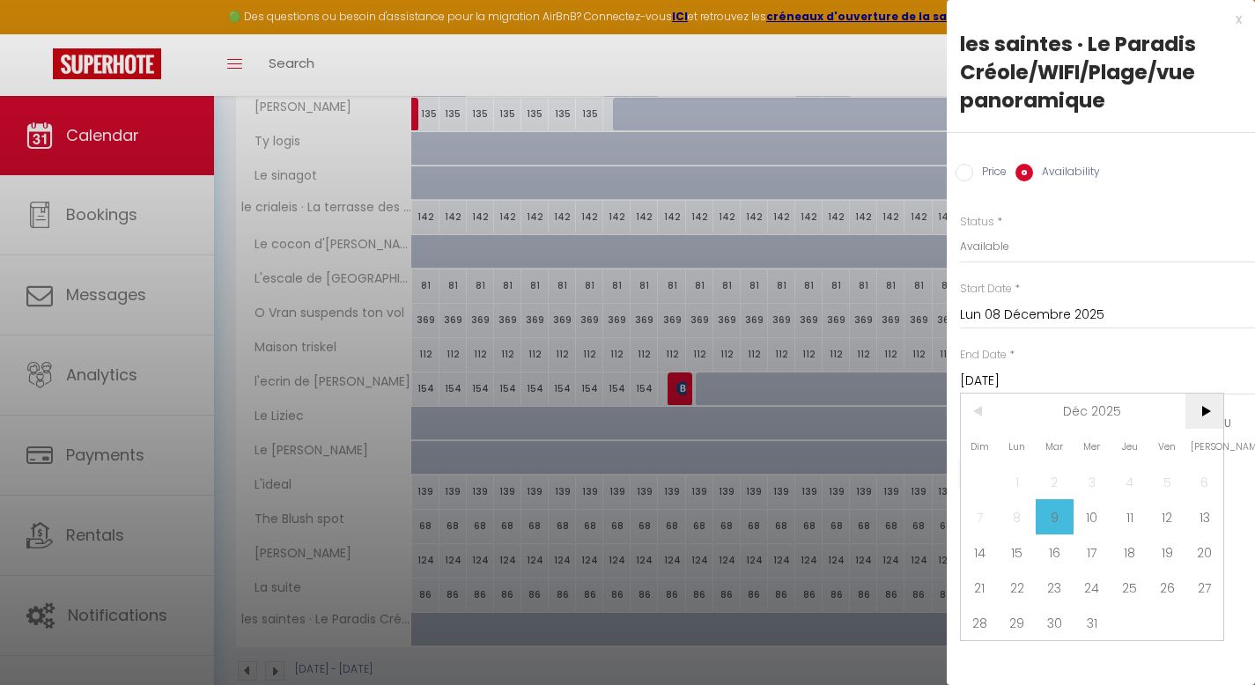
click at [1200, 413] on span ">" at bounding box center [1204, 411] width 38 height 35
click at [1200, 415] on span ">" at bounding box center [1204, 411] width 38 height 35
click at [1201, 416] on span ">" at bounding box center [1204, 411] width 38 height 35
click at [1202, 418] on span ">" at bounding box center [1204, 411] width 38 height 35
click at [1133, 620] on span "30" at bounding box center [1129, 622] width 38 height 35
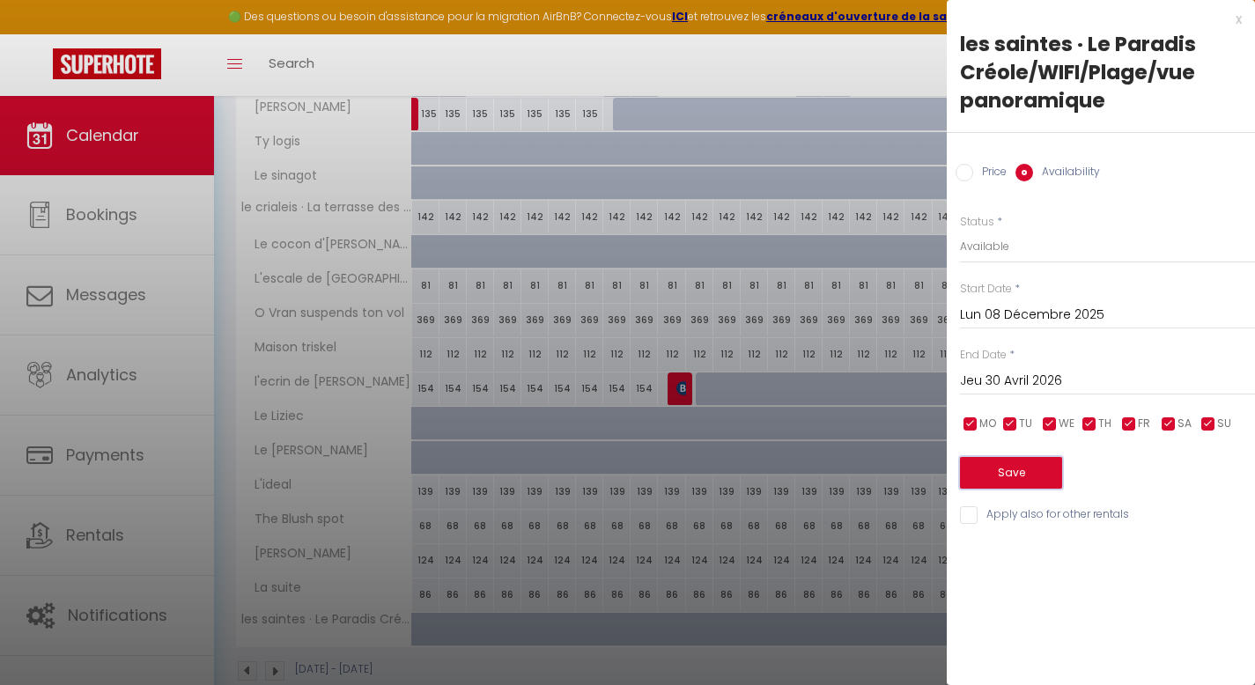
click at [1024, 472] on button "Save" at bounding box center [1011, 473] width 102 height 32
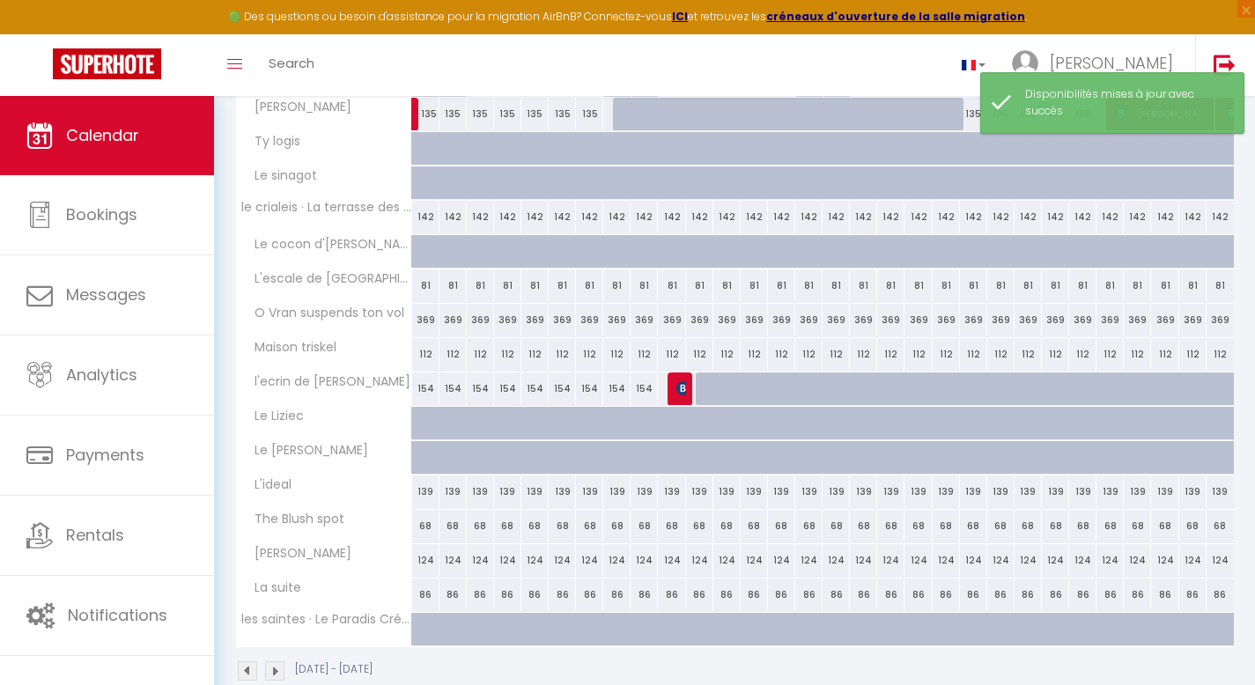
scroll to position [1546, 0]
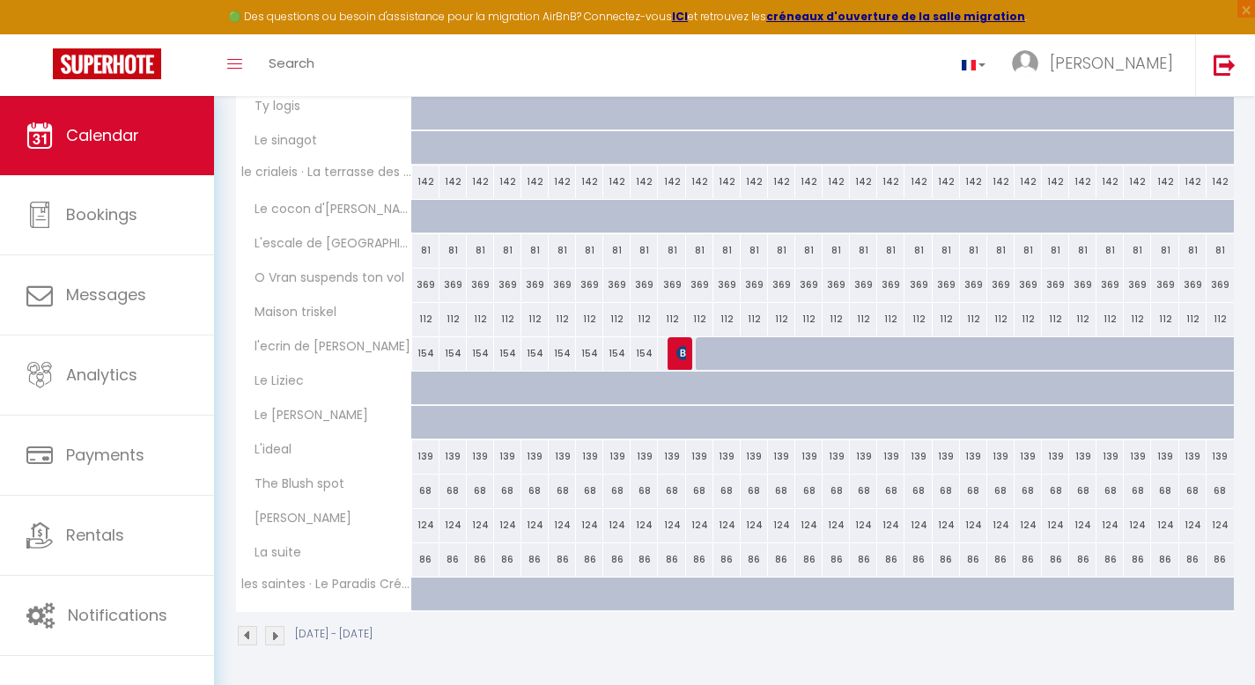
click at [275, 629] on img at bounding box center [274, 635] width 19 height 19
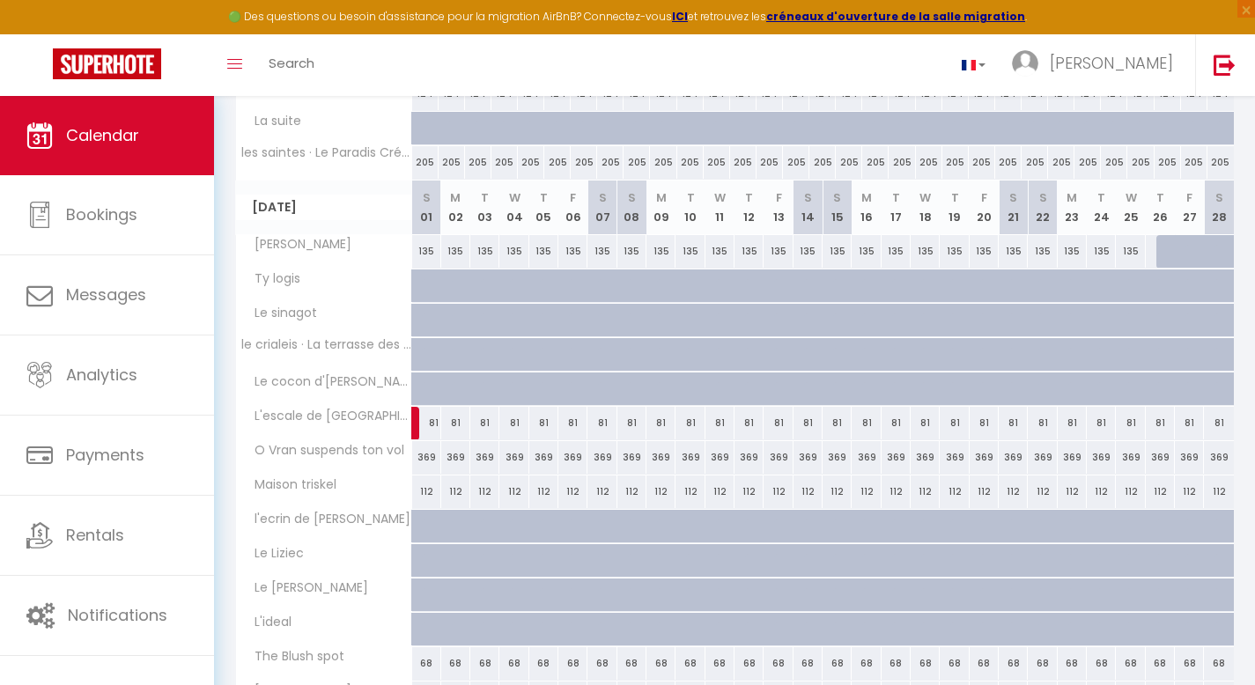
scroll to position [1370, 0]
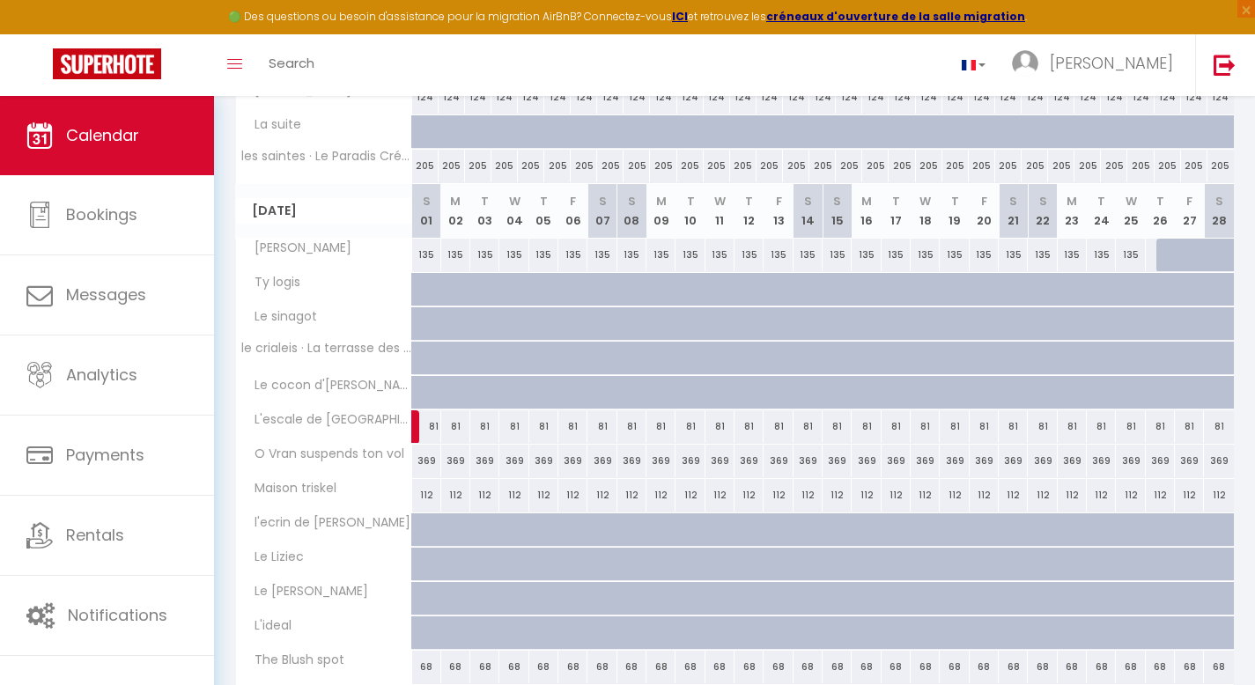
click at [595, 353] on div at bounding box center [601, 358] width 29 height 33
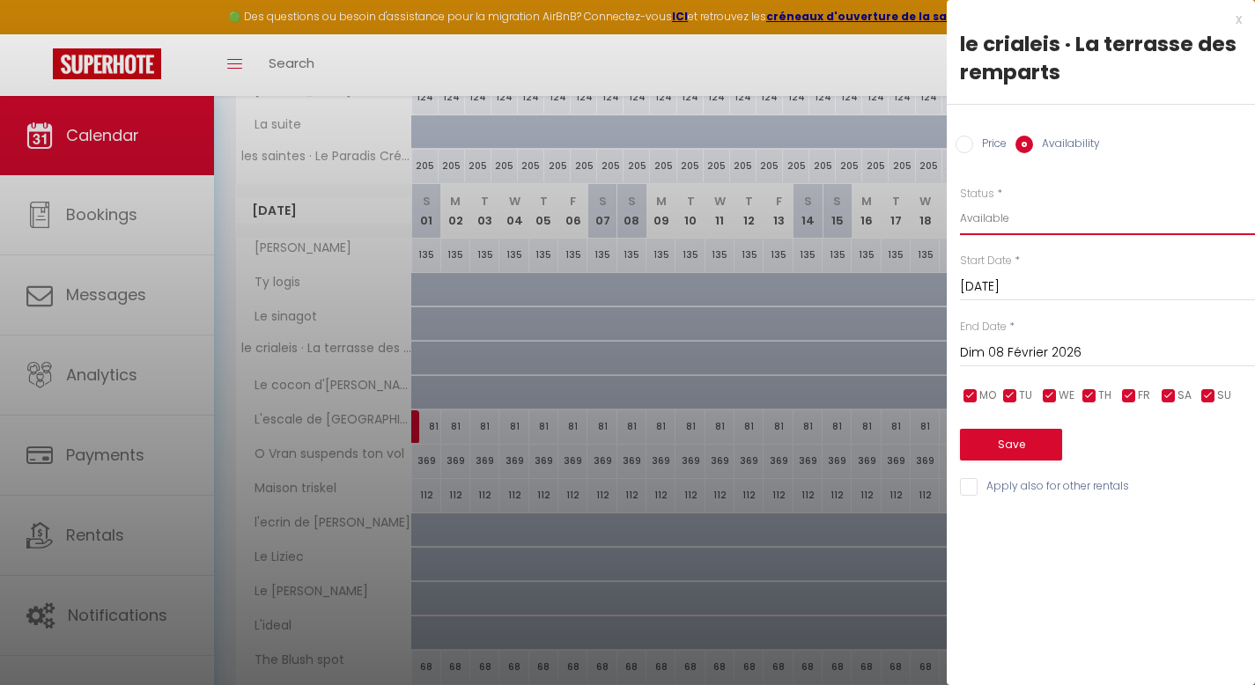
click at [992, 222] on select "Available Disabled" at bounding box center [1107, 218] width 295 height 33
click at [1231, 17] on div "x" at bounding box center [1093, 19] width 295 height 21
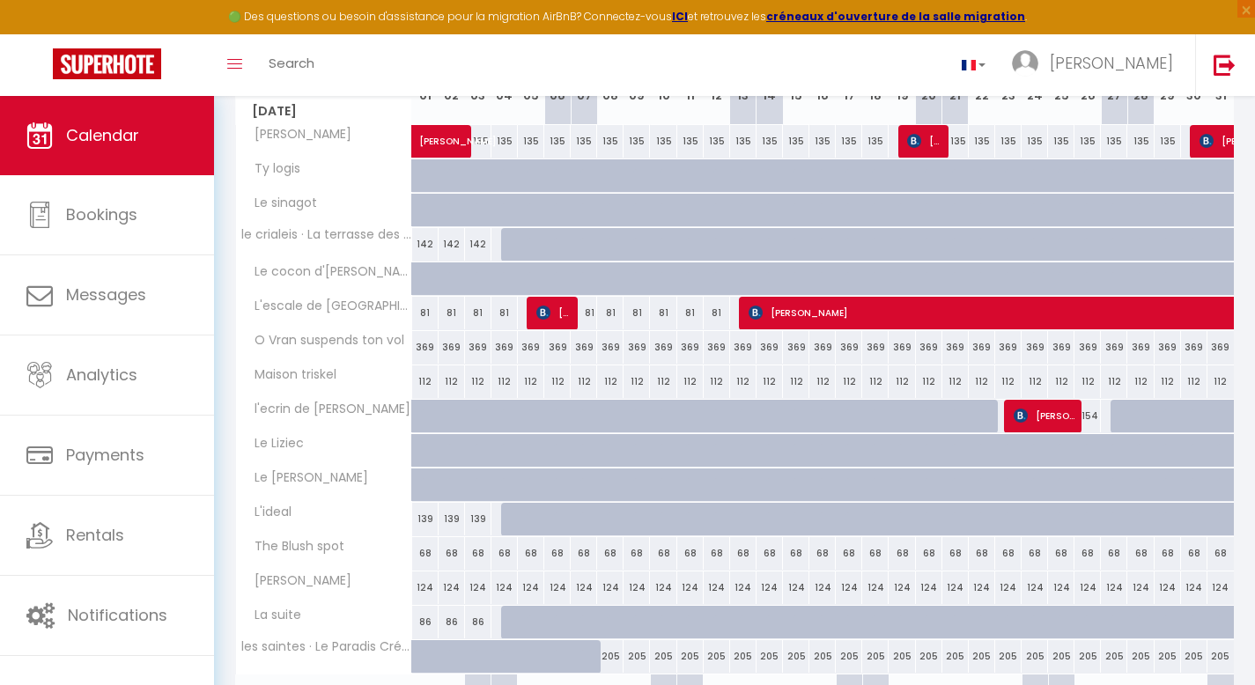
scroll to position [278, 0]
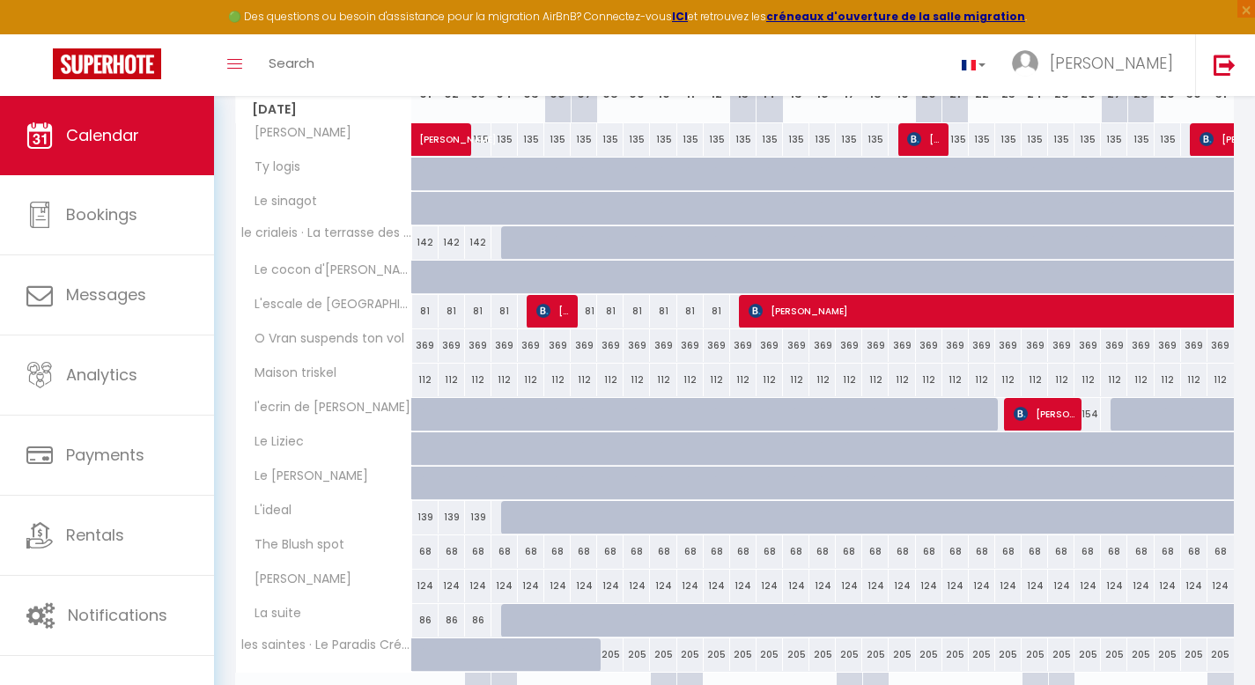
click at [556, 242] on div at bounding box center [567, 252] width 26 height 33
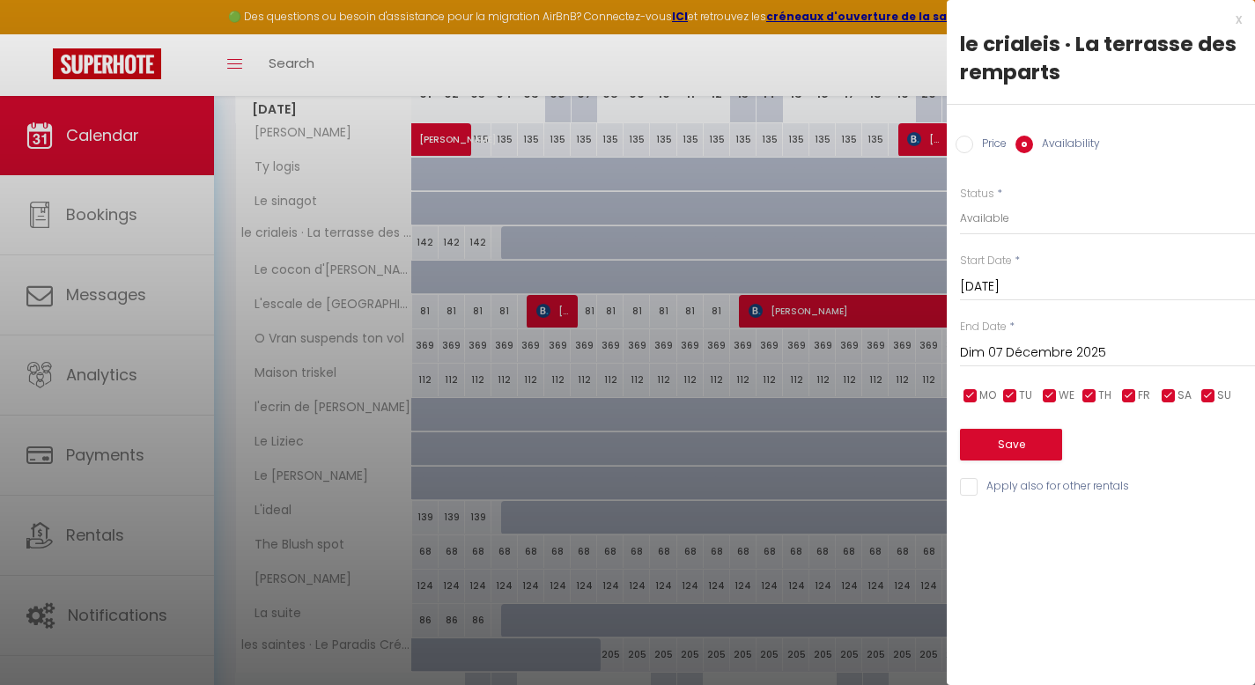
click at [1005, 291] on input "[DATE]" at bounding box center [1107, 287] width 295 height 23
click at [1174, 247] on div "Price * 142 Status * Available Disabled Start Date * [DATE] < [DATE] > Dim Lun …" at bounding box center [1100, 331] width 308 height 335
click at [1117, 353] on input "Dim 07 Décembre 2025" at bounding box center [1107, 353] width 295 height 23
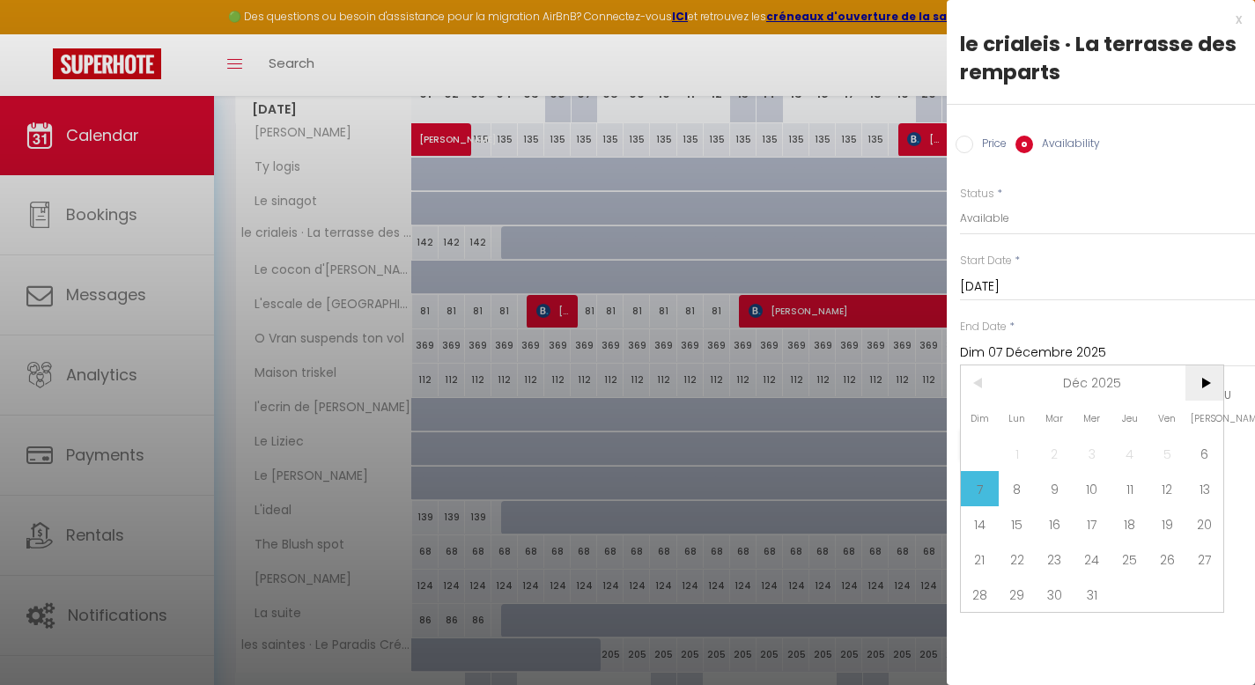
click at [1200, 386] on span ">" at bounding box center [1204, 382] width 38 height 35
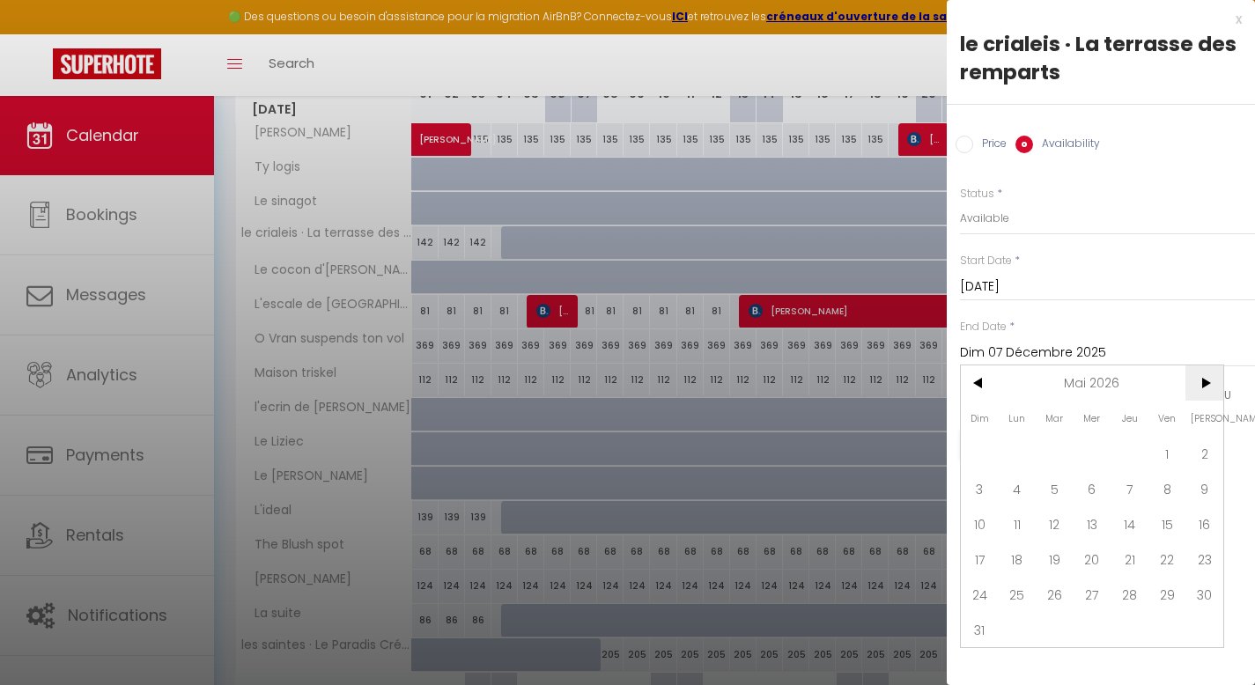
click at [1200, 386] on span ">" at bounding box center [1204, 382] width 38 height 35
click at [1200, 387] on span ">" at bounding box center [1204, 382] width 38 height 35
click at [1201, 388] on span ">" at bounding box center [1204, 382] width 38 height 35
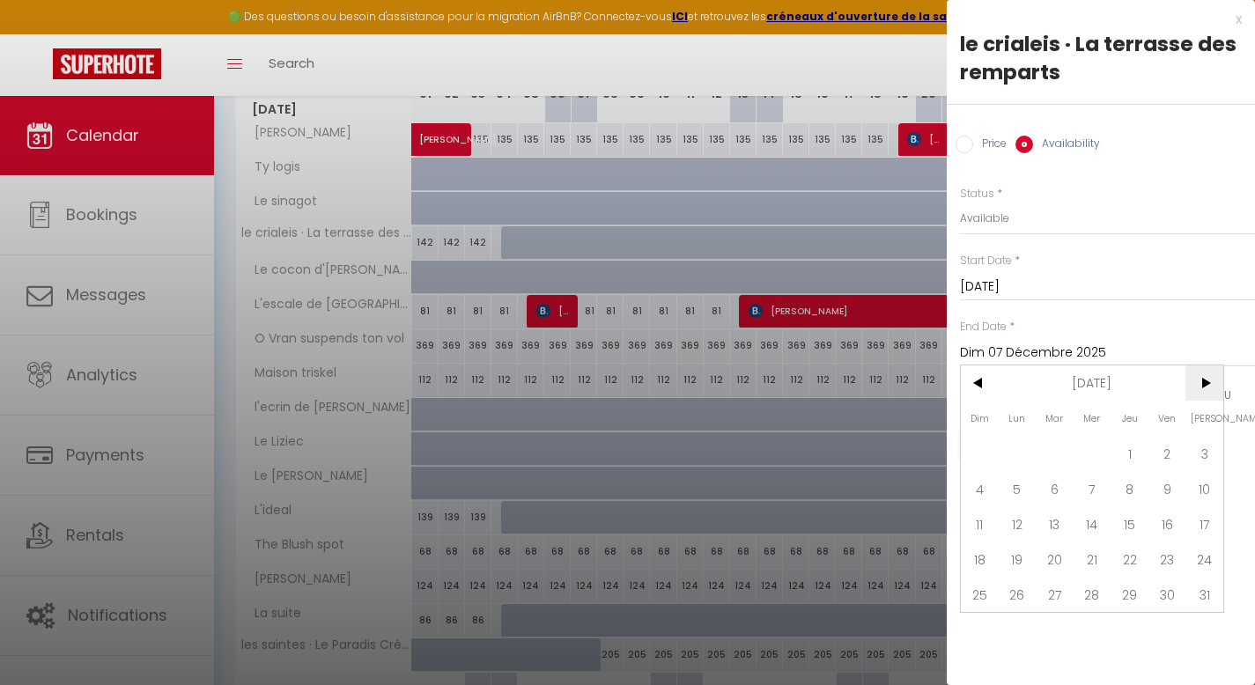
click at [1201, 388] on span ">" at bounding box center [1204, 382] width 38 height 35
click at [1201, 390] on span ">" at bounding box center [1204, 382] width 38 height 35
click at [1057, 450] on span "1" at bounding box center [1054, 453] width 38 height 35
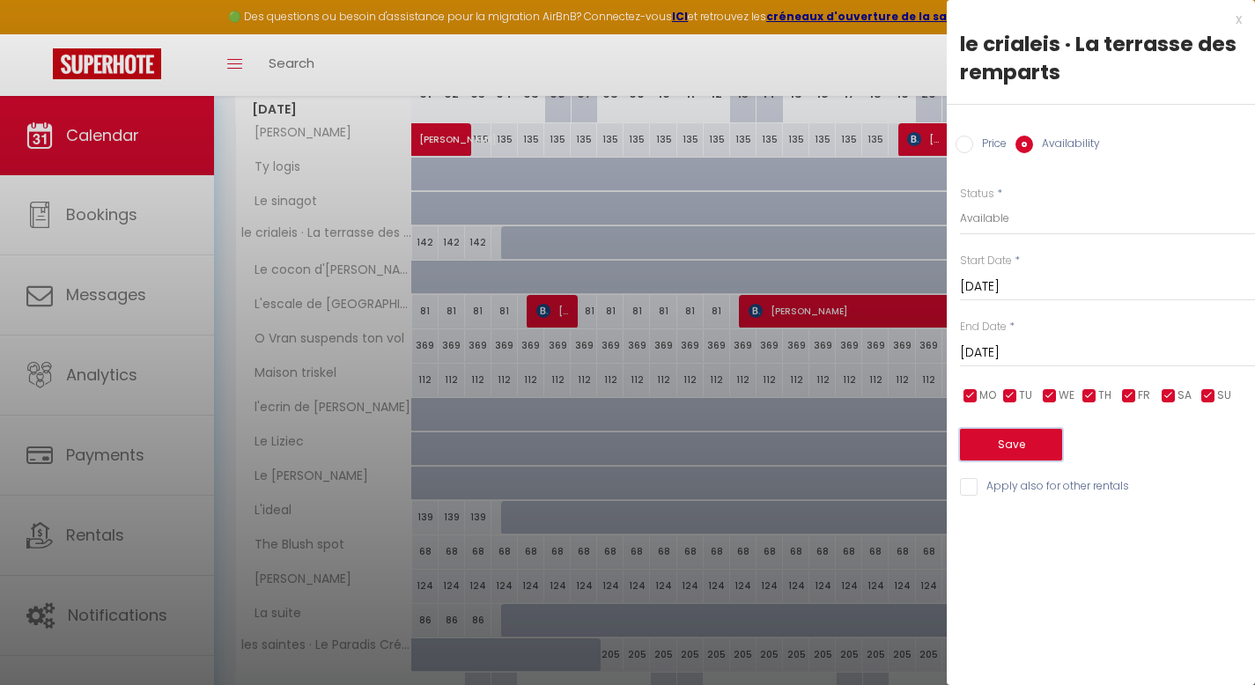
click at [1041, 446] on button "Save" at bounding box center [1011, 445] width 102 height 32
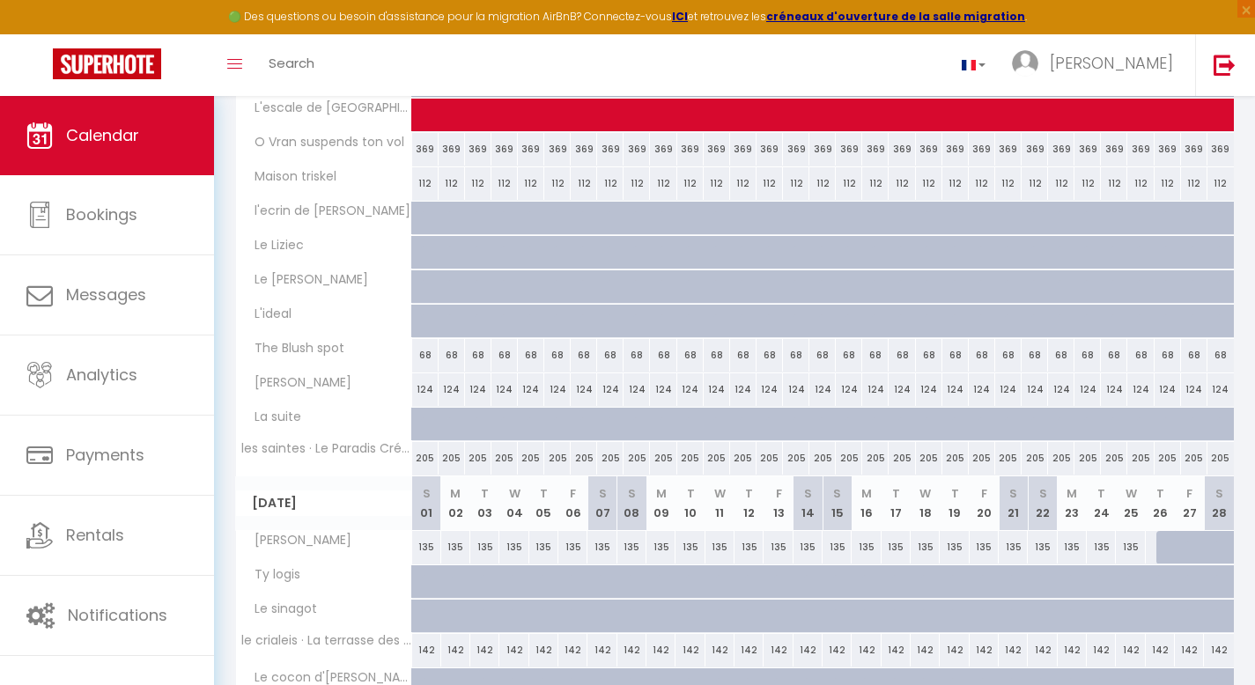
scroll to position [1088, 0]
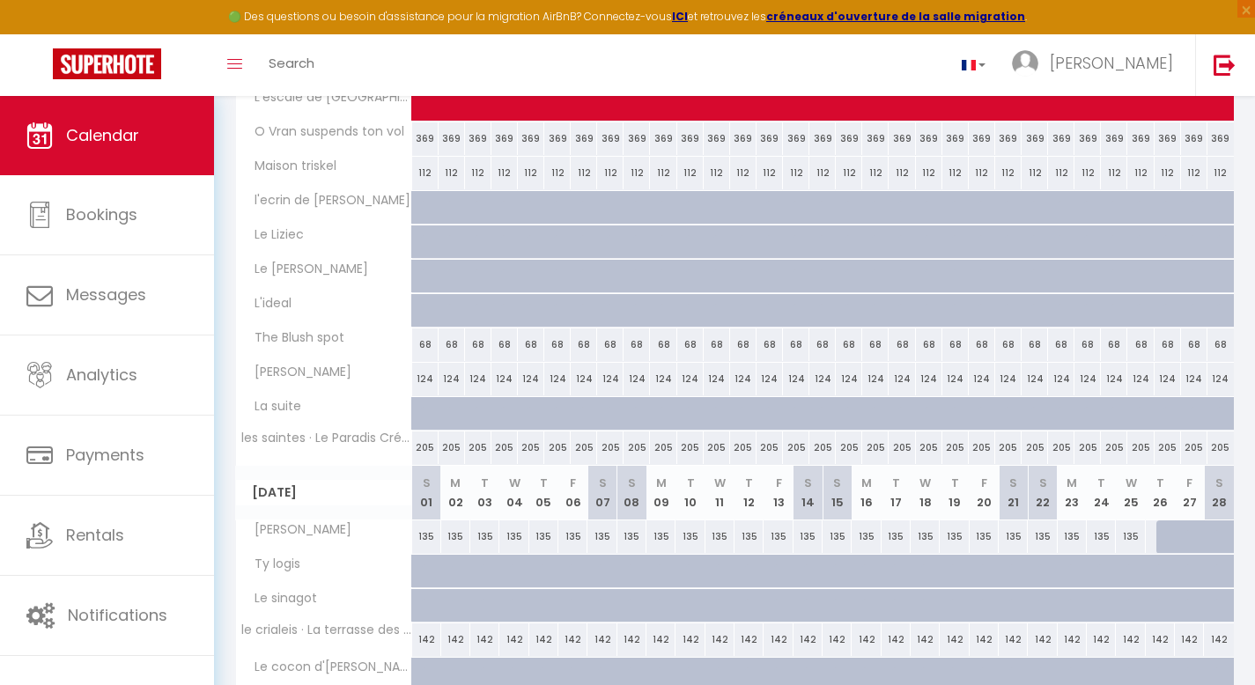
click at [884, 313] on div at bounding box center [885, 320] width 26 height 33
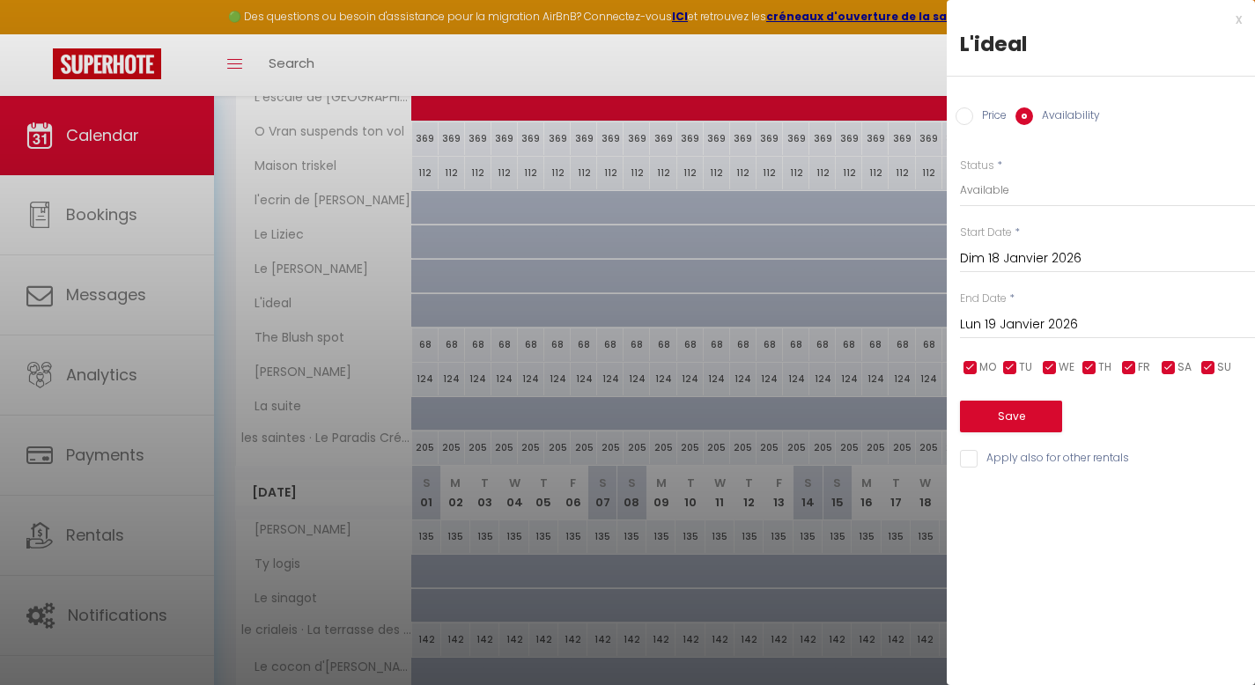
click at [1019, 257] on input "Dim 18 Janvier 2026" at bounding box center [1107, 258] width 295 height 23
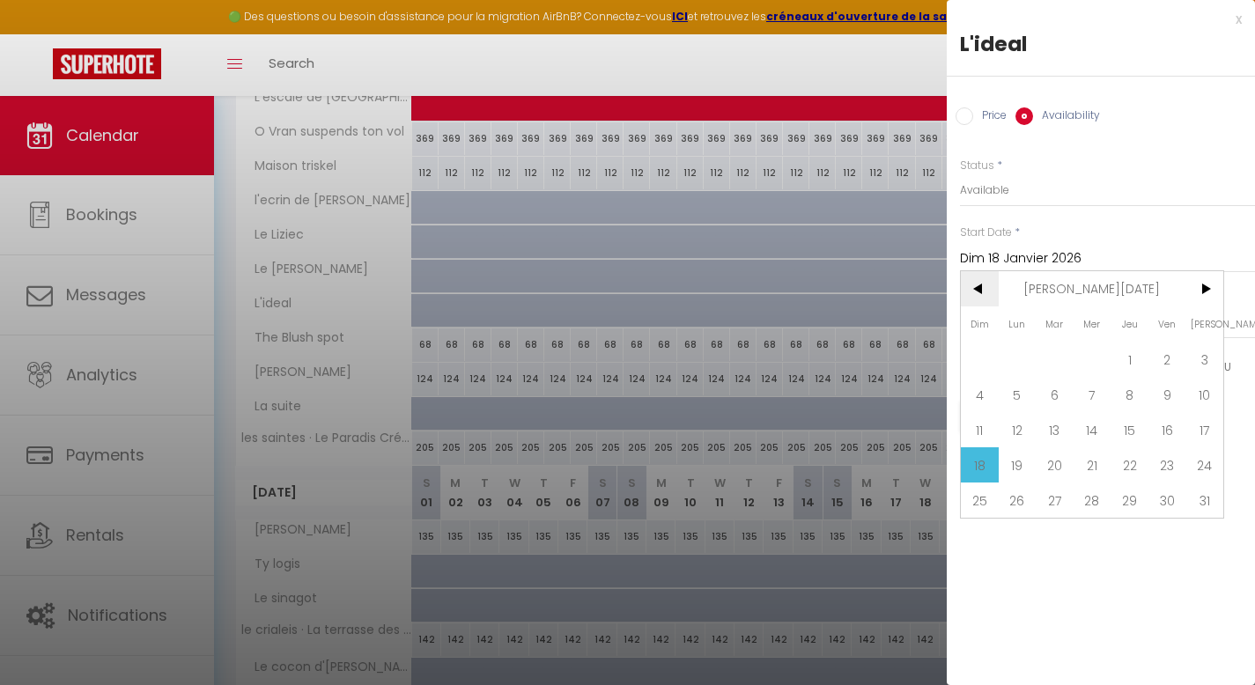
click at [986, 289] on span "<" at bounding box center [980, 288] width 38 height 35
click at [986, 291] on span "<" at bounding box center [980, 288] width 38 height 35
click at [979, 286] on span "<" at bounding box center [980, 288] width 38 height 35
click at [975, 284] on span "<" at bounding box center [980, 288] width 38 height 35
click at [1017, 358] on span "1" at bounding box center [1017, 359] width 38 height 35
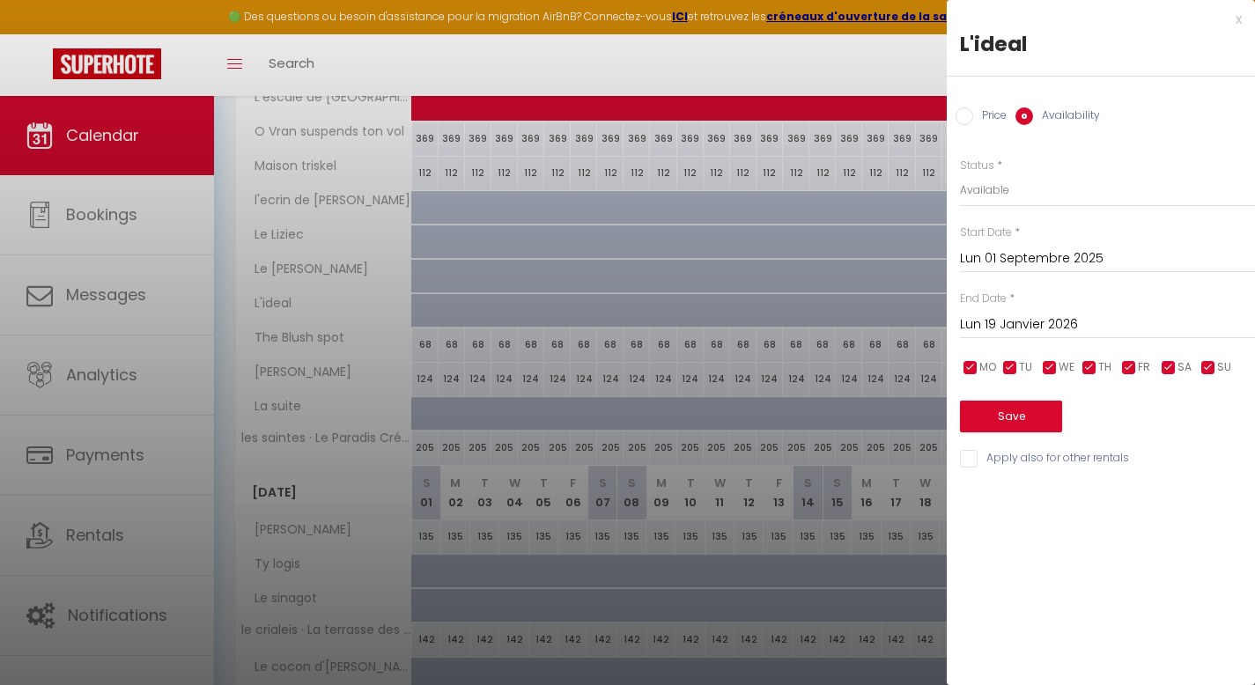
click at [1073, 317] on input "Lun 19 Janvier 2026" at bounding box center [1107, 324] width 295 height 23
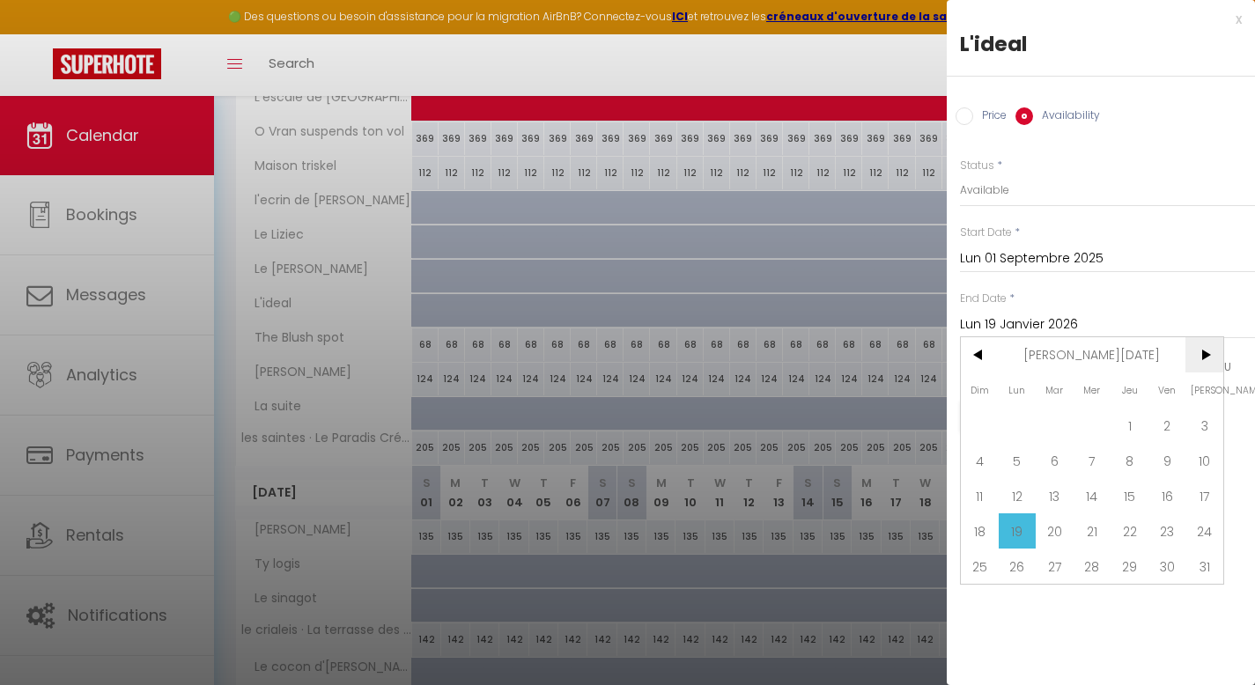
click at [1205, 357] on span ">" at bounding box center [1204, 354] width 38 height 35
click at [1205, 359] on span ">" at bounding box center [1204, 354] width 38 height 35
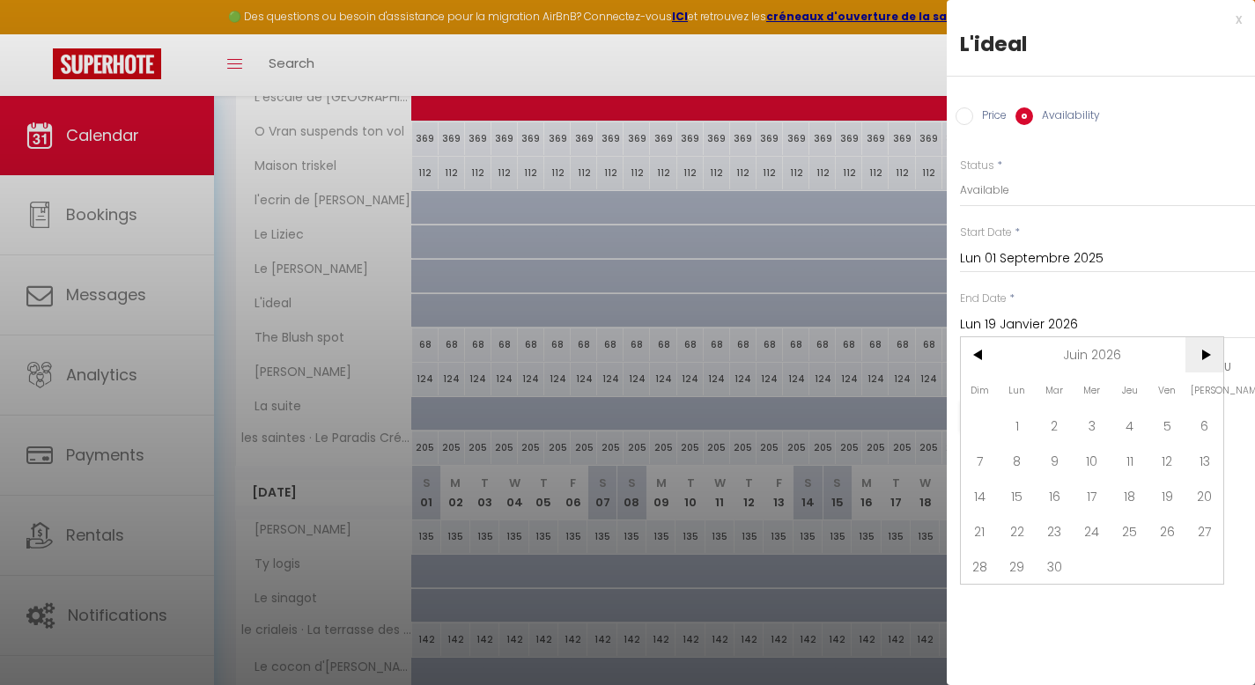
click at [1205, 361] on span ">" at bounding box center [1204, 354] width 38 height 35
click at [1205, 362] on span ">" at bounding box center [1204, 354] width 38 height 35
click at [1205, 363] on span ">" at bounding box center [1204, 354] width 38 height 35
click at [1096, 566] on span "30" at bounding box center [1092, 566] width 38 height 35
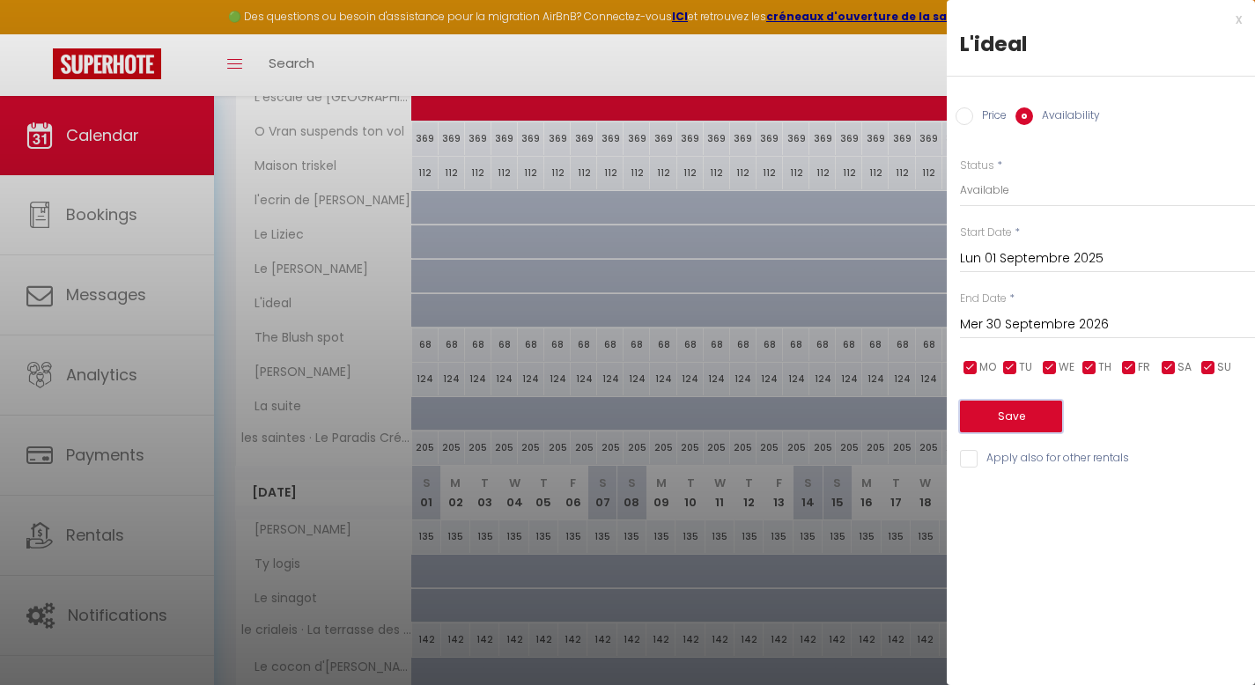
click at [1016, 421] on button "Save" at bounding box center [1011, 417] width 102 height 32
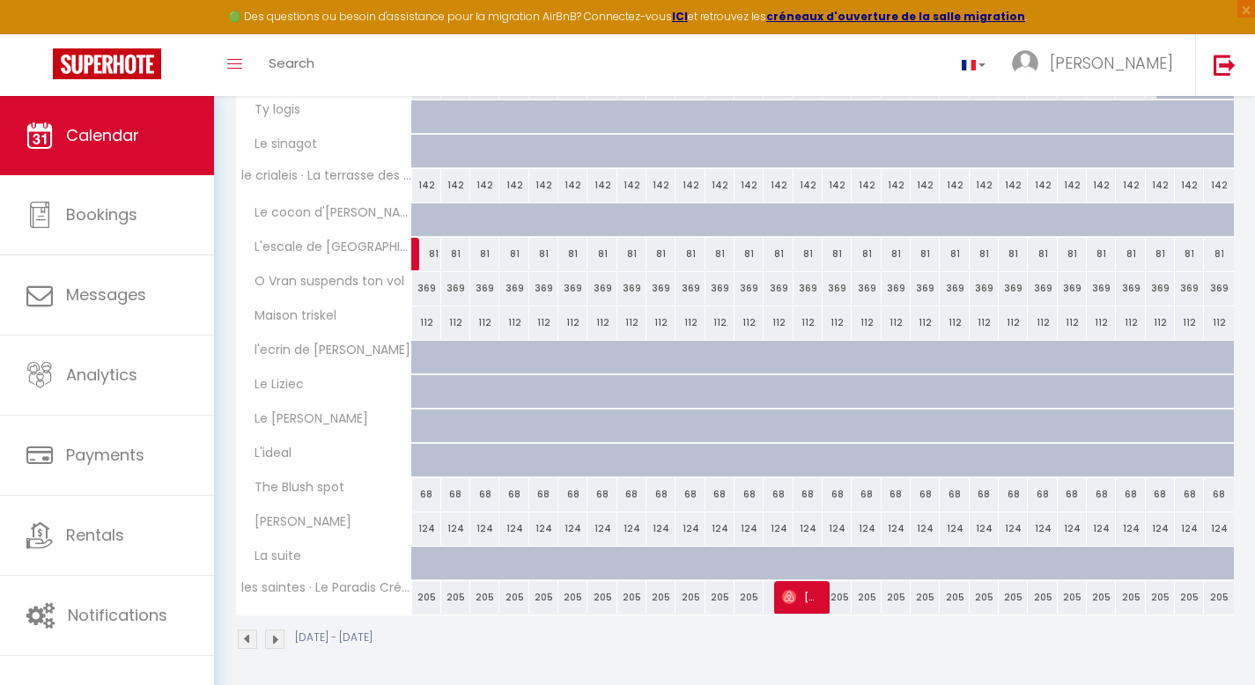
scroll to position [1546, 0]
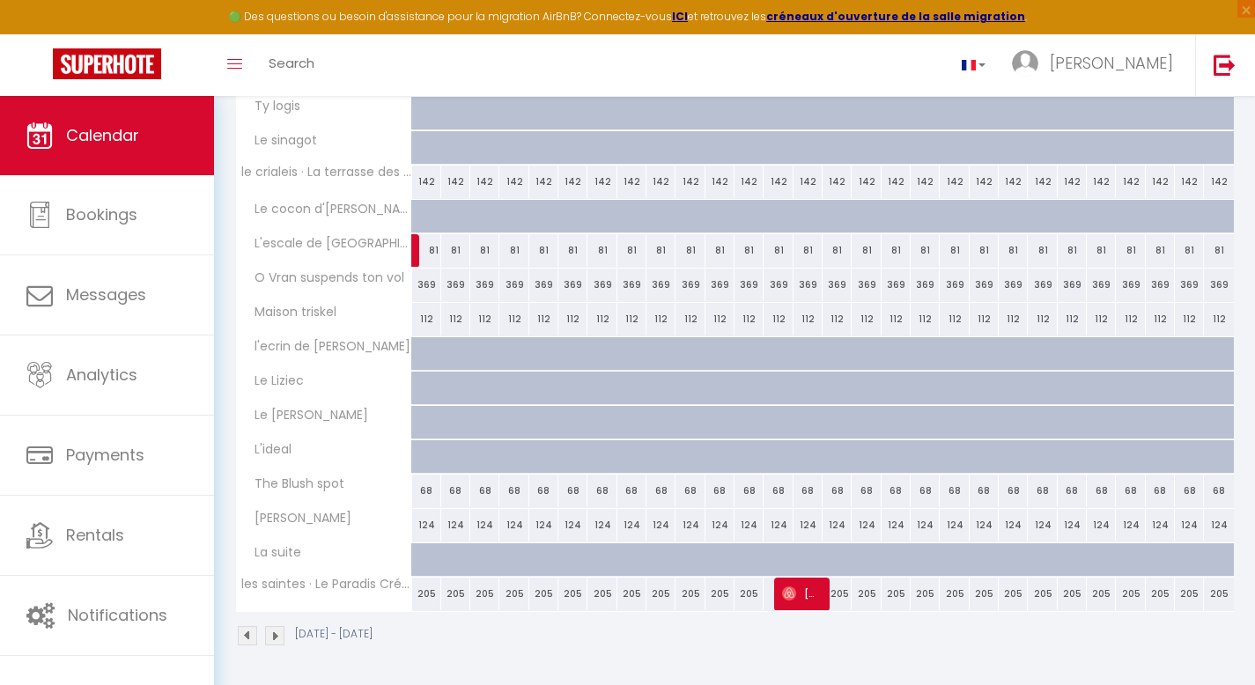
click at [961, 453] on div at bounding box center [964, 466] width 29 height 33
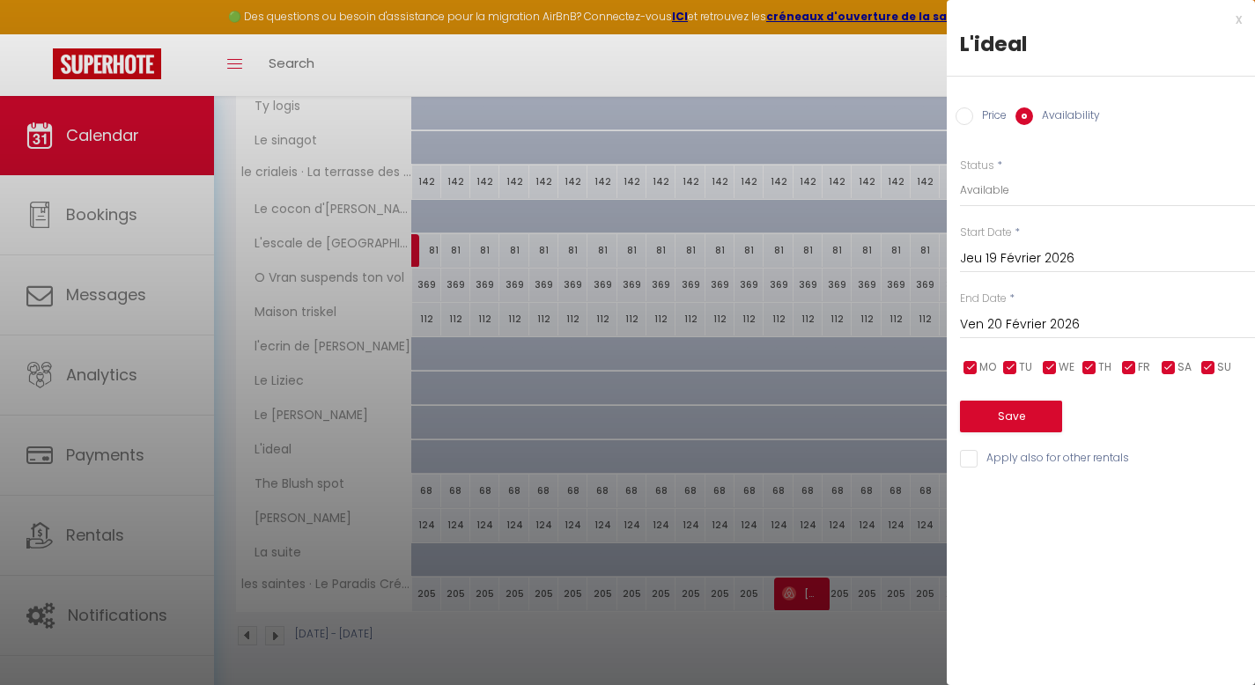
click at [1007, 252] on input "Jeu 19 Février 2026" at bounding box center [1107, 258] width 295 height 23
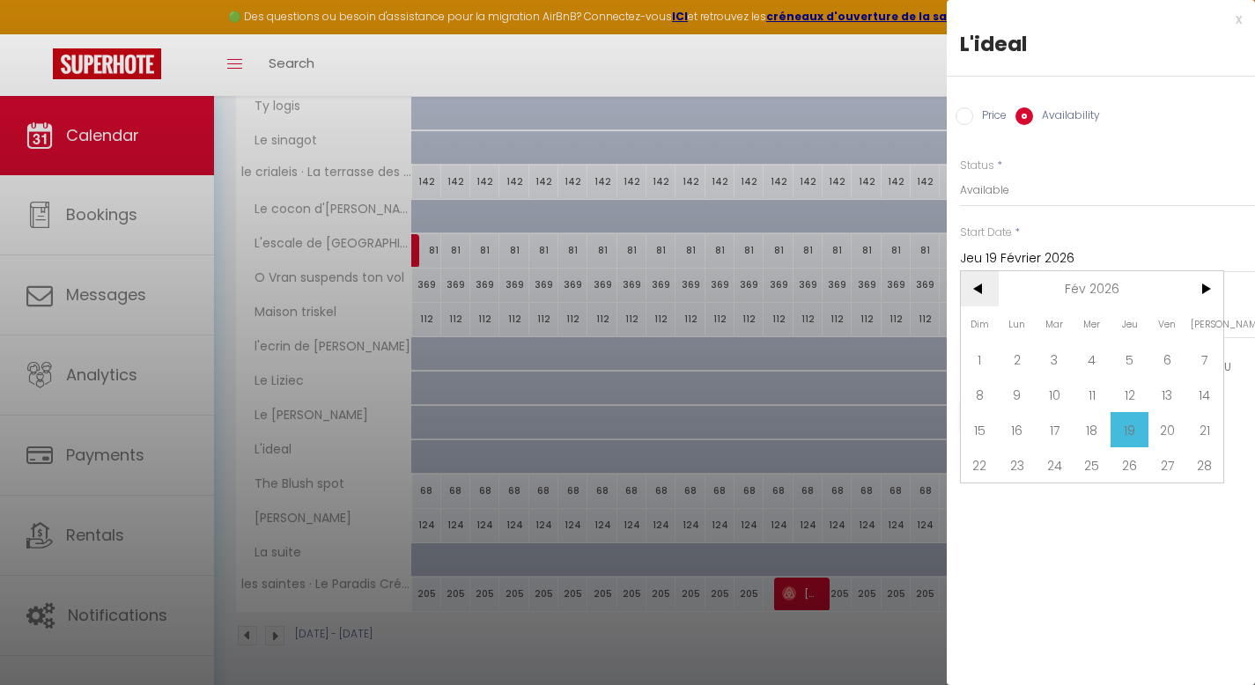
click at [978, 292] on span "<" at bounding box center [980, 288] width 38 height 35
click at [981, 282] on span "<" at bounding box center [980, 288] width 38 height 35
click at [981, 285] on span "<" at bounding box center [980, 288] width 38 height 35
click at [1196, 366] on span "1" at bounding box center [1204, 359] width 38 height 35
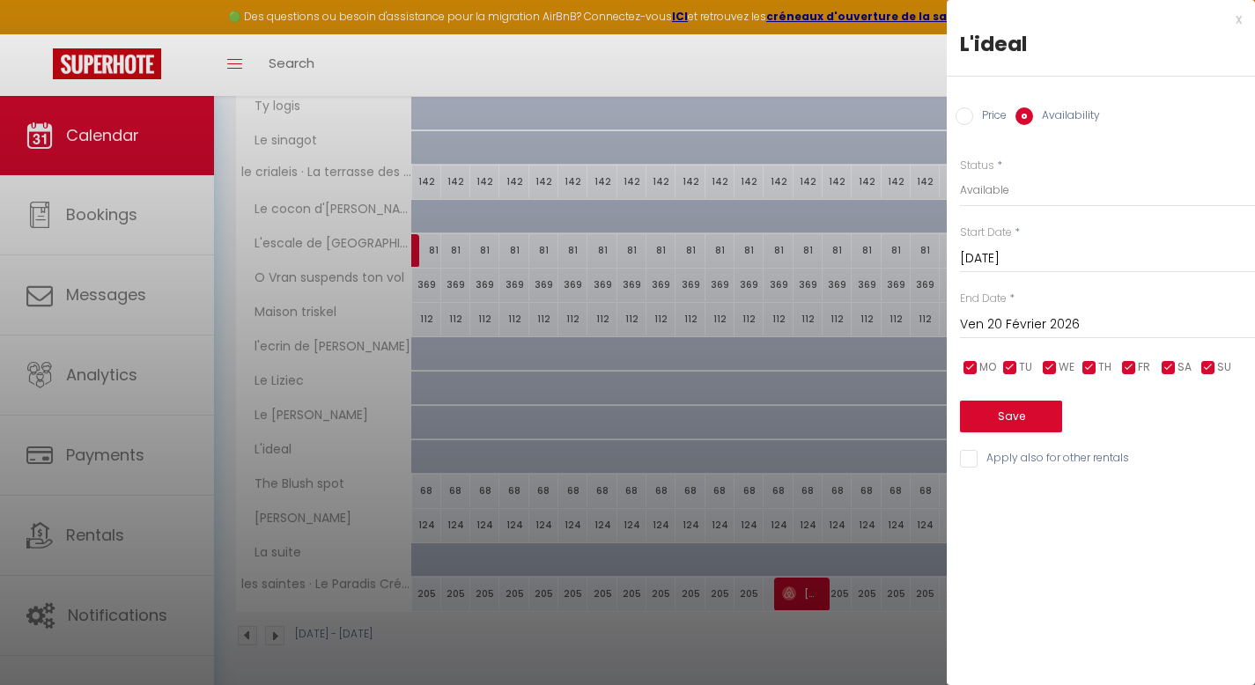
click at [1079, 330] on input "Ven 20 Février 2026" at bounding box center [1107, 324] width 295 height 23
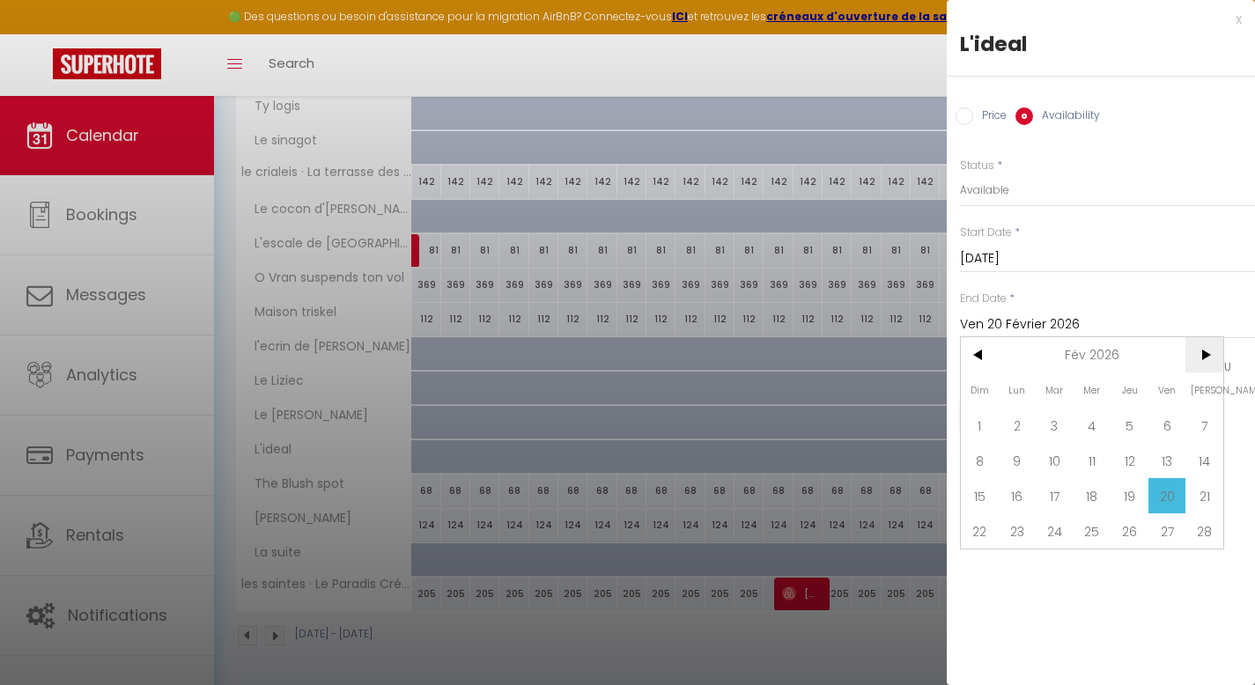
click at [1208, 356] on span ">" at bounding box center [1204, 354] width 38 height 35
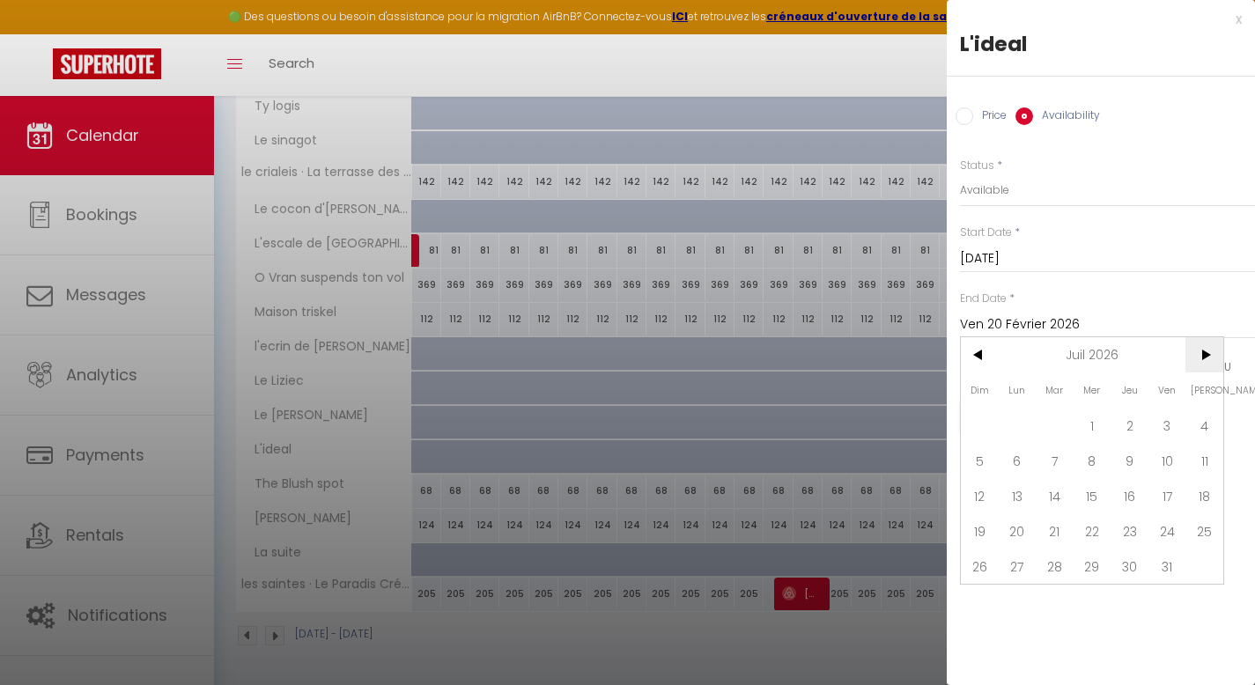
click at [1208, 356] on span ">" at bounding box center [1204, 354] width 38 height 35
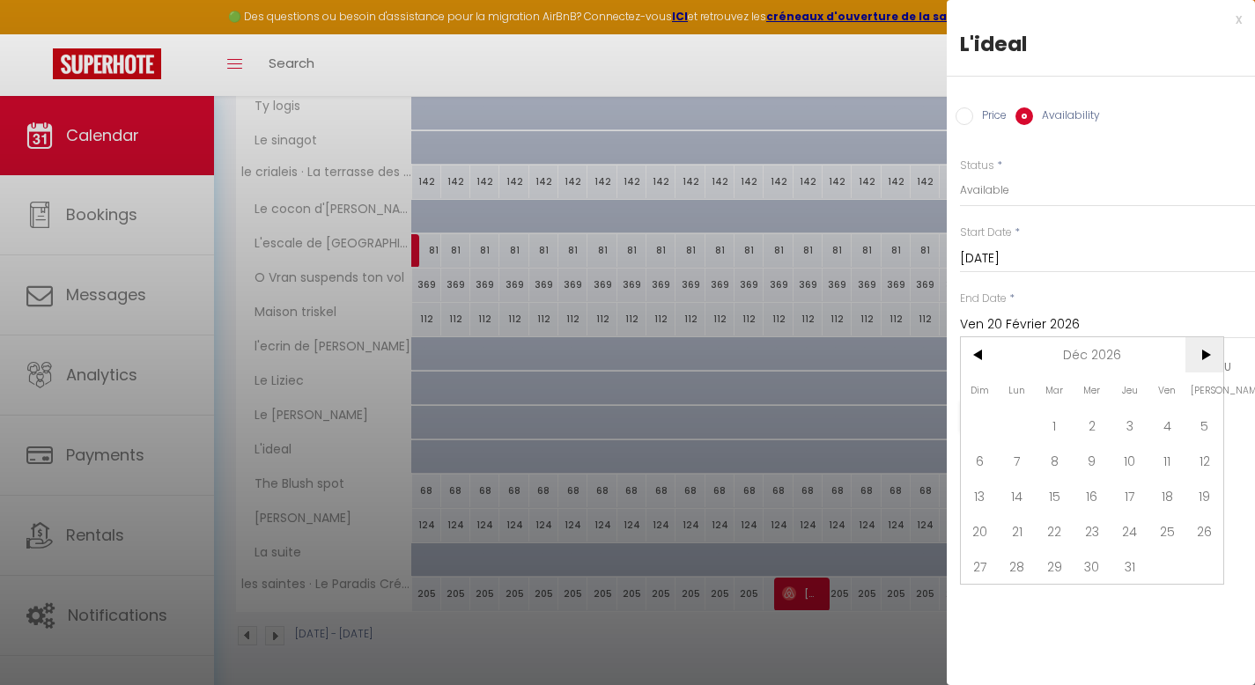
click at [1208, 356] on span ">" at bounding box center [1204, 354] width 38 height 35
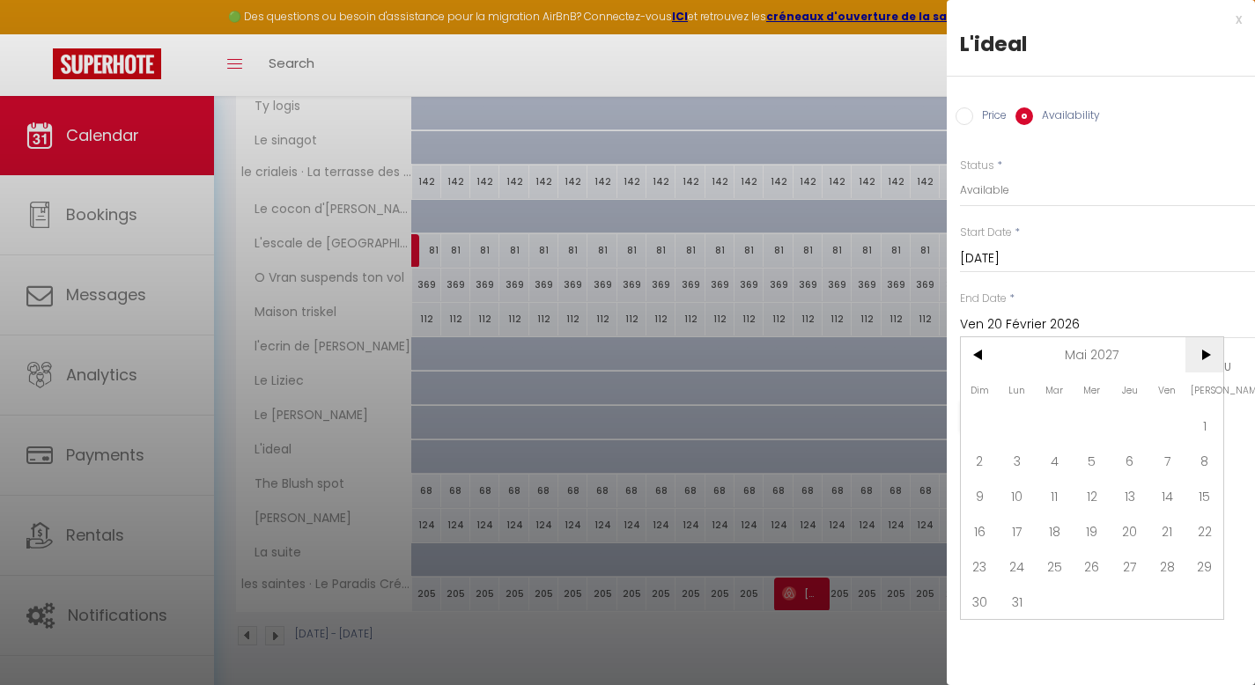
click at [1208, 356] on span ">" at bounding box center [1204, 354] width 38 height 35
click at [1054, 561] on span "31" at bounding box center [1054, 566] width 38 height 35
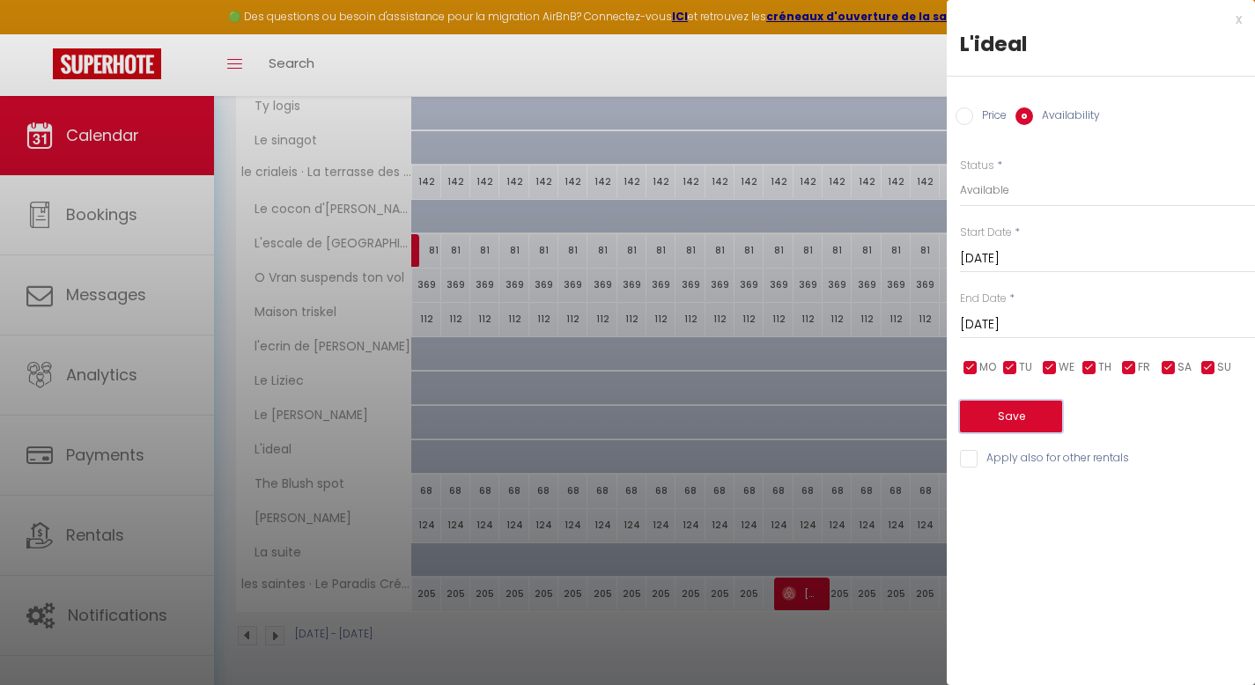
click at [1031, 422] on button "Save" at bounding box center [1011, 417] width 102 height 32
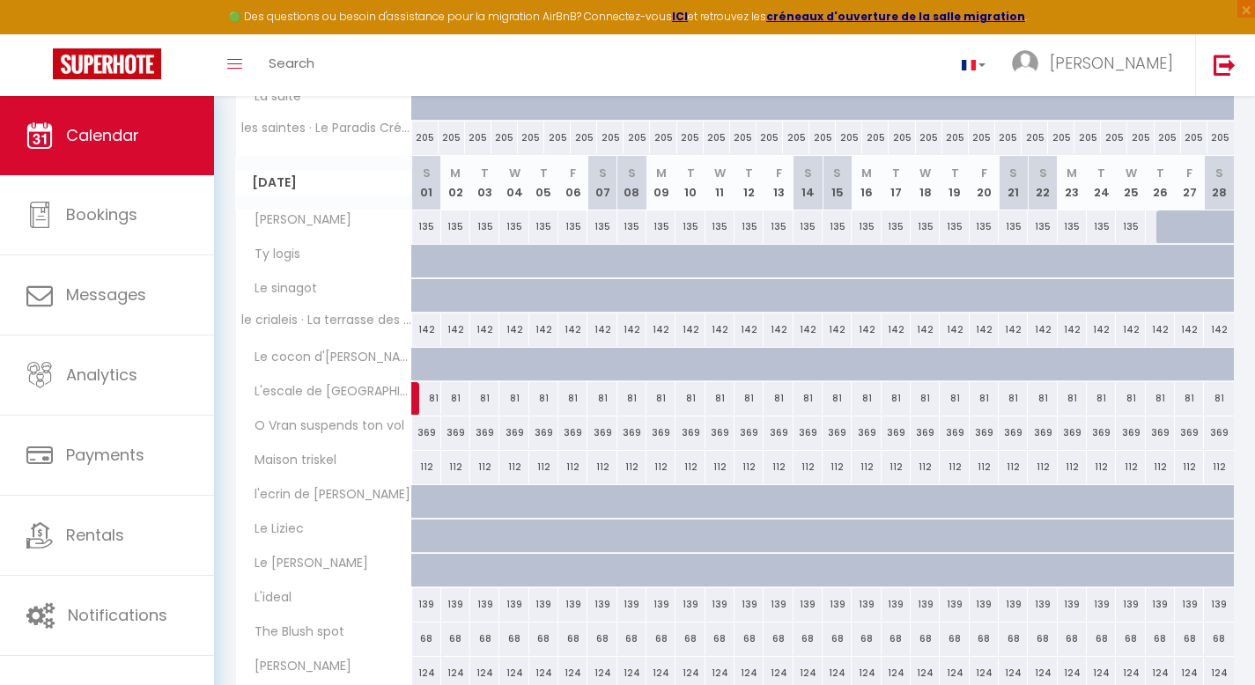
scroll to position [1387, 0]
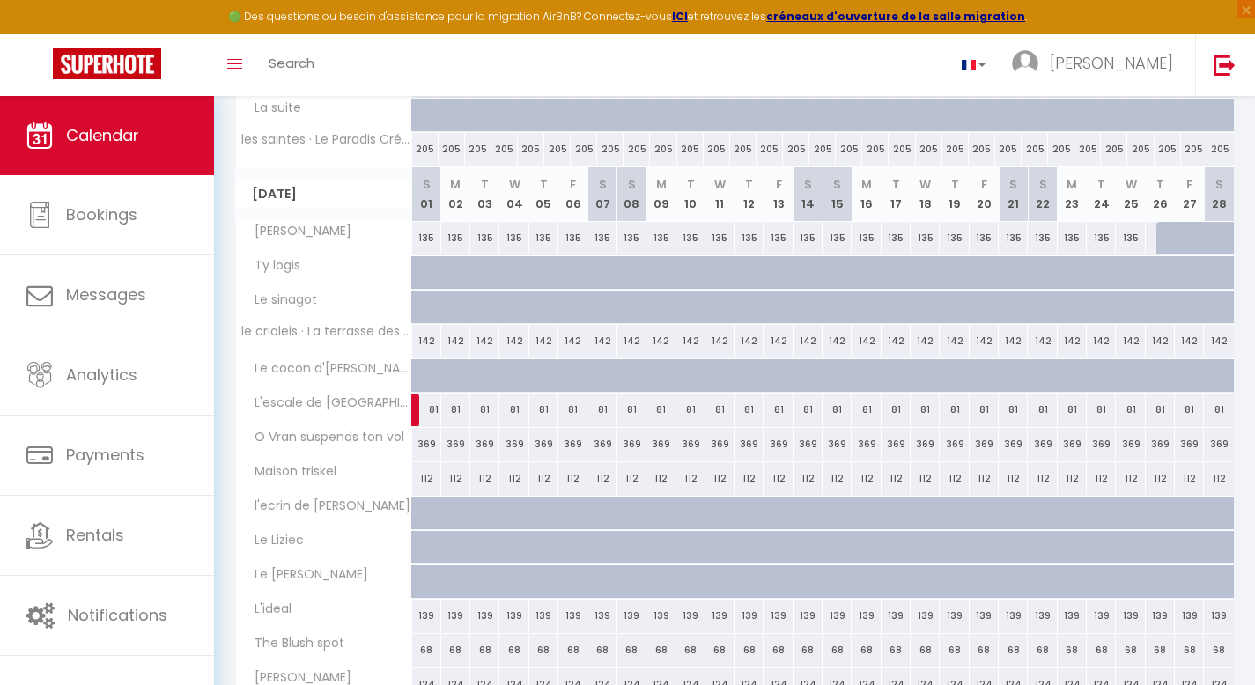
drag, startPoint x: 1261, startPoint y: 499, endPoint x: 1254, endPoint y: 432, distance: 67.3
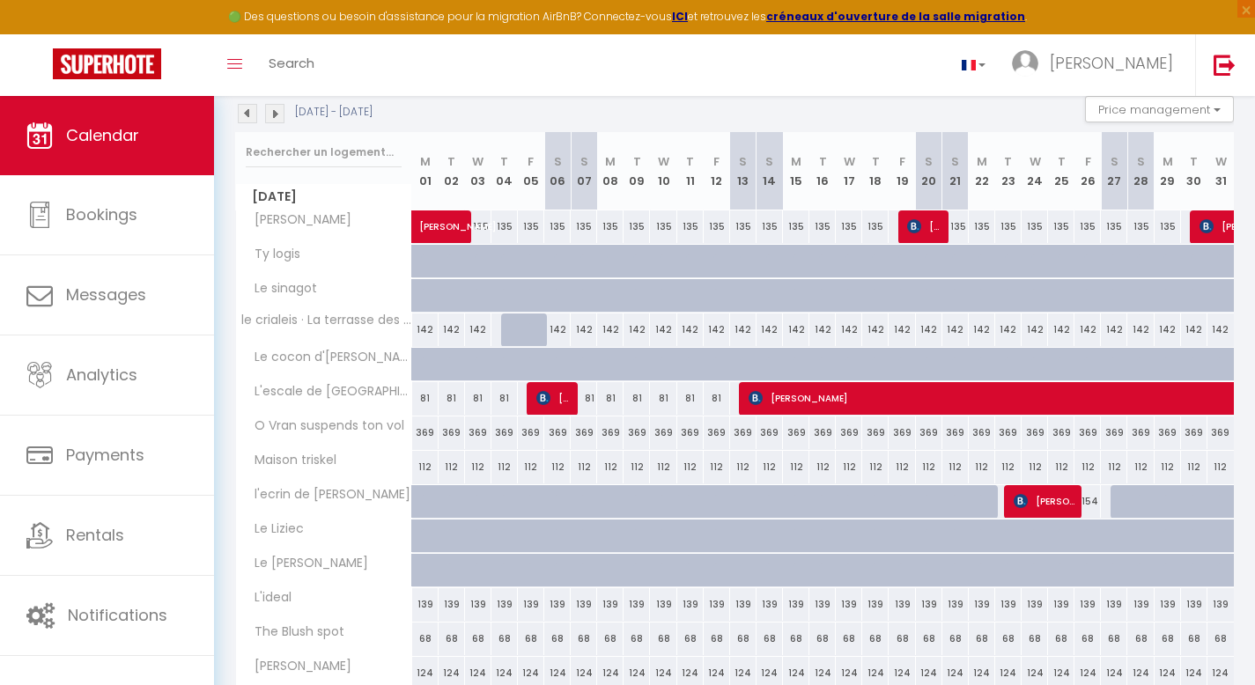
scroll to position [156, 0]
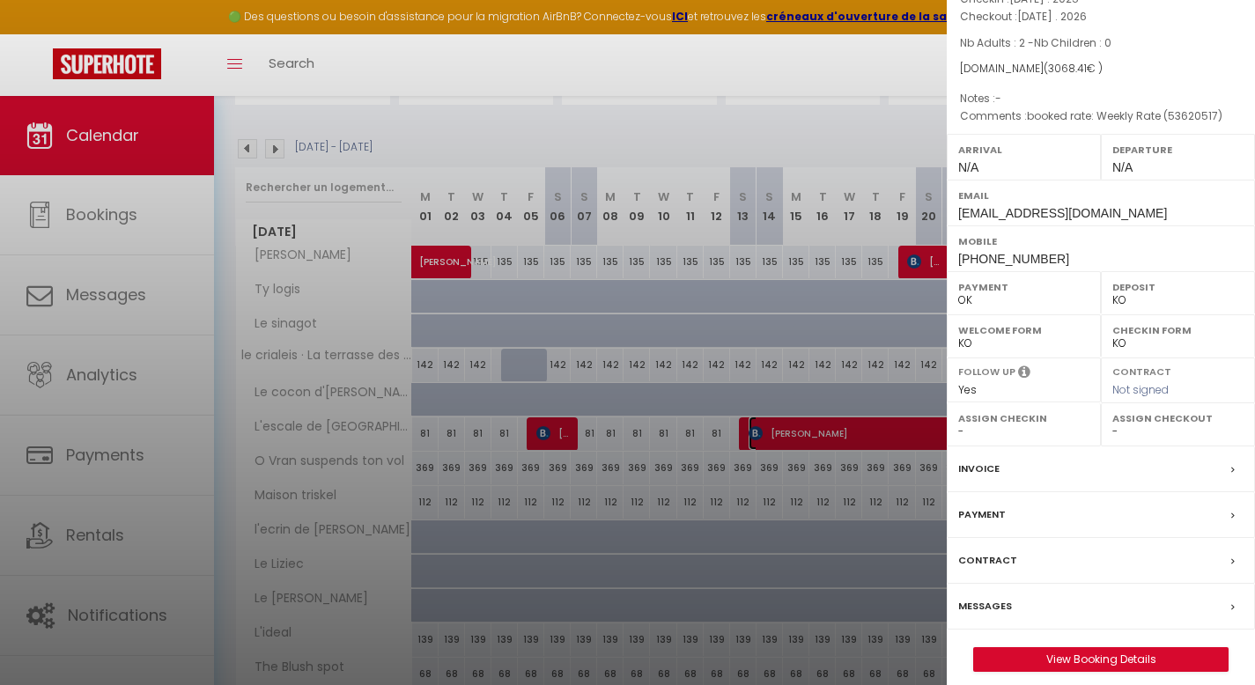
scroll to position [136, 0]
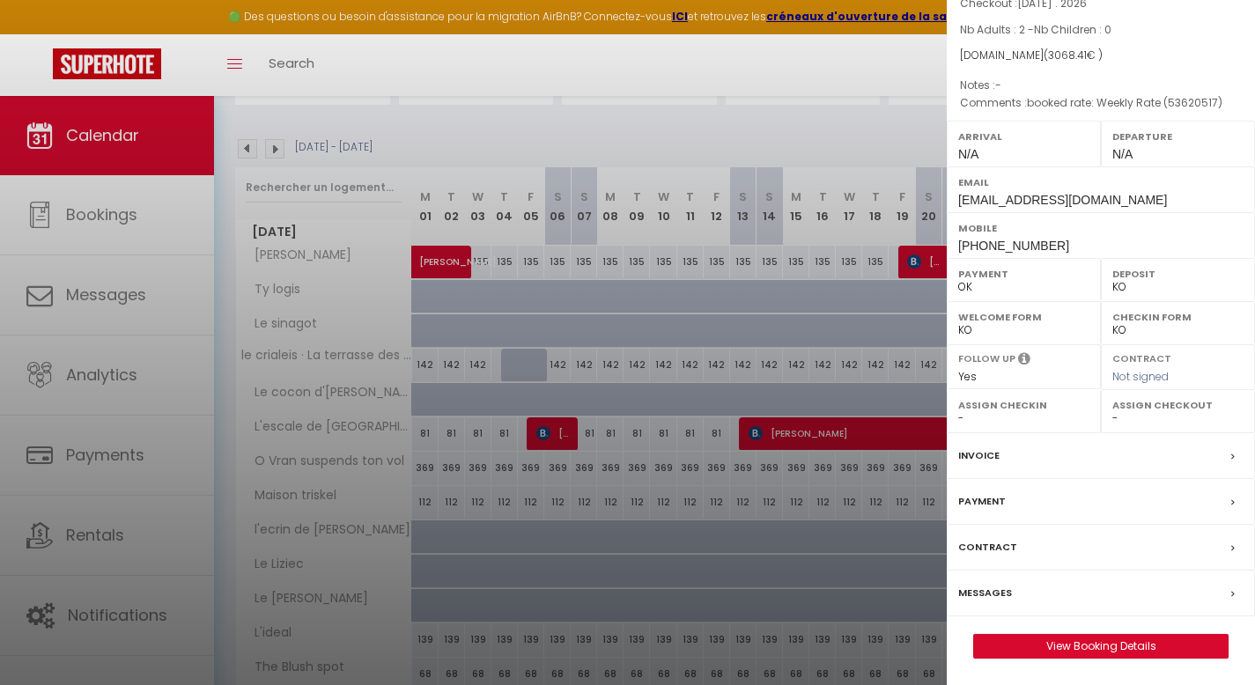
click at [827, 63] on div at bounding box center [627, 342] width 1255 height 685
